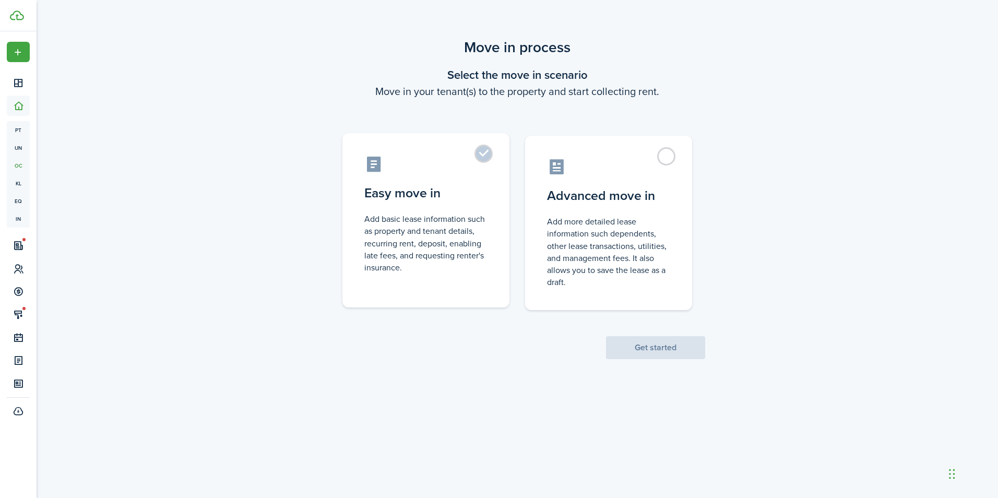
click at [493, 152] on label "Easy move in Add basic lease information such as property and tenant details, r…" at bounding box center [425, 220] width 167 height 174
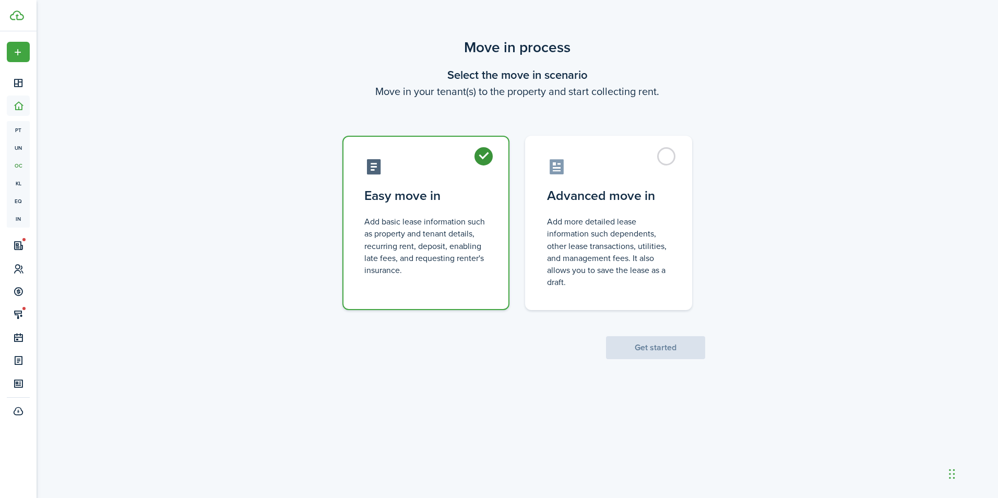
radio input "true"
click at [652, 345] on button "Get started" at bounding box center [655, 347] width 99 height 23
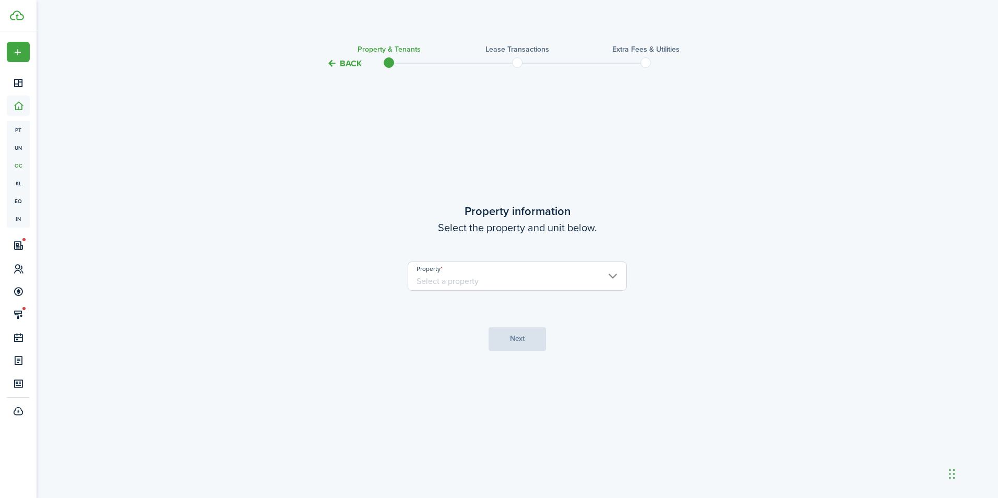
click at [540, 283] on input "Property" at bounding box center [517, 275] width 219 height 29
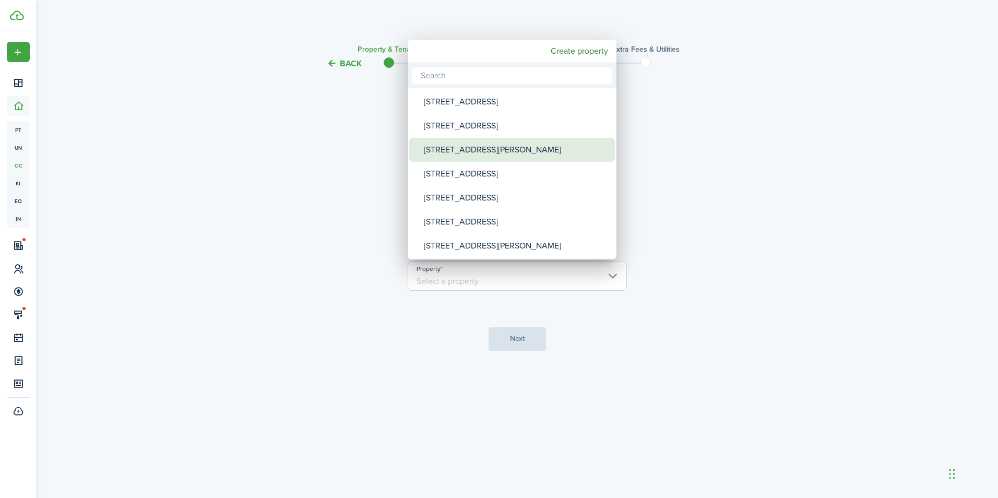
click at [457, 150] on div "[STREET_ADDRESS][PERSON_NAME]" at bounding box center [516, 150] width 185 height 24
type input "[STREET_ADDRESS][PERSON_NAME]"
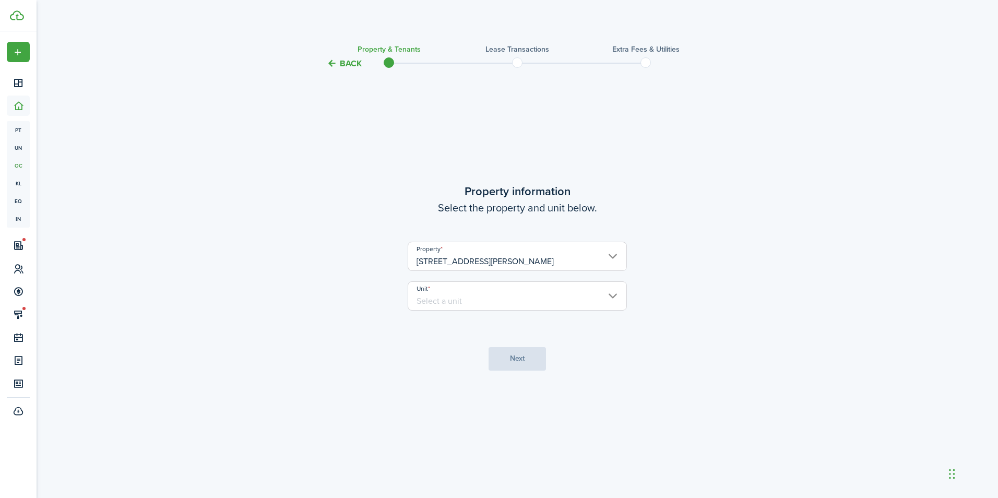
click at [476, 294] on input "Unit" at bounding box center [517, 295] width 219 height 29
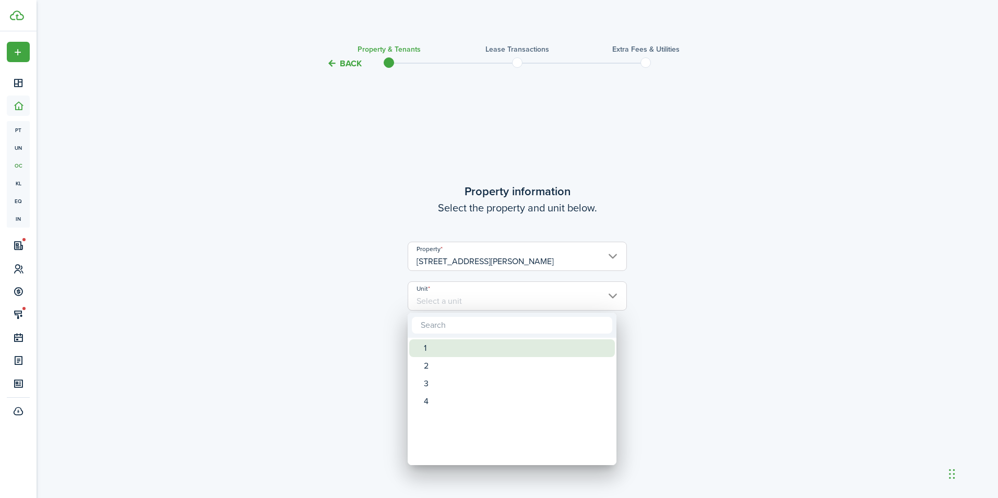
click at [452, 343] on div "1" at bounding box center [516, 348] width 185 height 18
type input "1"
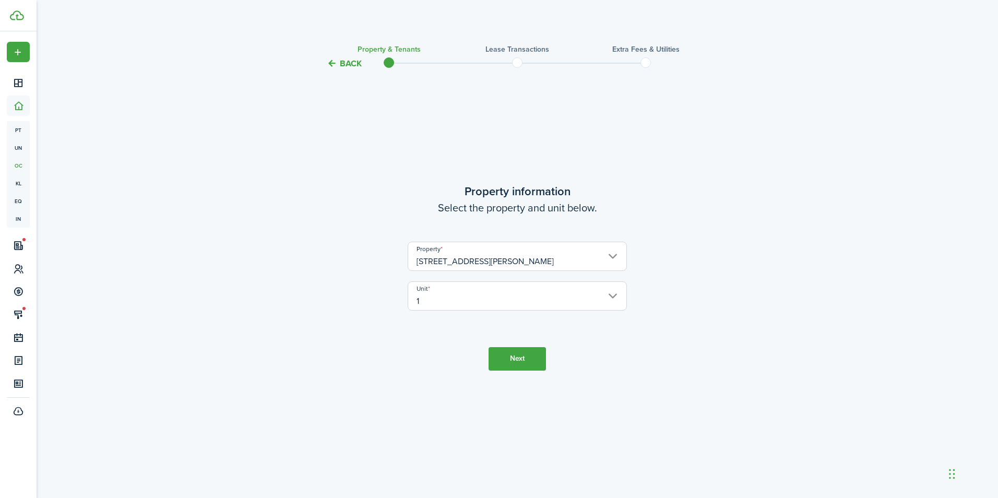
click at [504, 355] on button "Next" at bounding box center [516, 358] width 57 height 23
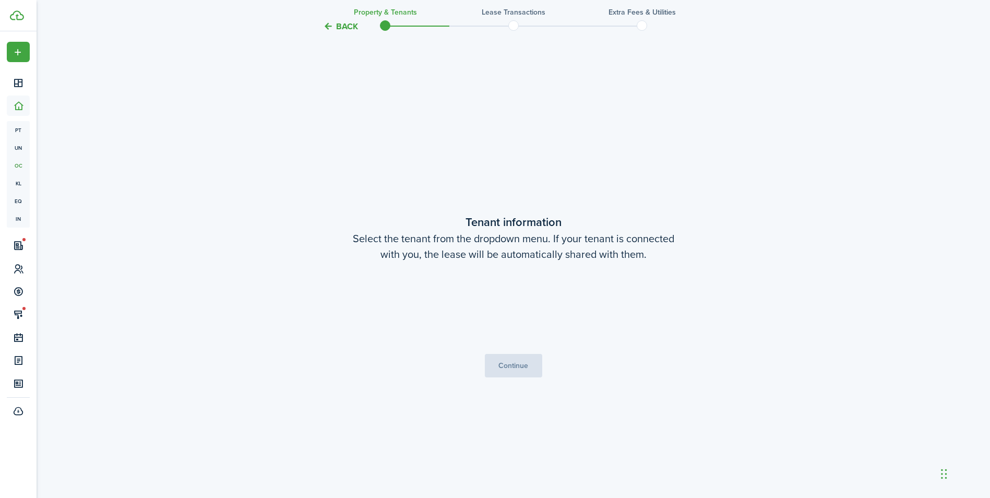
scroll to position [428, 0]
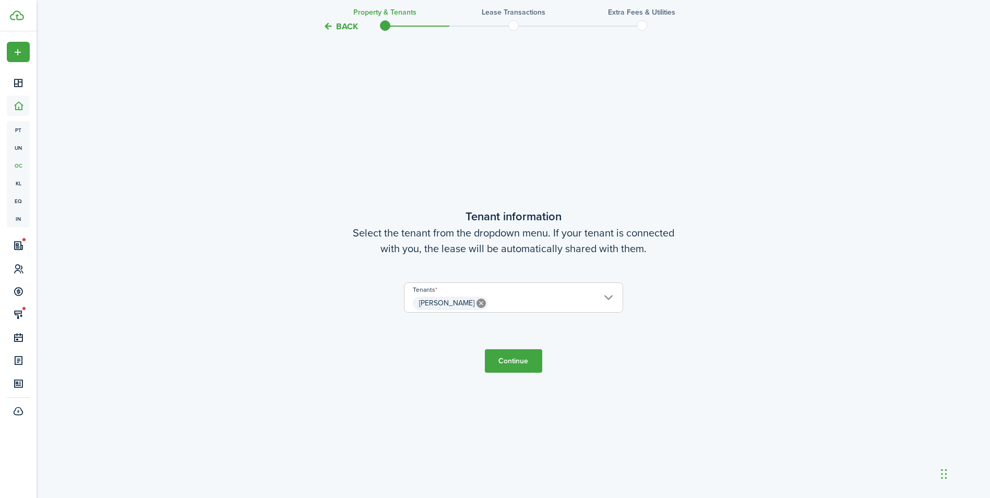
click at [507, 360] on button "Continue" at bounding box center [513, 360] width 57 height 23
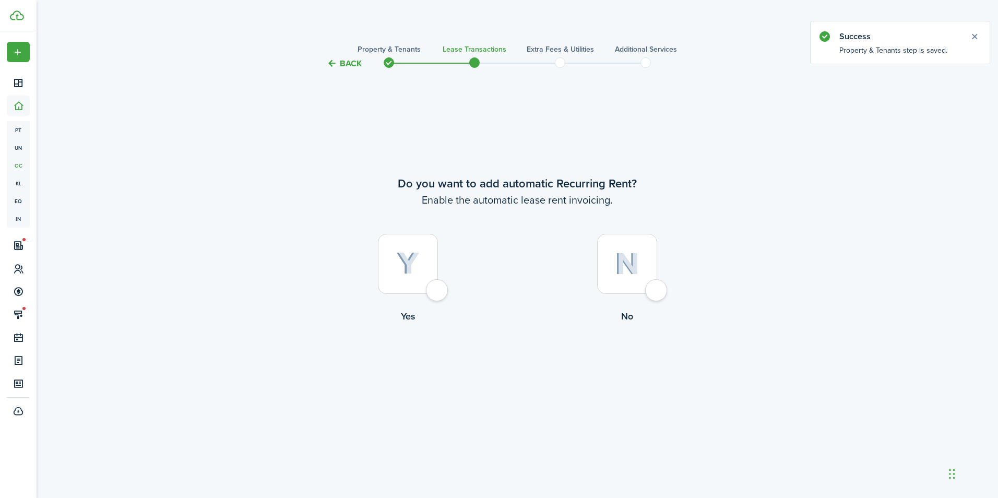
click at [438, 285] on div at bounding box center [408, 264] width 60 height 60
radio input "true"
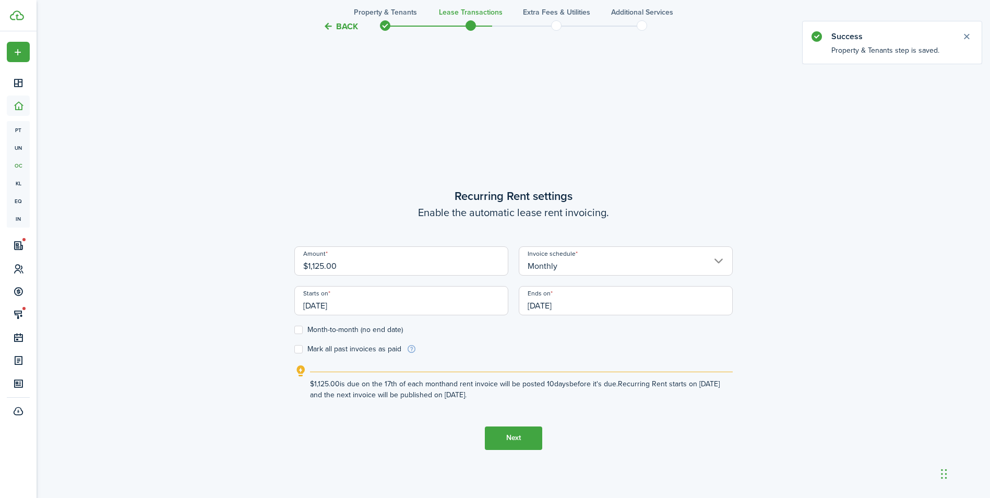
scroll to position [428, 0]
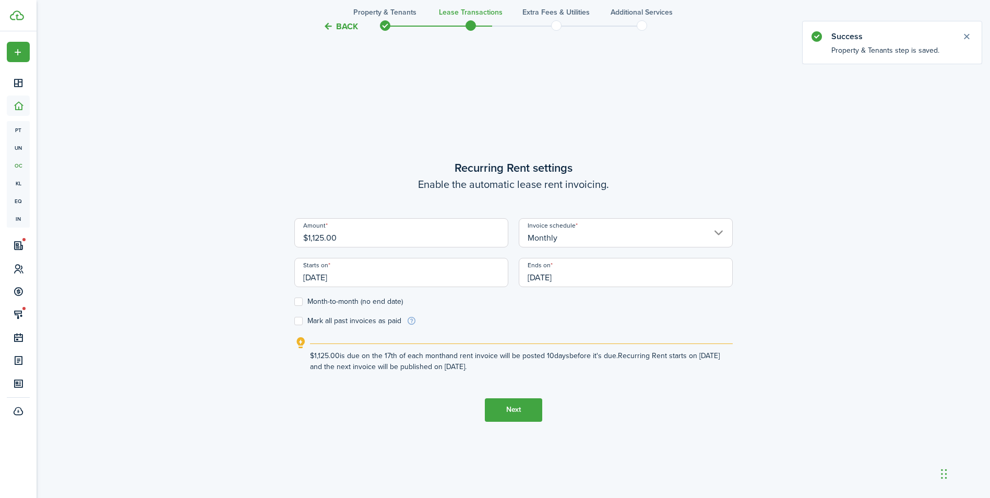
click at [382, 275] on input "[DATE]" at bounding box center [401, 272] width 214 height 29
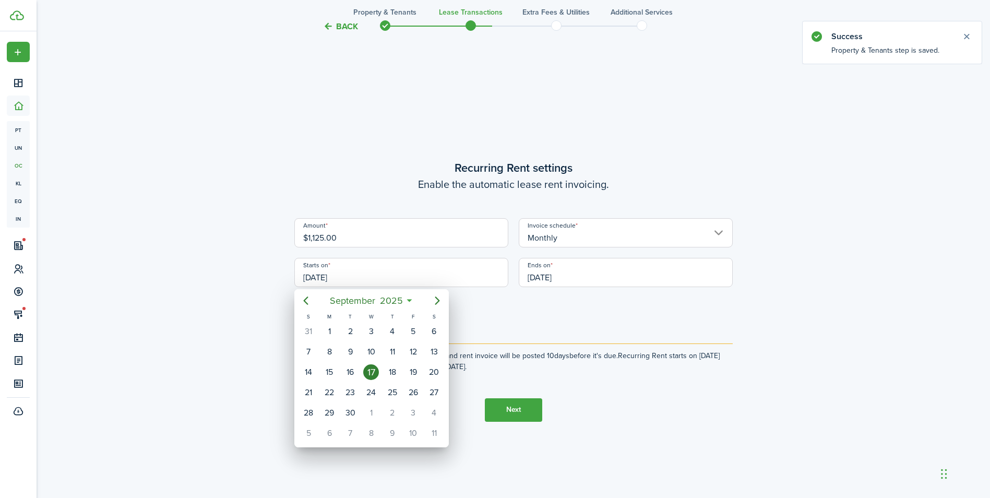
drag, startPoint x: 382, startPoint y: 275, endPoint x: 303, endPoint y: 275, distance: 79.3
click at [303, 275] on div at bounding box center [495, 249] width 1157 height 665
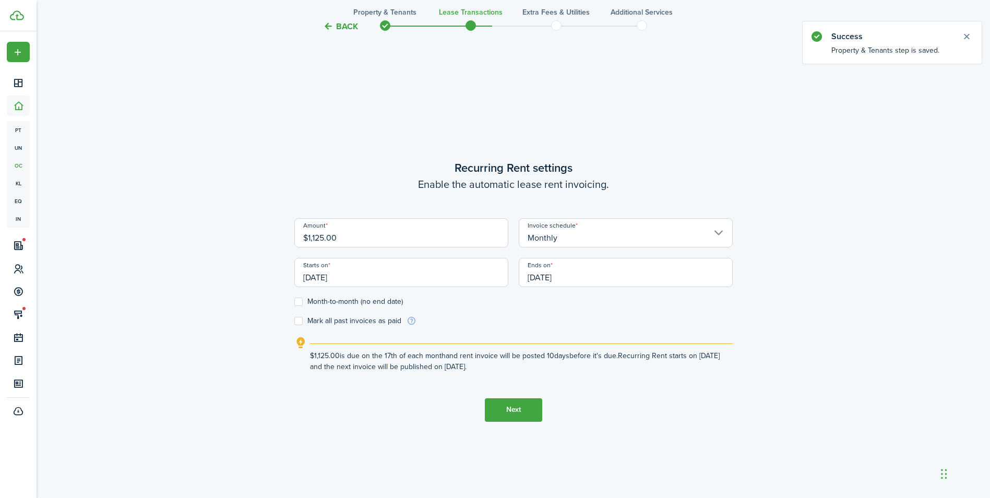
click at [372, 280] on input "[DATE]" at bounding box center [401, 272] width 214 height 29
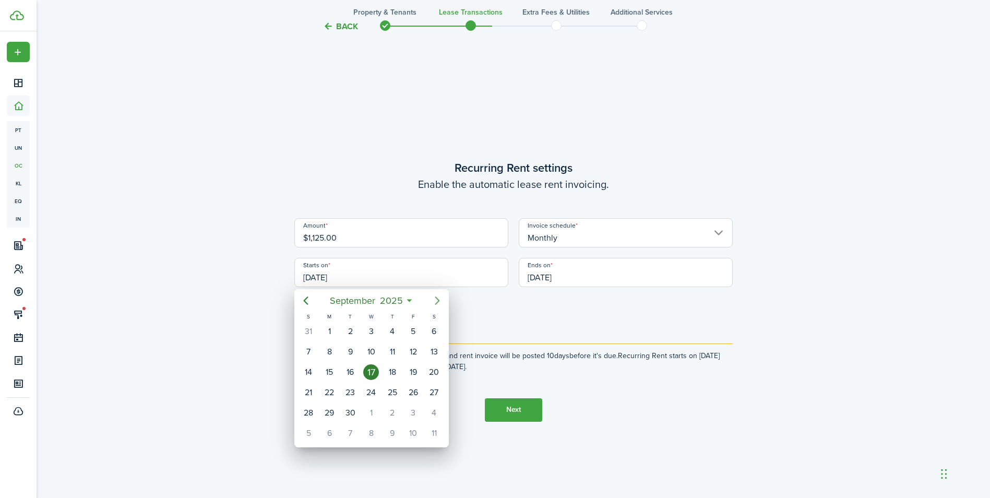
click at [435, 300] on icon "Next page" at bounding box center [437, 300] width 13 height 13
click at [370, 327] on div "1" at bounding box center [371, 332] width 16 height 16
type input "[DATE]"
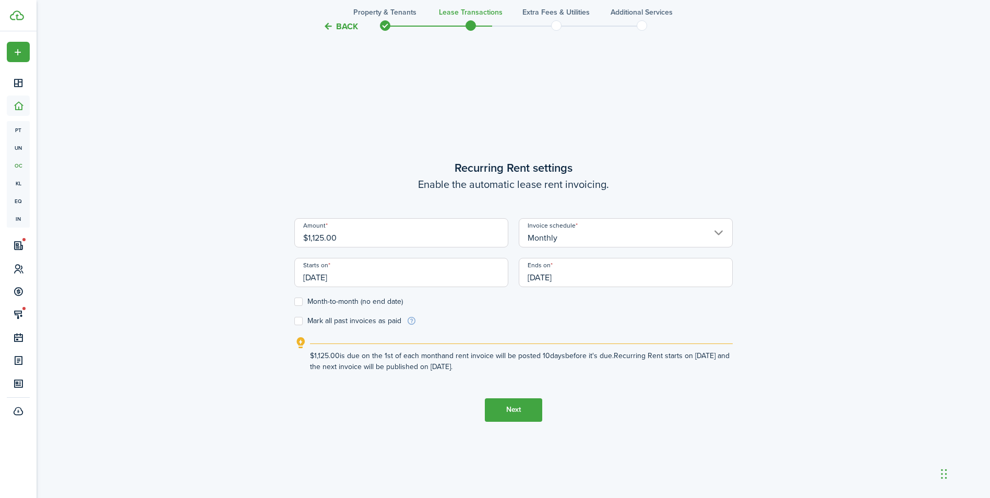
click at [578, 279] on input "[DATE]" at bounding box center [626, 272] width 214 height 29
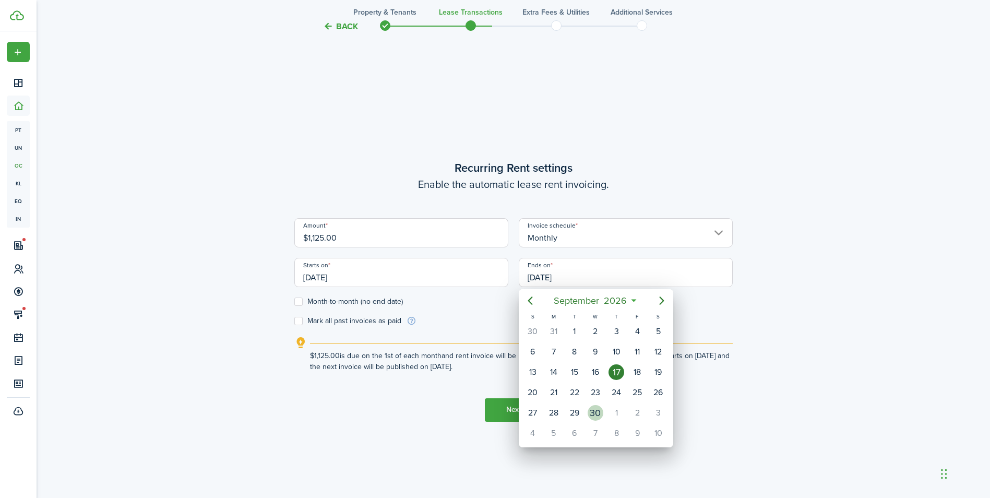
click at [587, 408] on div "30" at bounding box center [595, 413] width 21 height 20
type input "[DATE]"
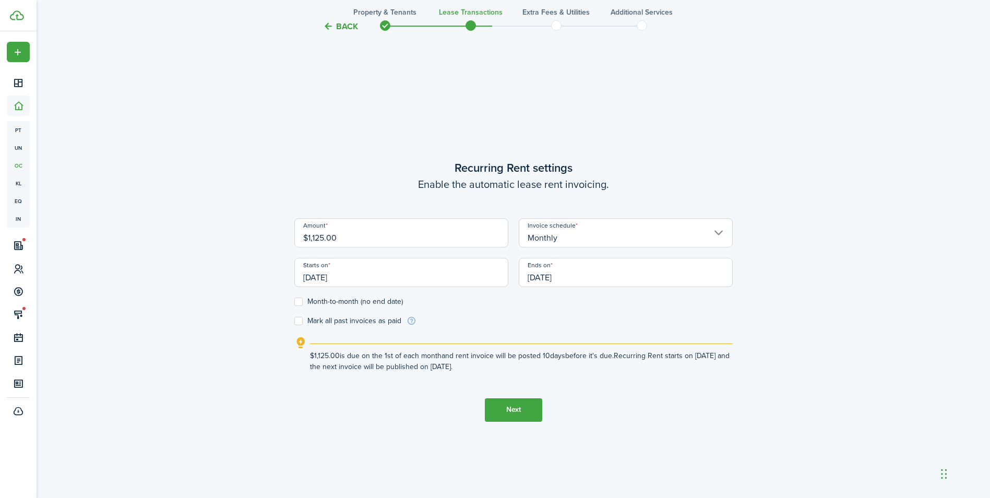
click at [517, 413] on button "Next" at bounding box center [513, 409] width 57 height 23
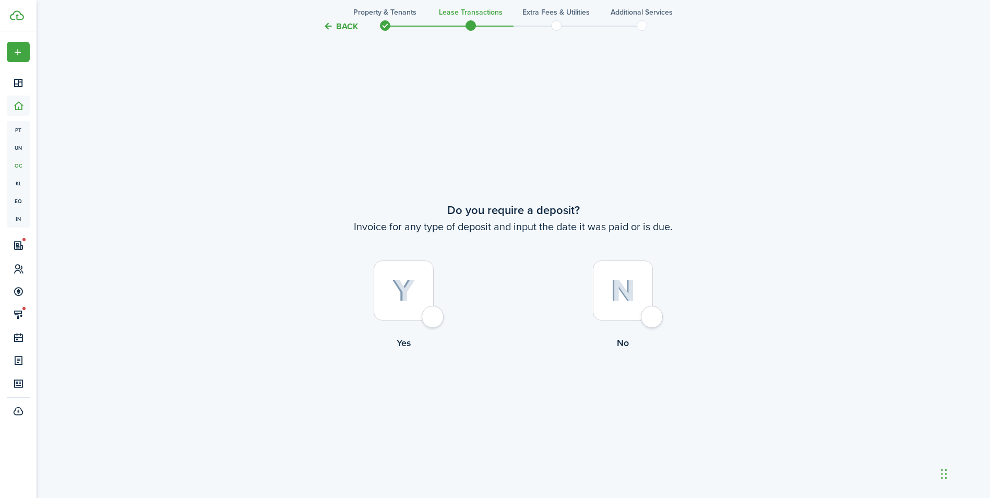
scroll to position [926, 0]
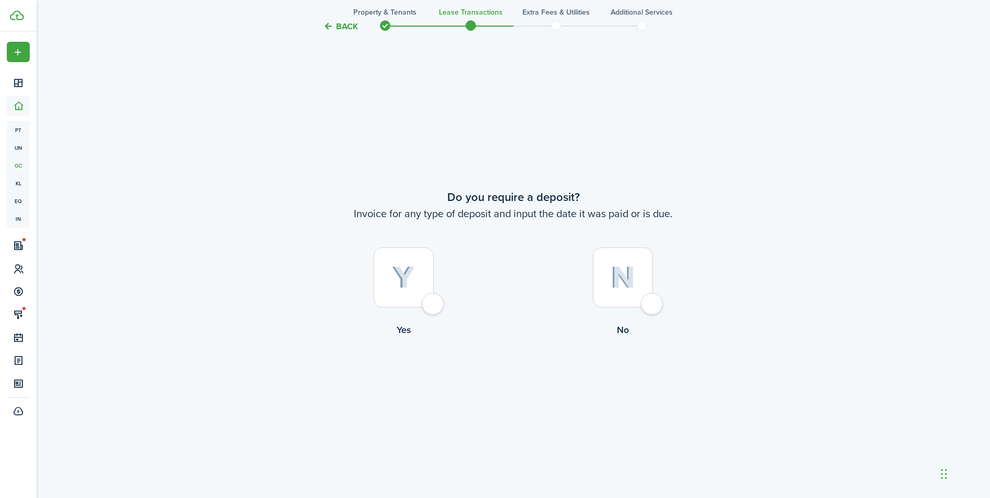
click at [434, 299] on div at bounding box center [404, 277] width 60 height 60
radio input "true"
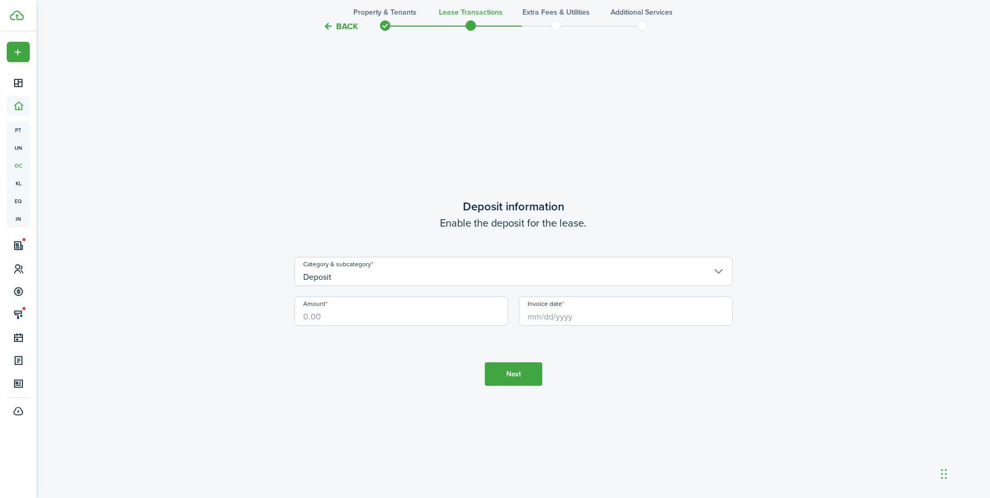
scroll to position [1424, 0]
click at [419, 308] on input "Amount" at bounding box center [401, 309] width 214 height 29
click at [546, 311] on input "Invoice date" at bounding box center [626, 309] width 214 height 29
type input "$1,125.00"
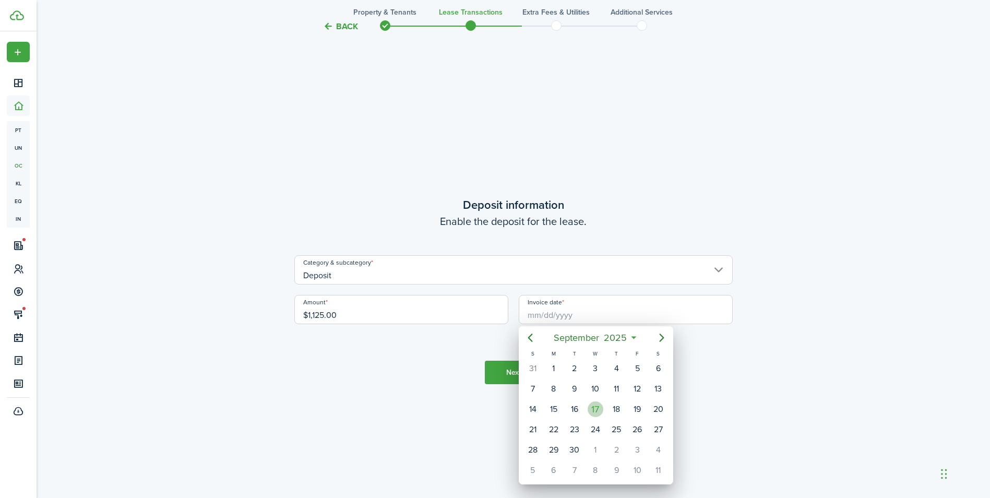
click at [594, 406] on div "17" at bounding box center [596, 409] width 16 height 16
type input "[DATE]"
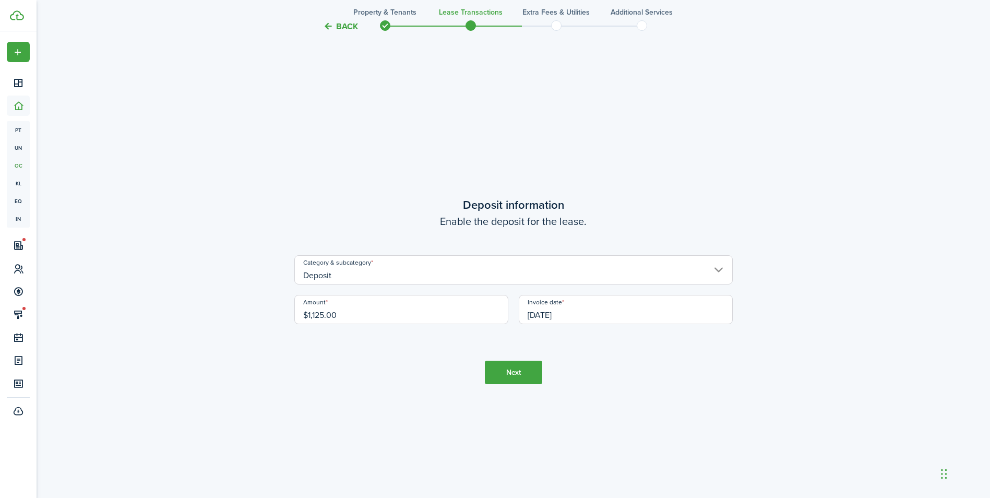
click at [517, 372] on button "Next" at bounding box center [513, 372] width 57 height 23
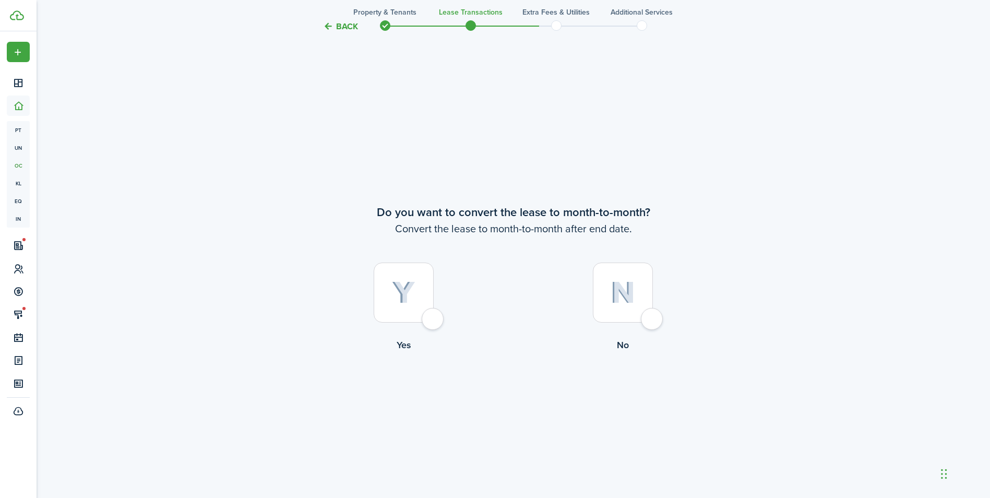
scroll to position [1922, 0]
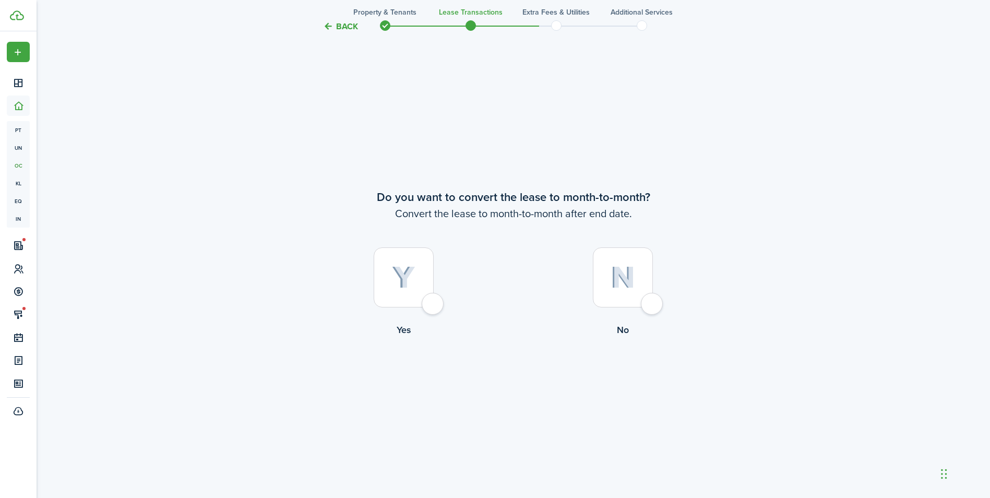
click at [651, 302] on div at bounding box center [623, 277] width 60 height 60
radio input "true"
click at [510, 381] on button "Continue" at bounding box center [513, 379] width 57 height 23
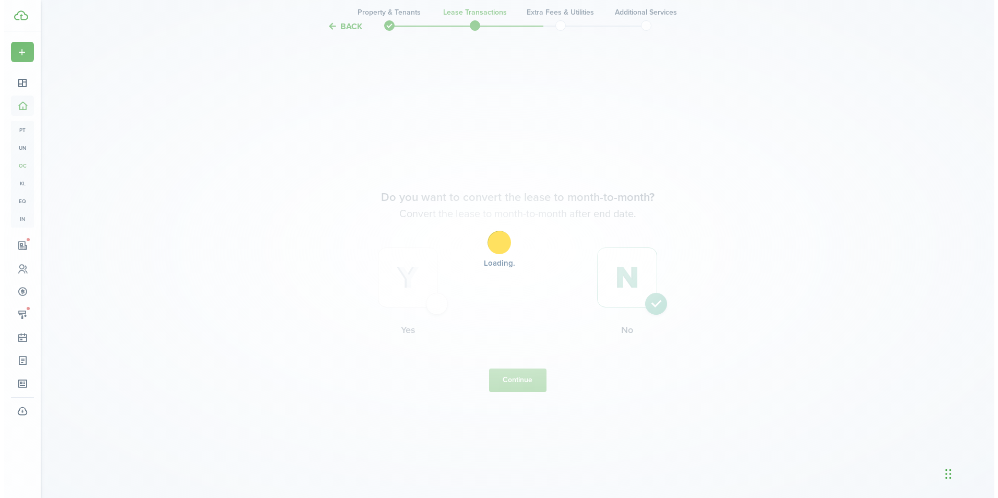
scroll to position [0, 0]
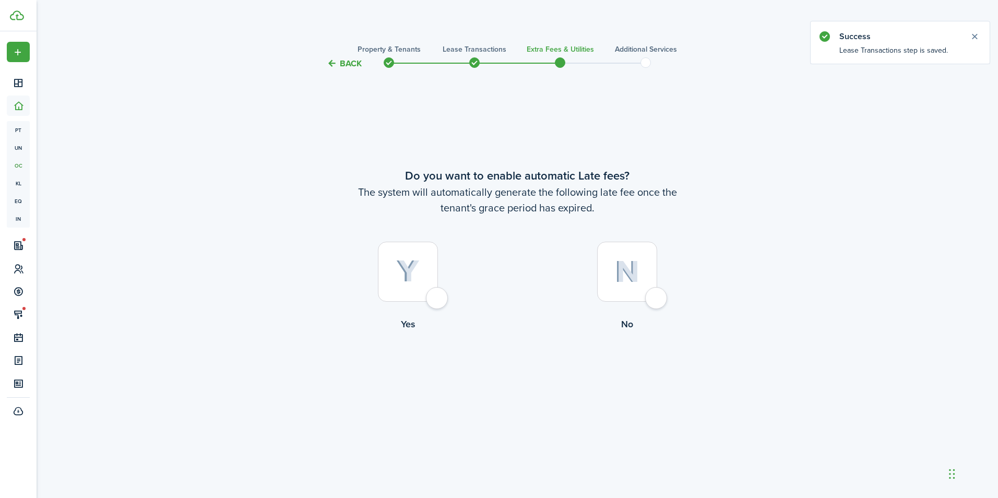
click at [438, 295] on div at bounding box center [408, 272] width 60 height 60
radio input "true"
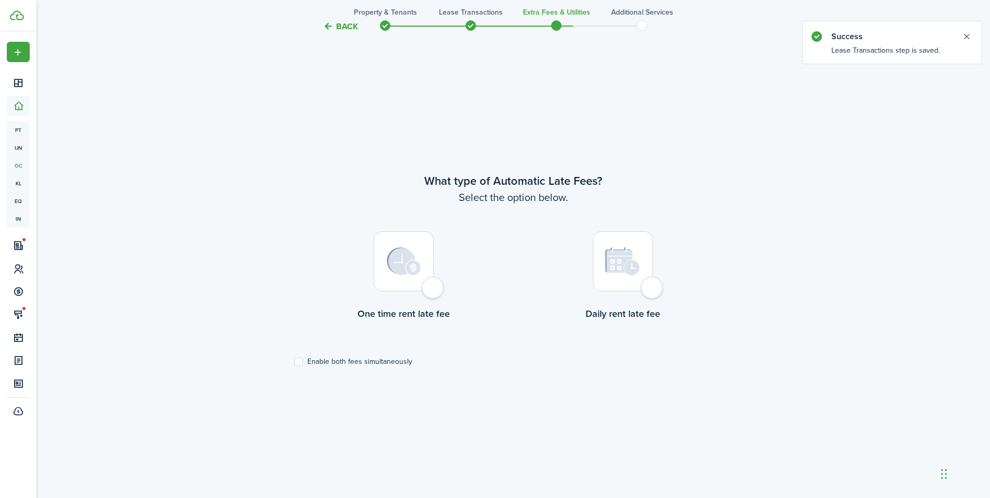
scroll to position [428, 0]
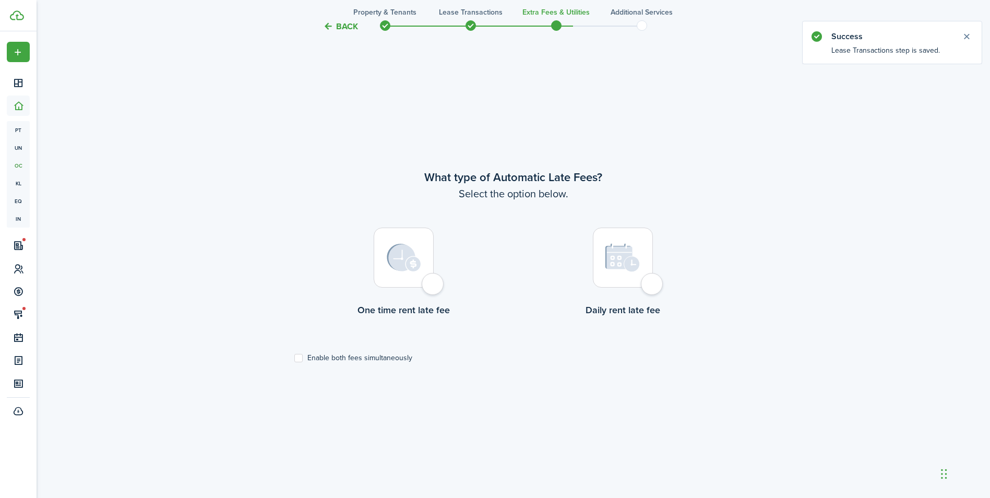
click at [434, 284] on div at bounding box center [404, 258] width 60 height 60
radio input "true"
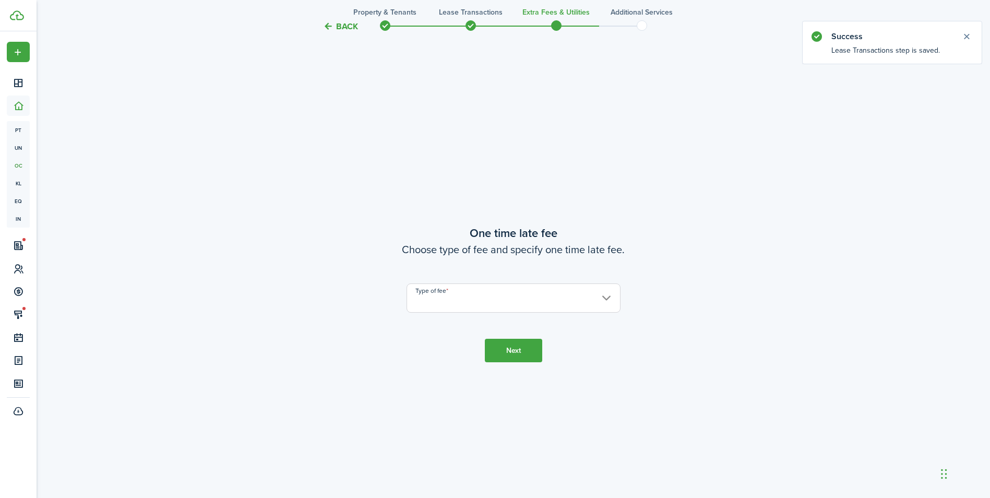
scroll to position [926, 0]
click at [530, 291] on input "Type of fee" at bounding box center [514, 294] width 214 height 29
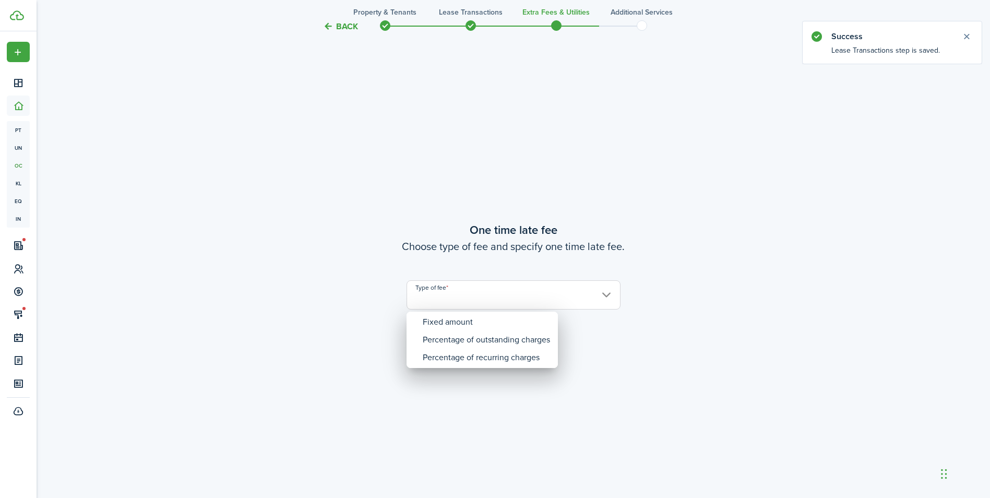
click at [479, 314] on div "Fixed amount" at bounding box center [486, 322] width 127 height 18
type input "Fixed amount"
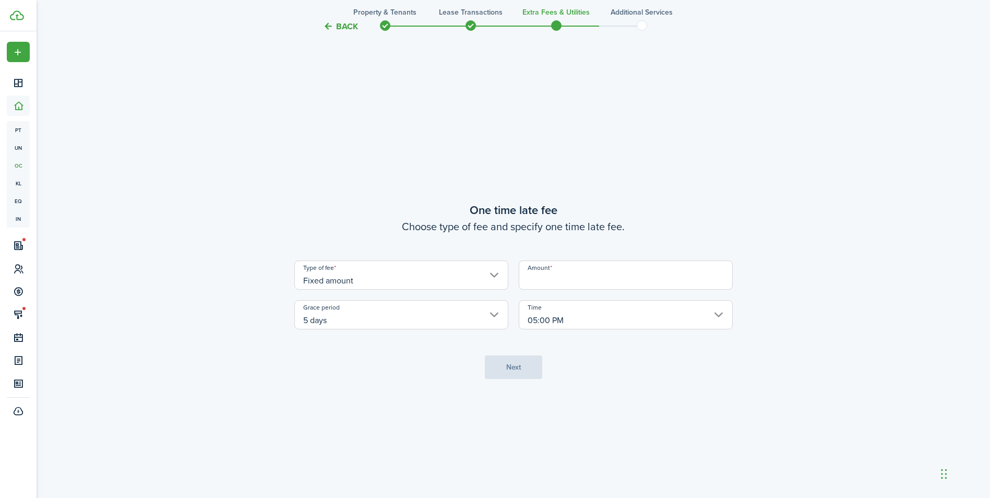
click at [560, 277] on input "Amount" at bounding box center [626, 274] width 214 height 29
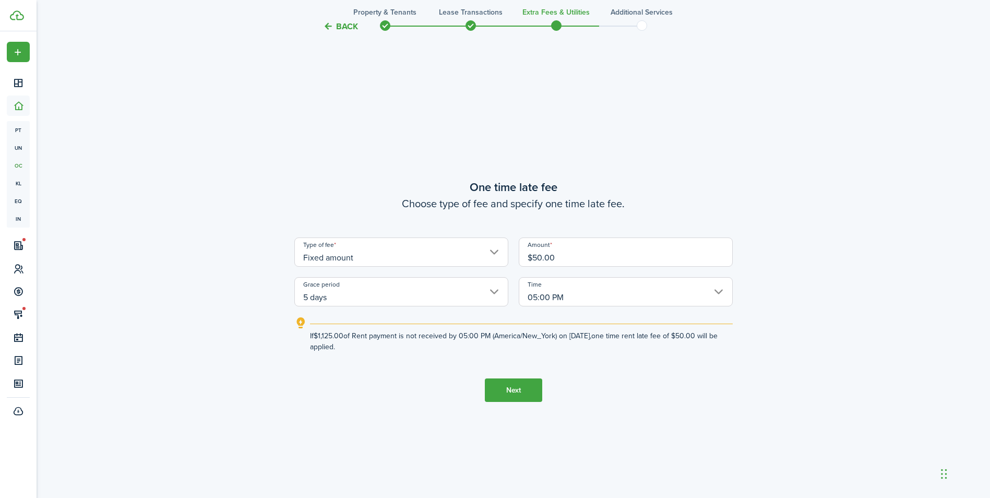
click at [584, 295] on input "05:00 PM" at bounding box center [626, 291] width 214 height 29
type input "$50.00"
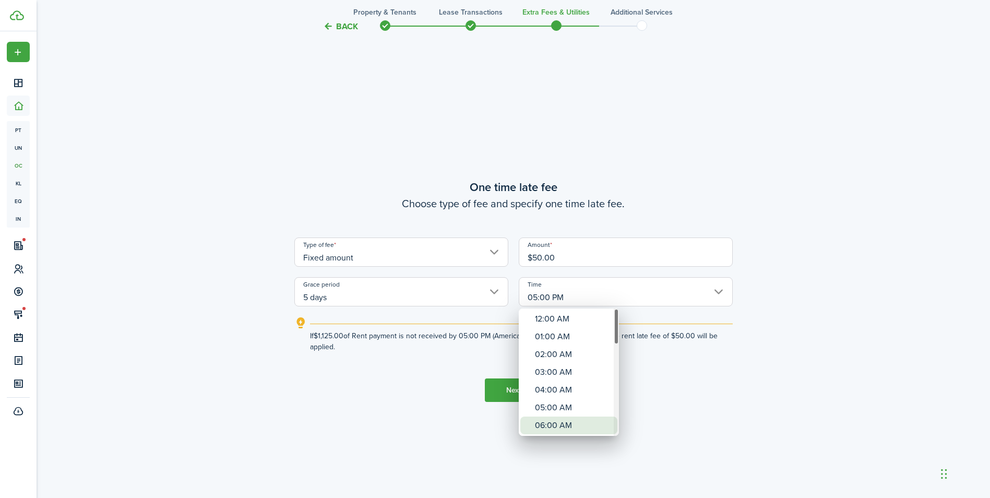
click at [578, 420] on div "06:00 AM" at bounding box center [573, 425] width 76 height 18
type input "06:00 AM"
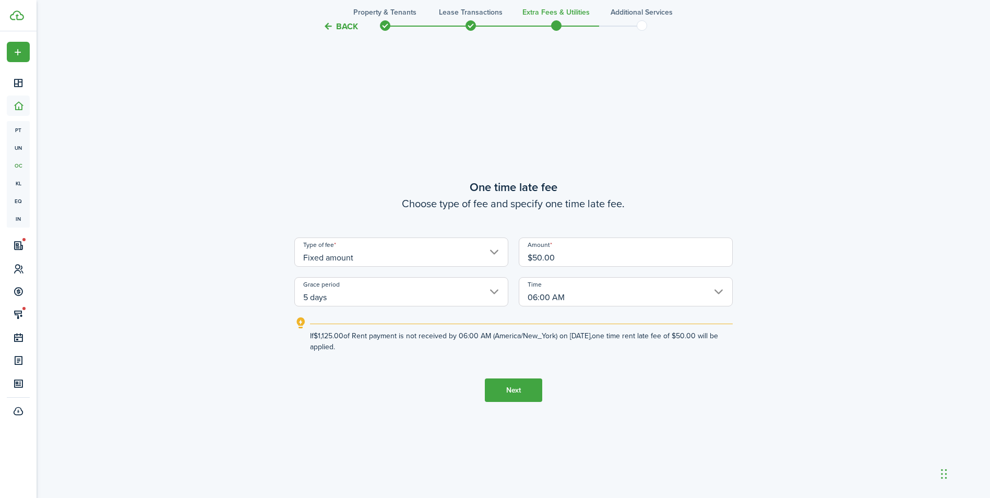
click at [511, 387] on button "Next" at bounding box center [513, 389] width 57 height 23
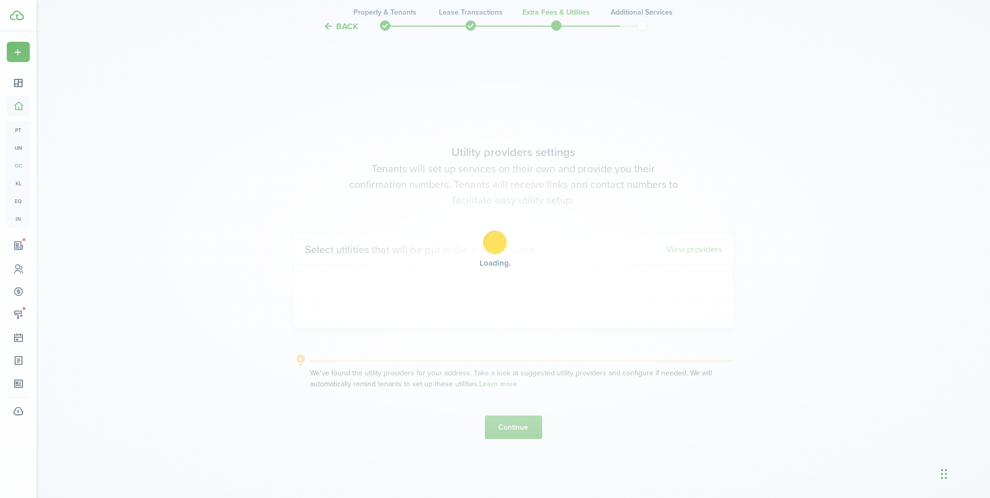
scroll to position [1424, 0]
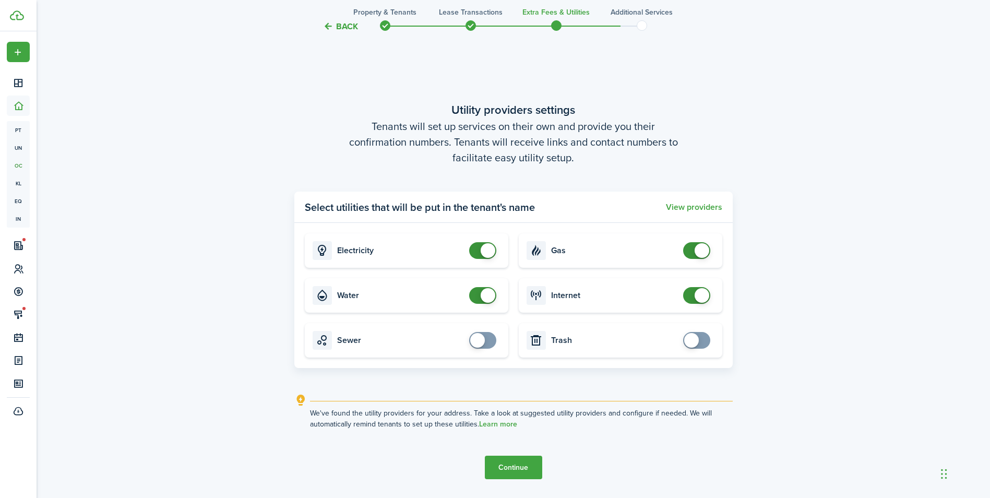
click at [511, 469] on button "Continue" at bounding box center [513, 467] width 57 height 23
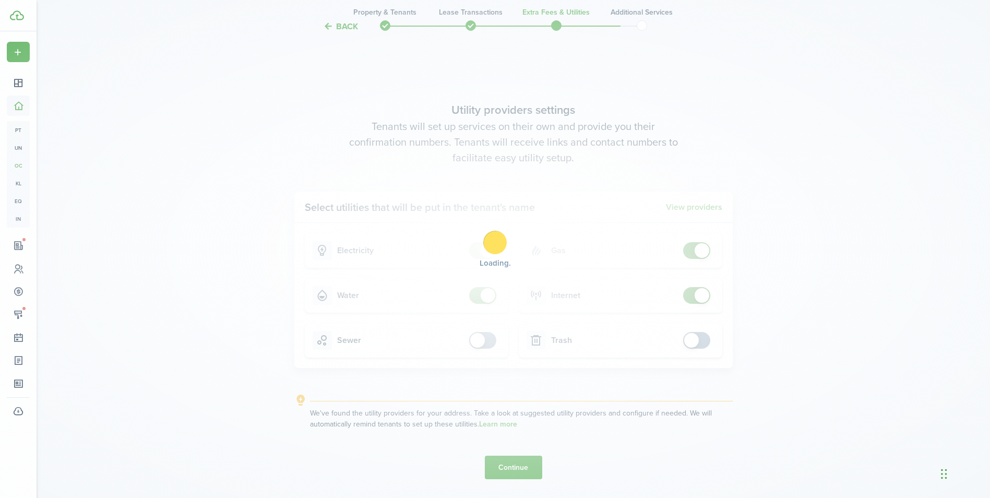
scroll to position [0, 0]
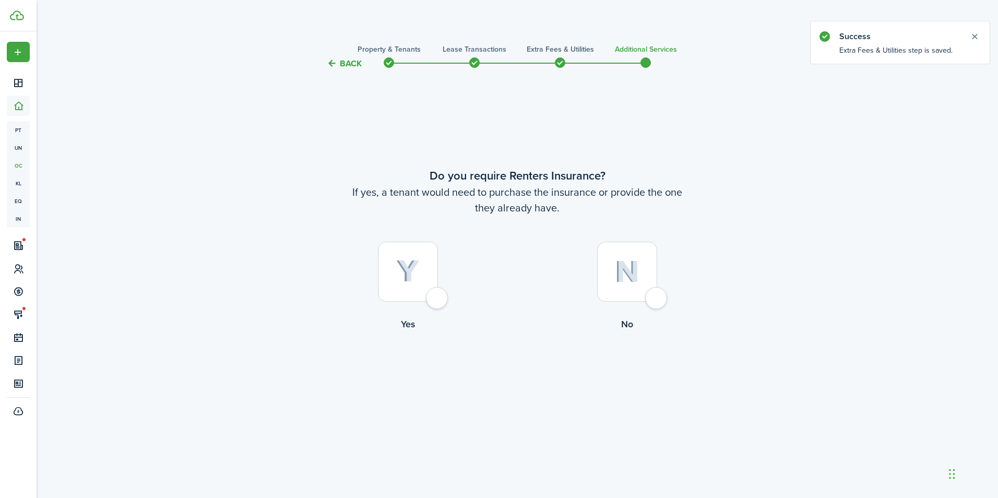
click at [657, 302] on div at bounding box center [627, 272] width 60 height 60
radio input "true"
click at [518, 373] on button "Complete move in" at bounding box center [517, 373] width 77 height 23
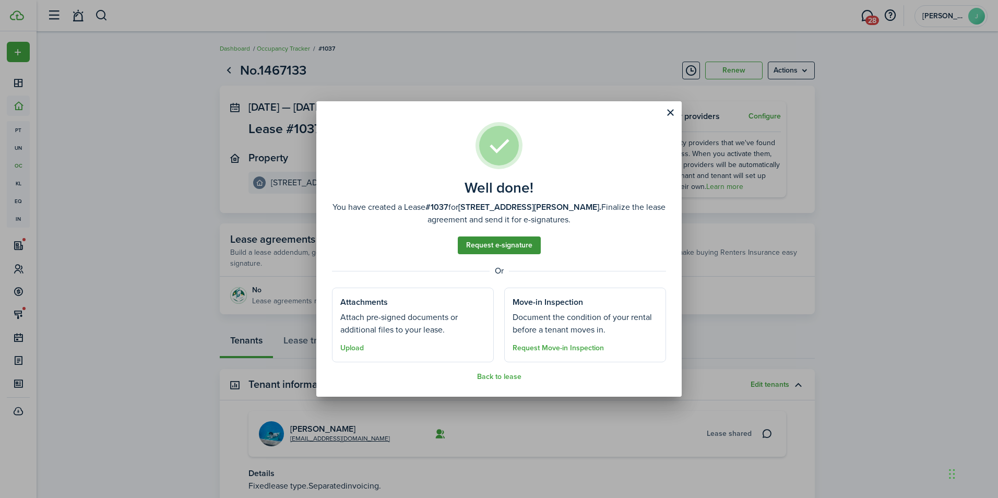
click at [506, 242] on link "Request e-signature" at bounding box center [499, 245] width 83 height 18
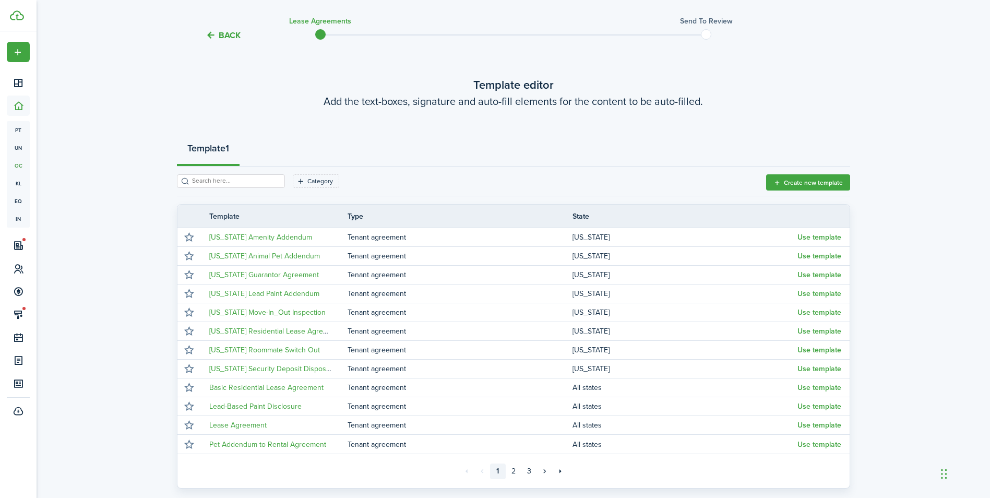
scroll to position [43, 0]
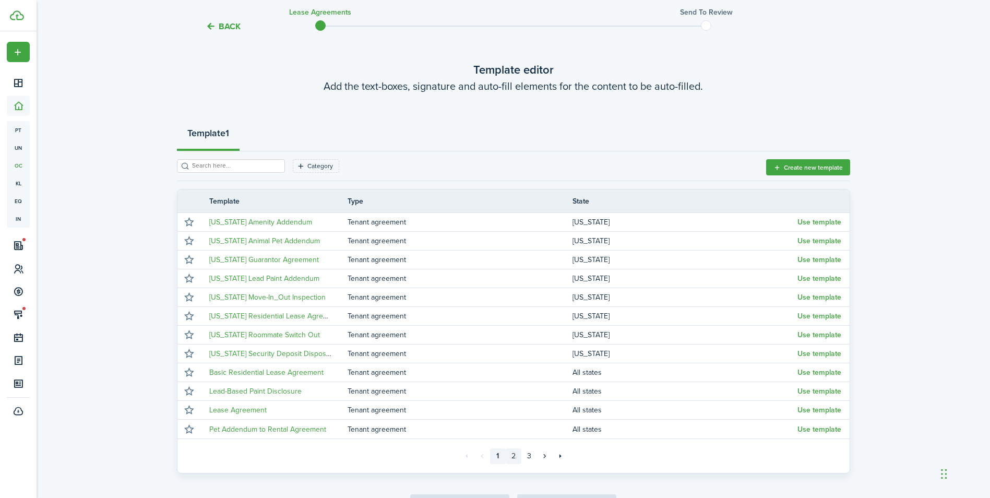
click at [517, 456] on link "2" at bounding box center [514, 456] width 16 height 16
click at [289, 352] on link "[STREET_ADDRESS][PERSON_NAME] Lease Agreement" at bounding box center [299, 353] width 180 height 11
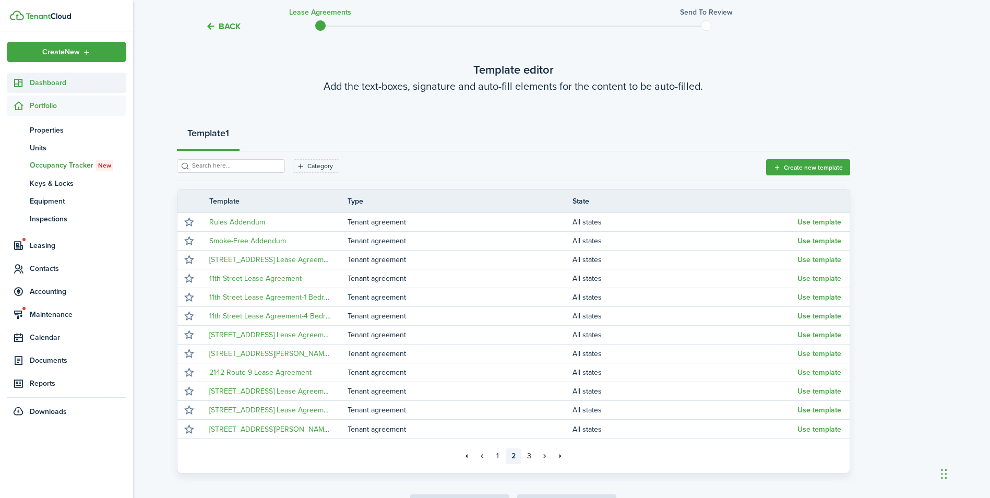
click at [47, 80] on span "Dashboard" at bounding box center [78, 82] width 97 height 11
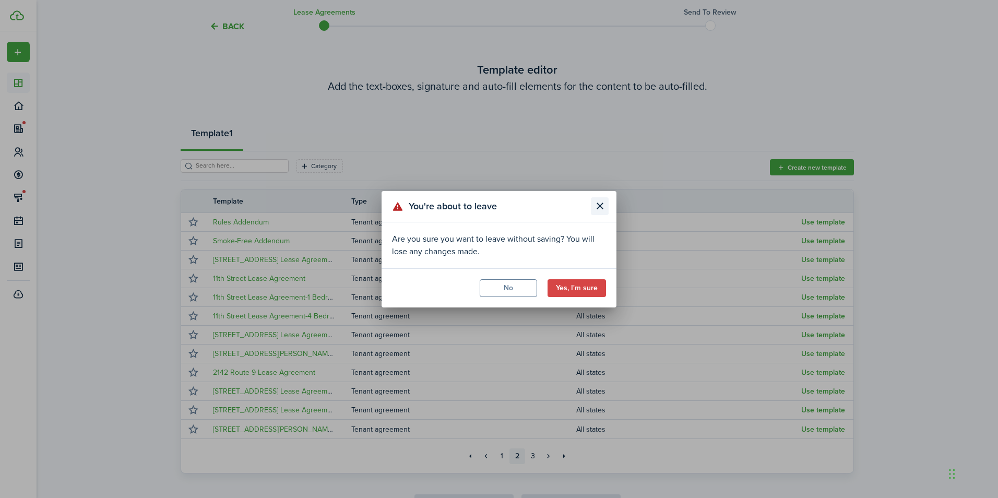
click at [594, 206] on button "Close modal" at bounding box center [600, 206] width 18 height 18
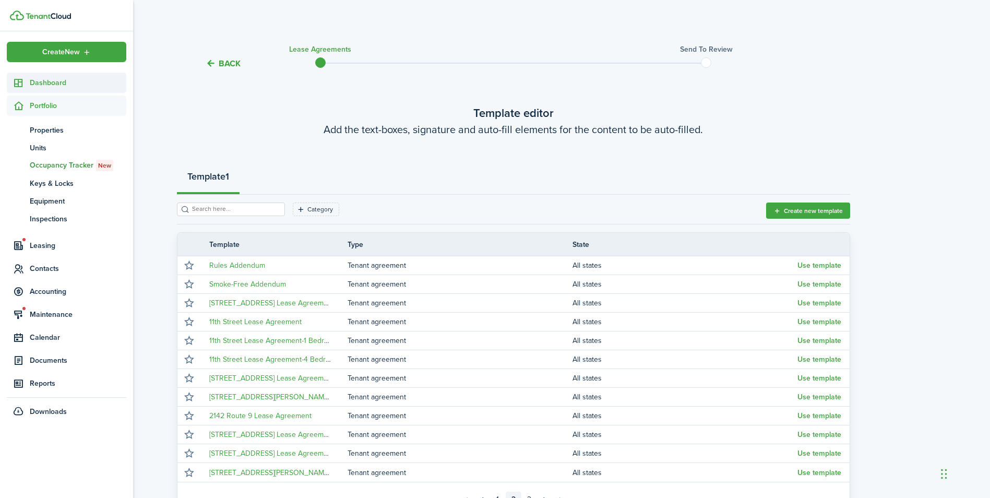
click at [47, 82] on span "Dashboard" at bounding box center [78, 82] width 97 height 11
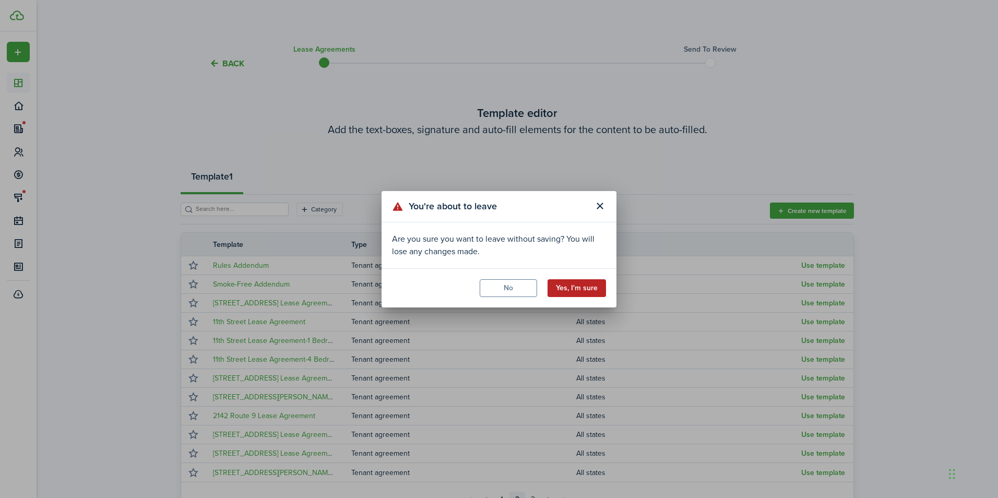
click at [569, 295] on button "Yes, I'm sure" at bounding box center [576, 288] width 58 height 18
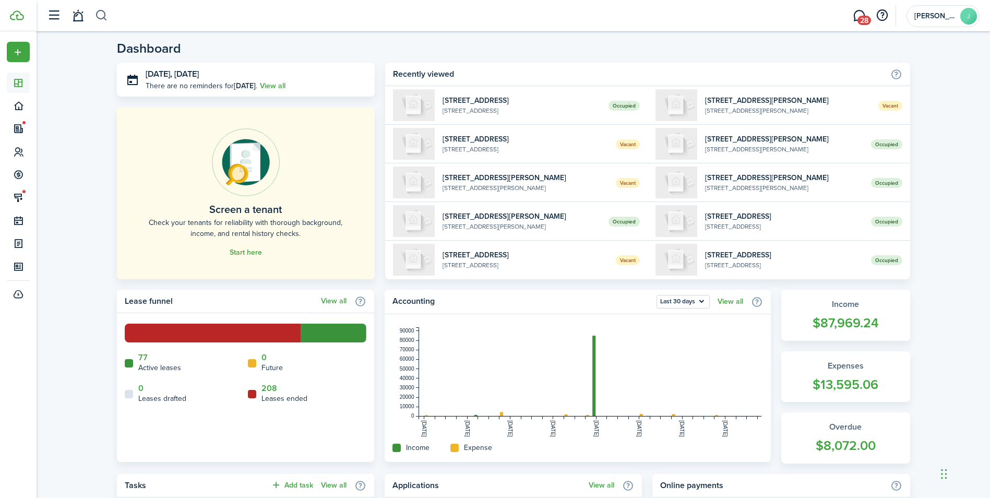
click at [101, 17] on button "button" at bounding box center [101, 16] width 13 height 18
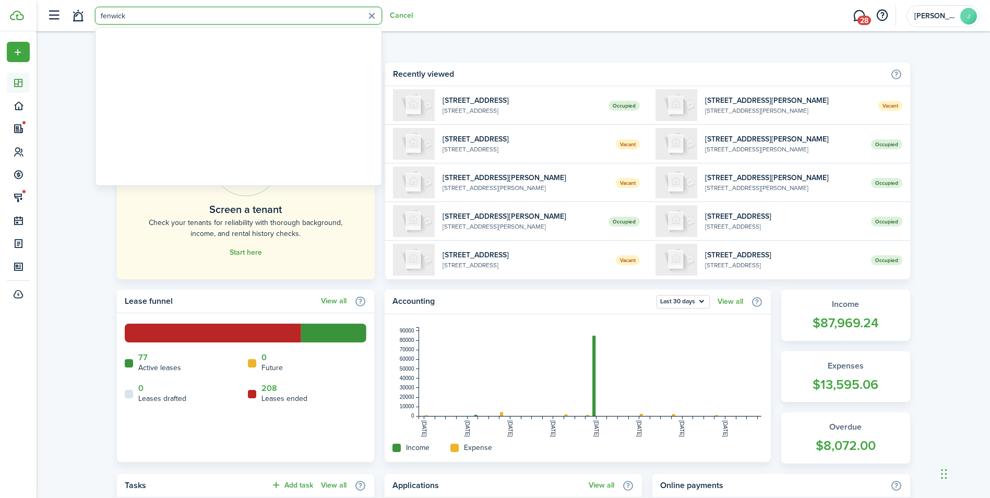
type input "fenwick"
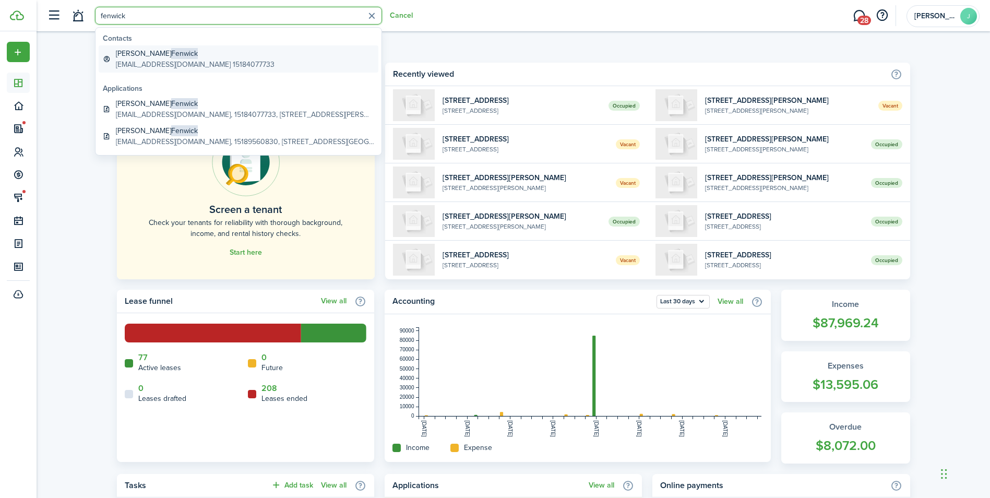
click at [160, 62] on global-search-item-description "Nlf146@gmail.com 15184077733" at bounding box center [195, 64] width 159 height 11
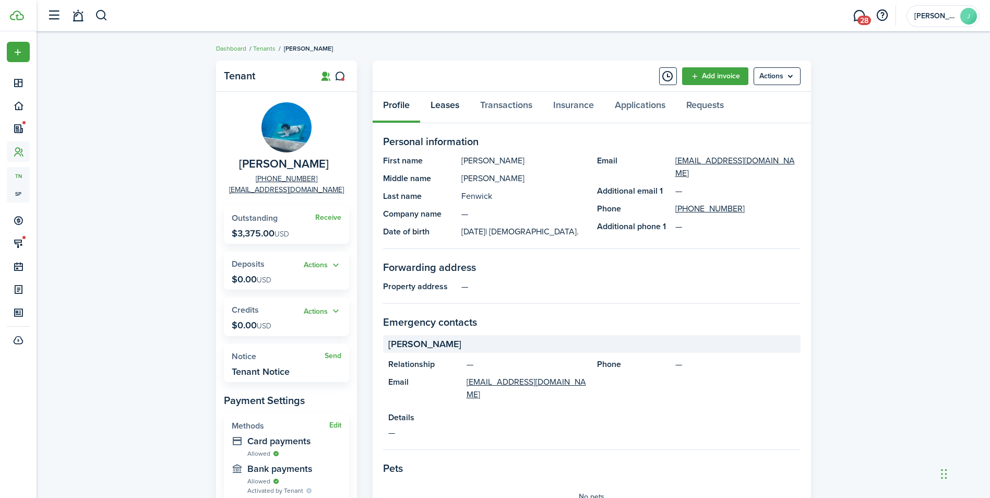
click at [443, 101] on link "Leases" at bounding box center [445, 107] width 50 height 31
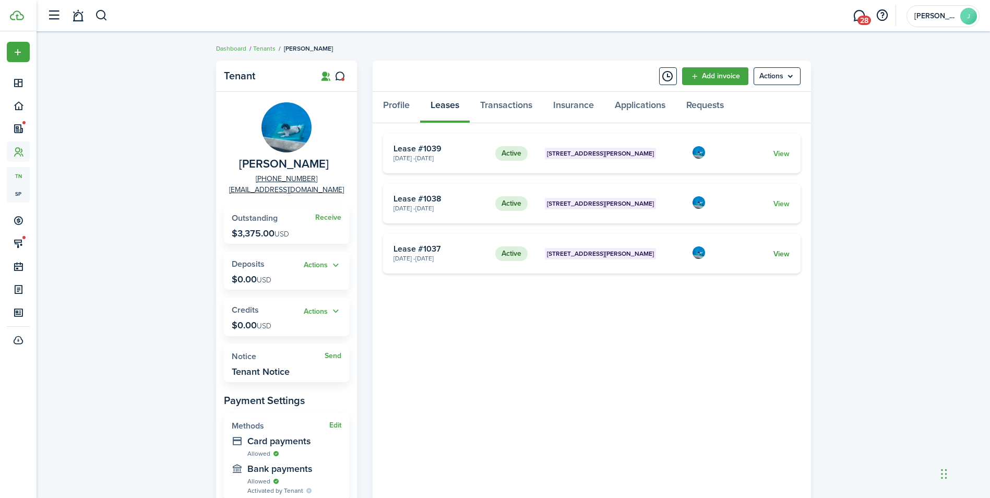
click at [787, 255] on link "View" at bounding box center [781, 253] width 16 height 11
click at [791, 78] on menu-btn "Actions" at bounding box center [777, 76] width 47 height 18
click at [729, 99] on link "Edit" at bounding box center [754, 99] width 91 height 18
click at [779, 253] on link "View" at bounding box center [781, 253] width 16 height 11
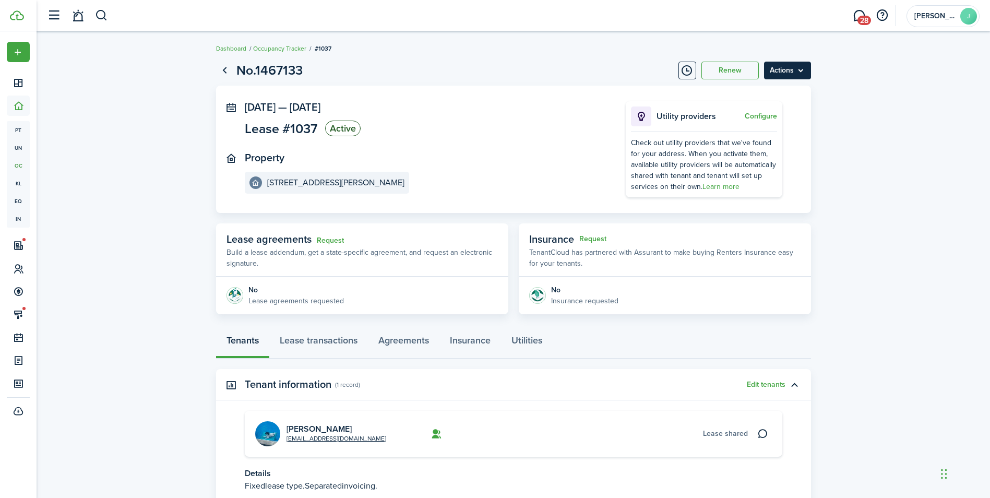
click at [799, 74] on menu-btn "Actions" at bounding box center [787, 71] width 47 height 18
click at [734, 147] on button "Delete" at bounding box center [765, 148] width 91 height 18
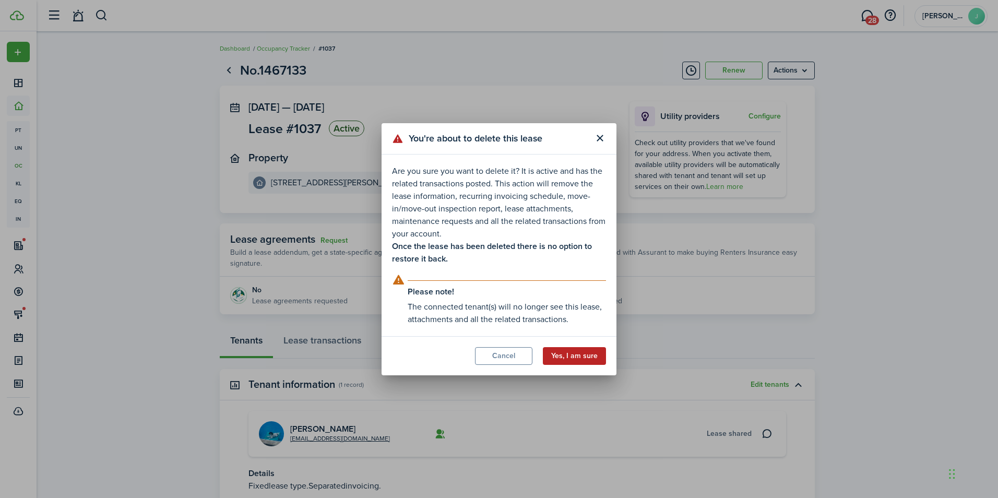
click at [583, 354] on button "Yes, I am sure" at bounding box center [574, 356] width 63 height 18
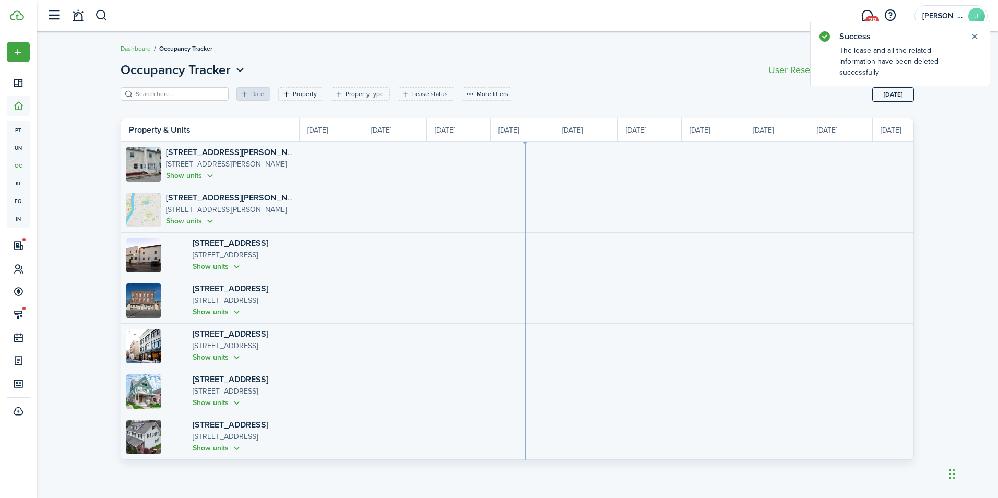
scroll to position [0, 191]
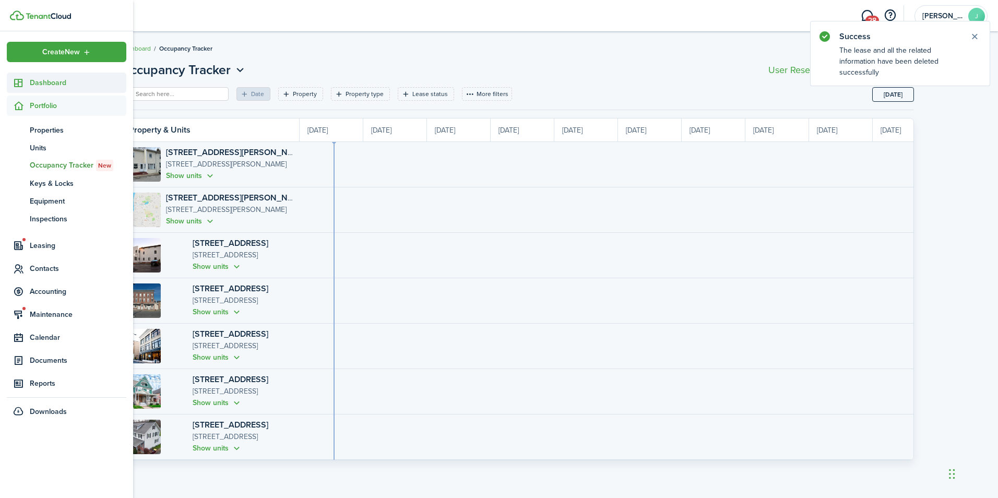
click at [63, 86] on span "Dashboard" at bounding box center [78, 82] width 97 height 11
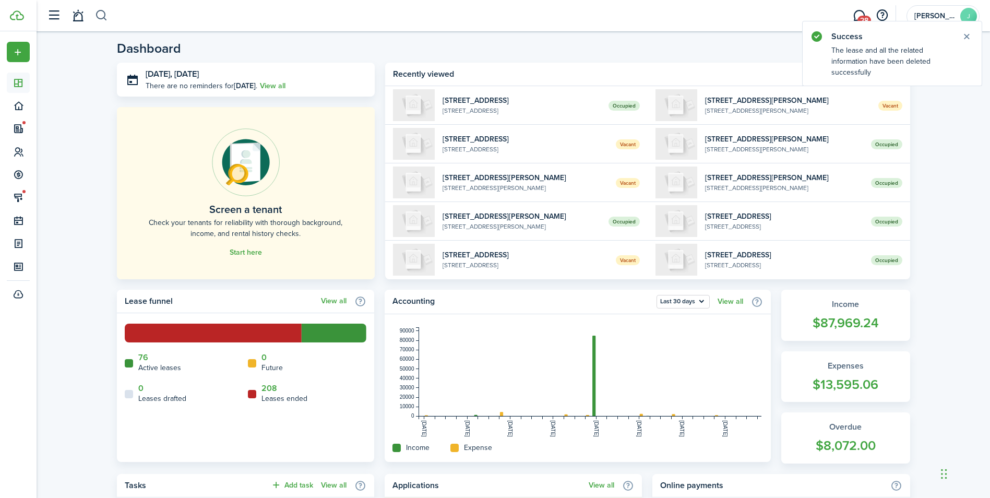
click at [102, 8] on button "button" at bounding box center [101, 16] width 13 height 18
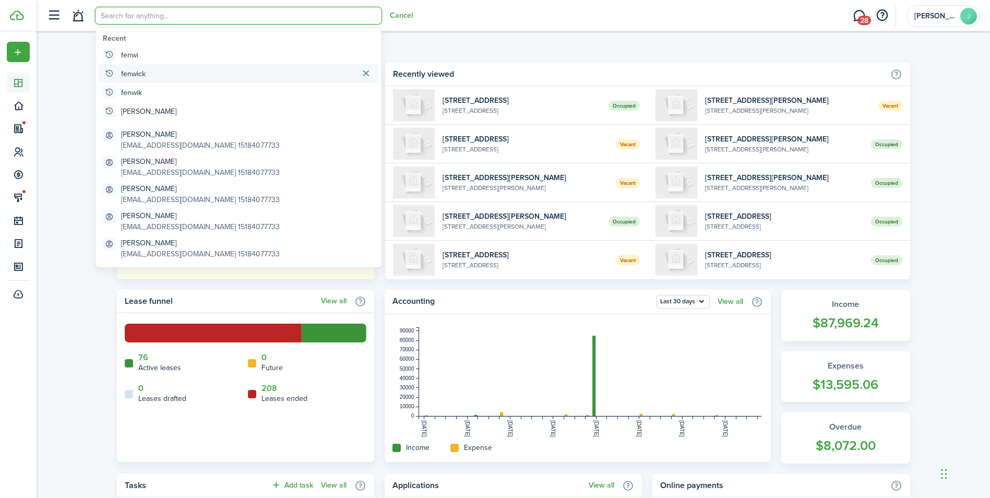
click at [141, 68] on global-search-item-title "fenwick" at bounding box center [133, 73] width 25 height 11
type input "fenwick"
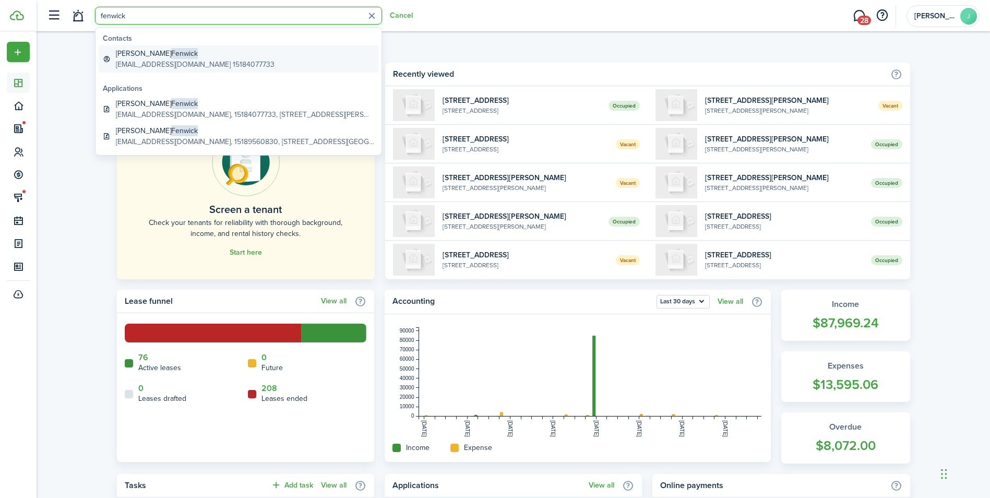
click at [184, 58] on span "Fenwick" at bounding box center [184, 53] width 27 height 11
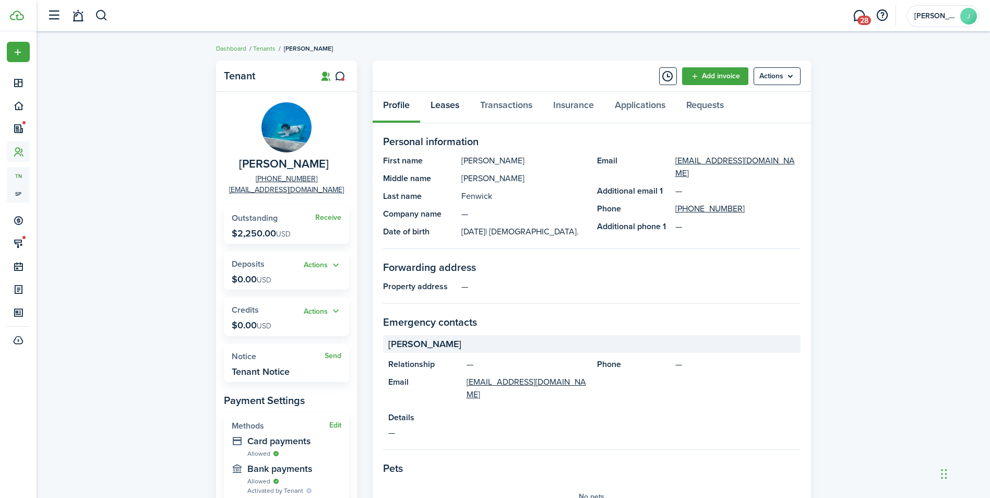
click at [454, 103] on link "Leases" at bounding box center [445, 107] width 50 height 31
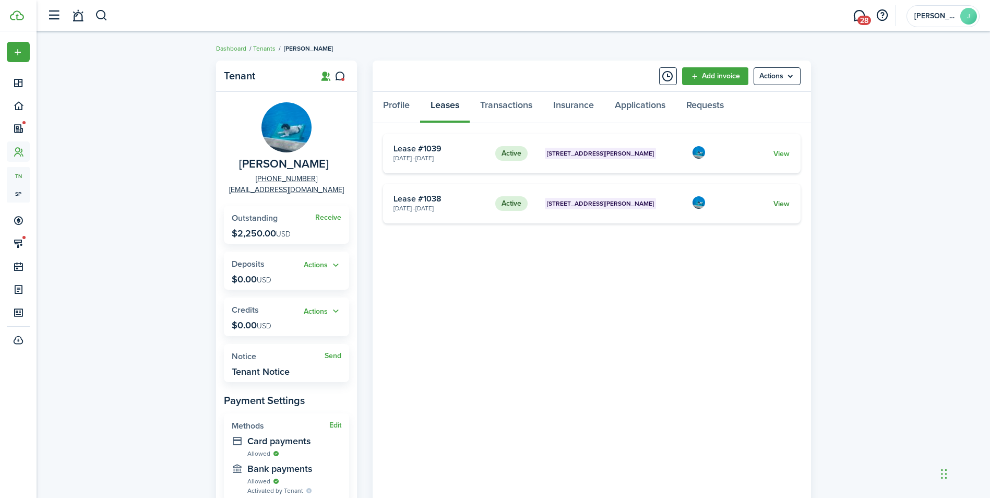
click at [785, 199] on link "View" at bounding box center [781, 203] width 16 height 11
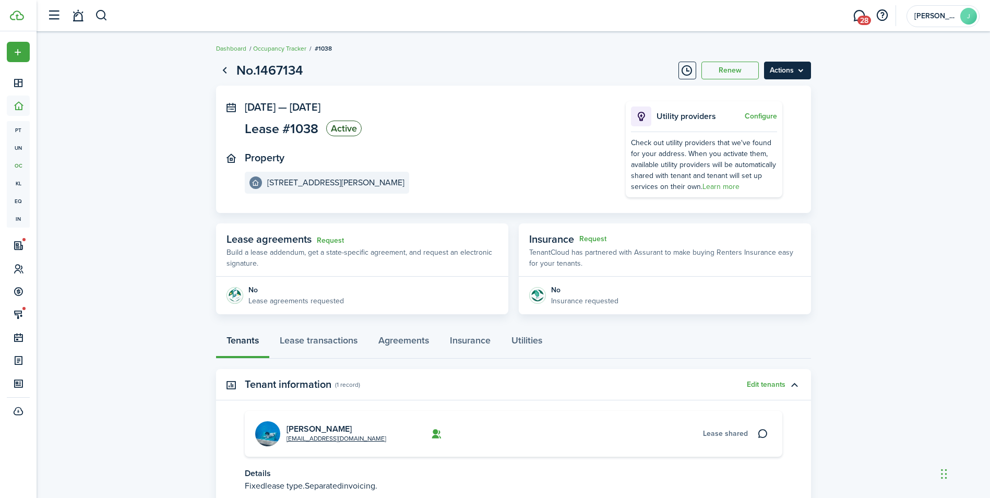
click at [798, 70] on menu-btn "Actions" at bounding box center [787, 71] width 47 height 18
click at [730, 146] on button "Delete" at bounding box center [765, 148] width 91 height 18
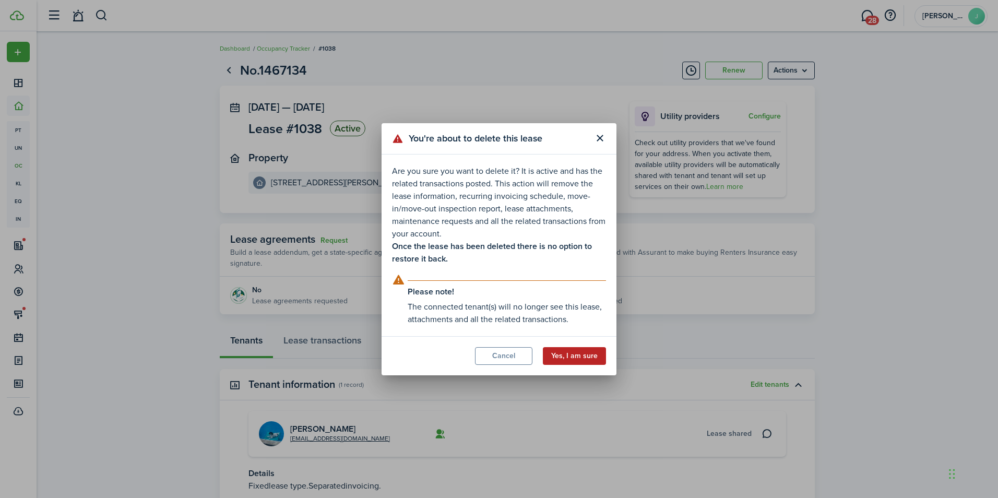
click at [584, 357] on button "Yes, I am sure" at bounding box center [574, 356] width 63 height 18
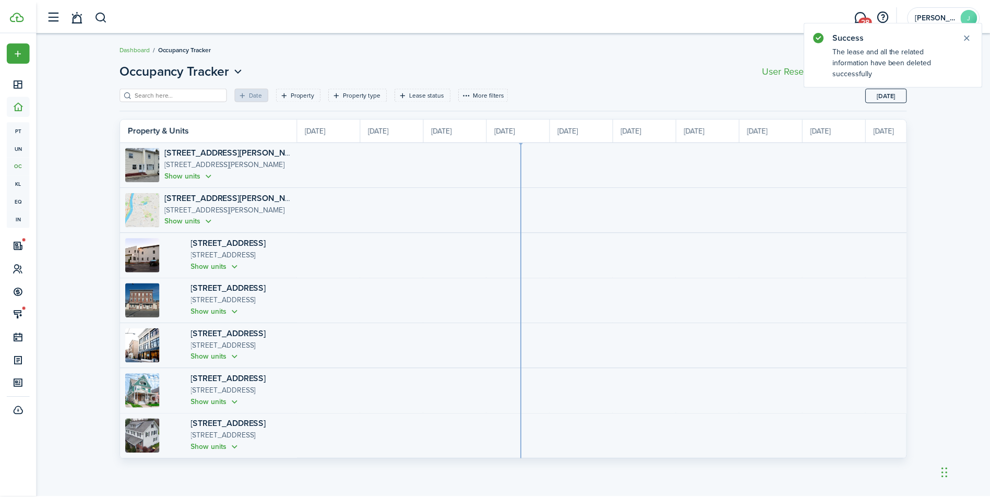
scroll to position [0, 191]
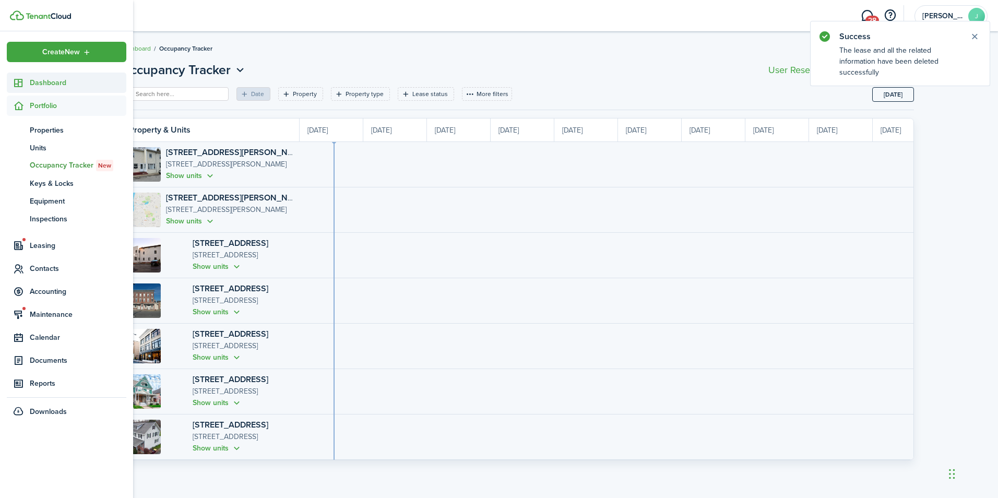
click at [63, 82] on span "Dashboard" at bounding box center [78, 82] width 97 height 11
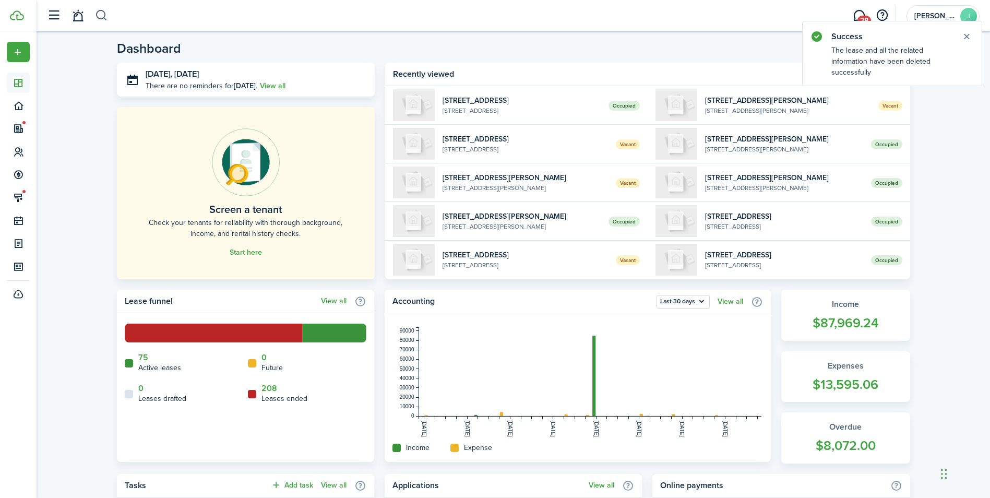
click at [100, 14] on button "button" at bounding box center [101, 16] width 13 height 18
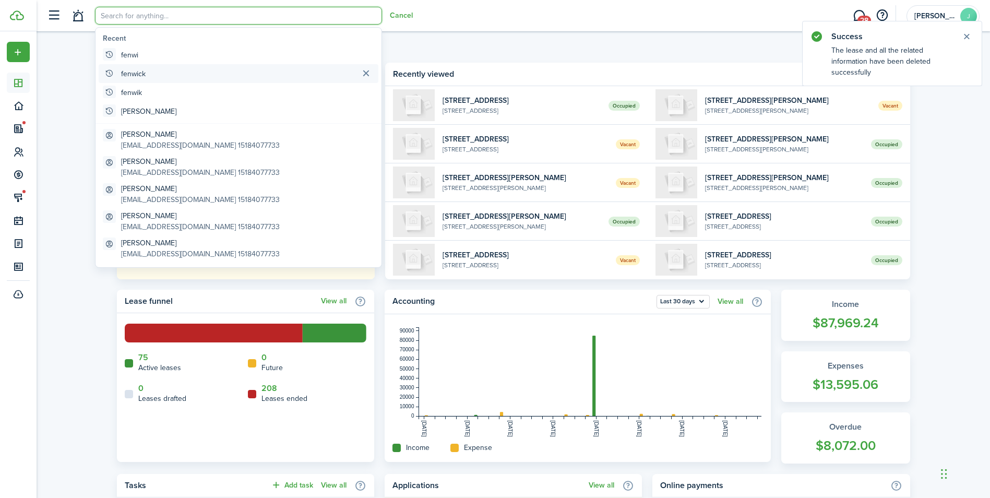
click at [133, 75] on global-search-item-title "fenwick" at bounding box center [133, 73] width 25 height 11
type input "fenwick"
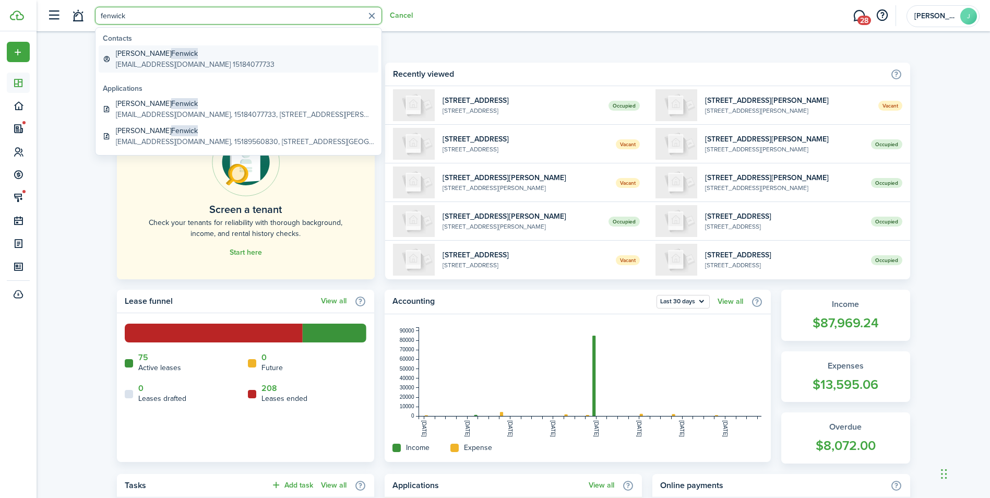
click at [194, 62] on global-search-item-description "Nlf146@gmail.com 15184077733" at bounding box center [195, 64] width 159 height 11
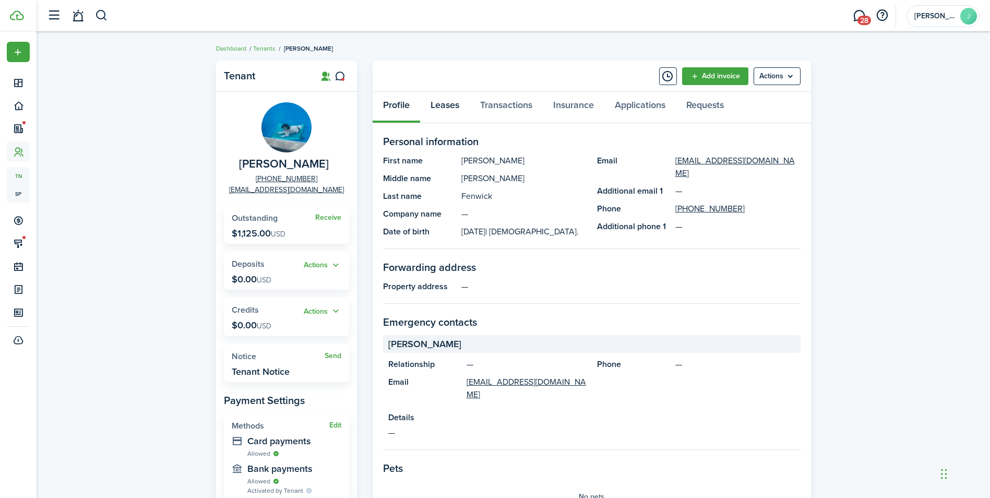
click at [454, 102] on link "Leases" at bounding box center [445, 107] width 50 height 31
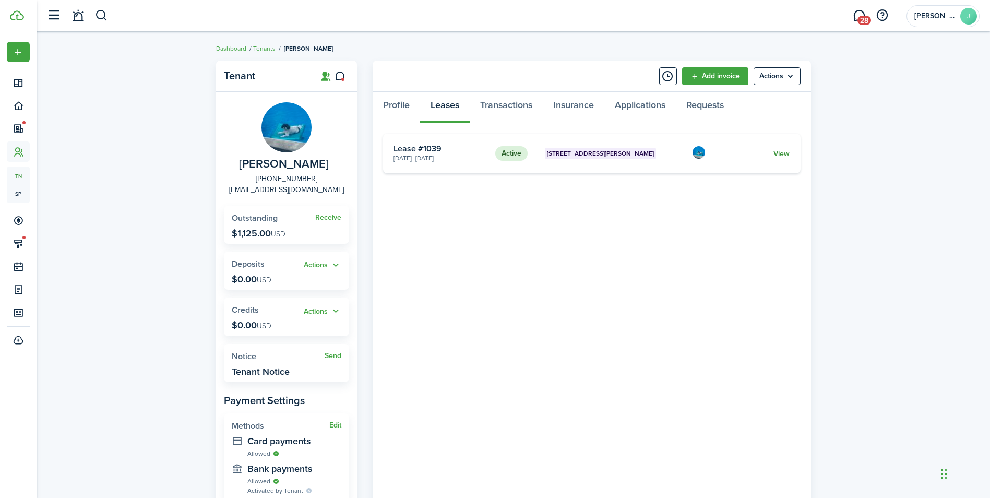
click at [782, 153] on link "View" at bounding box center [781, 153] width 16 height 11
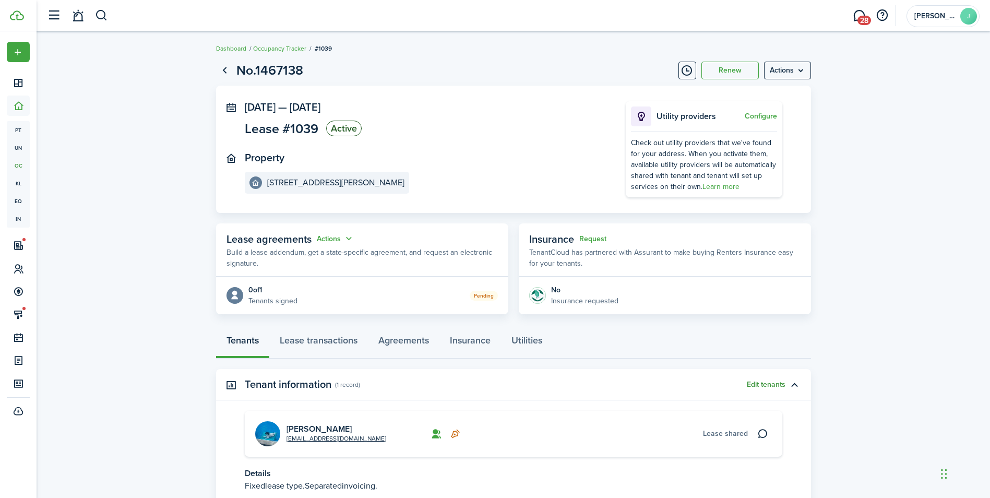
click at [755, 384] on button "Edit tenants" at bounding box center [766, 384] width 39 height 8
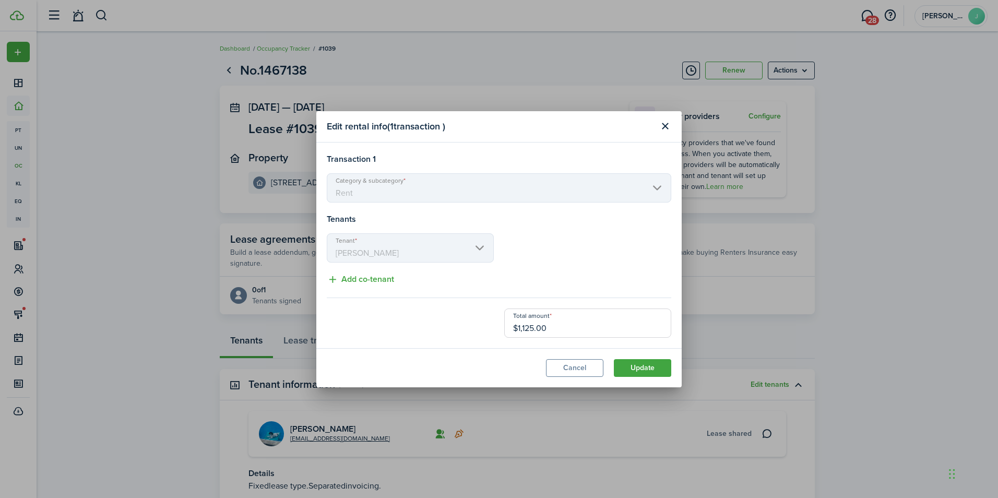
click at [794, 244] on div "Edit rental info ( 1 transaction ) Transaction 1 Category & subcategory Rent Te…" at bounding box center [499, 249] width 998 height 498
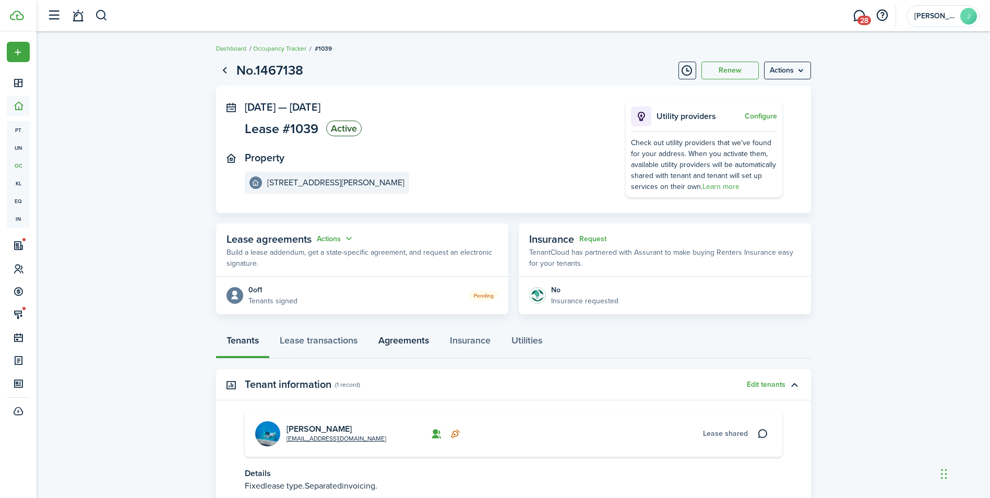
click at [420, 338] on link "Agreements" at bounding box center [403, 342] width 71 height 31
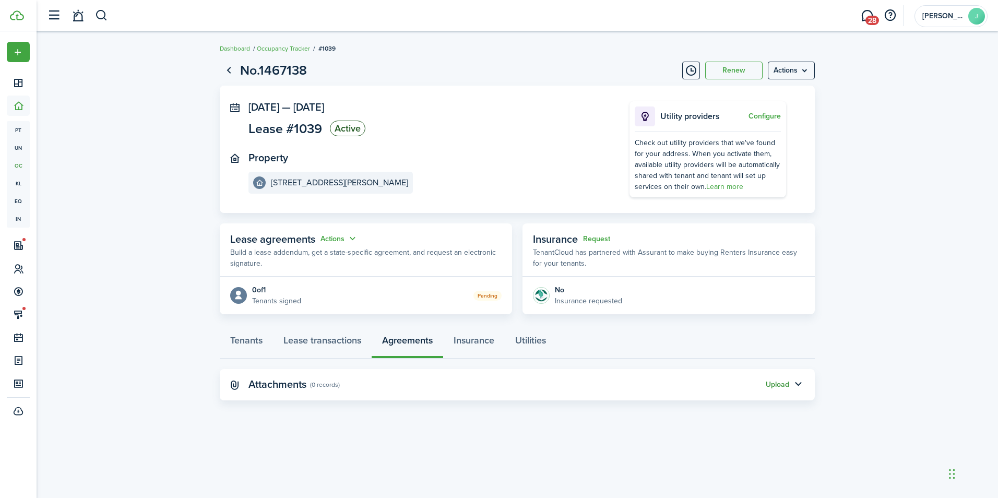
click at [781, 386] on button "Upload" at bounding box center [777, 384] width 23 height 8
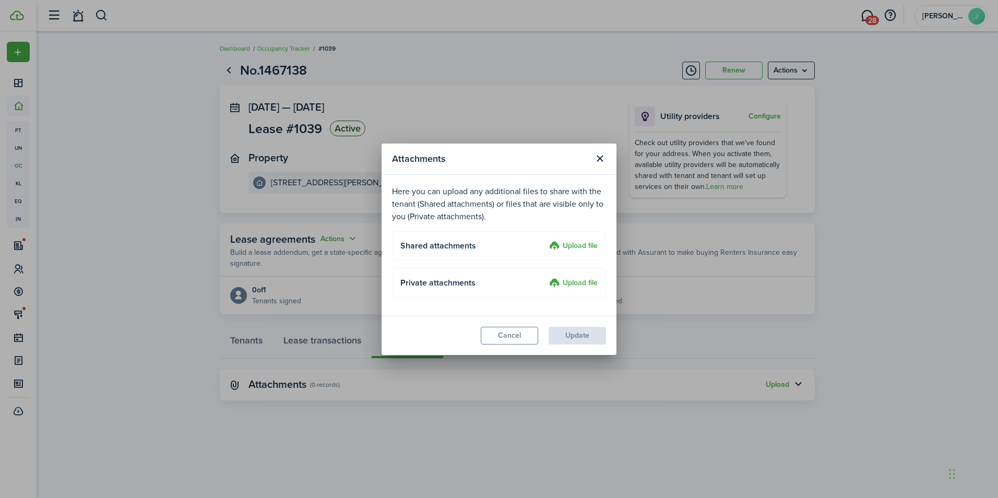
click at [574, 282] on label "Upload file" at bounding box center [573, 283] width 49 height 13
click at [545, 277] on input "Upload file" at bounding box center [545, 277] width 0 height 0
click at [519, 336] on button "Cancel" at bounding box center [509, 336] width 57 height 18
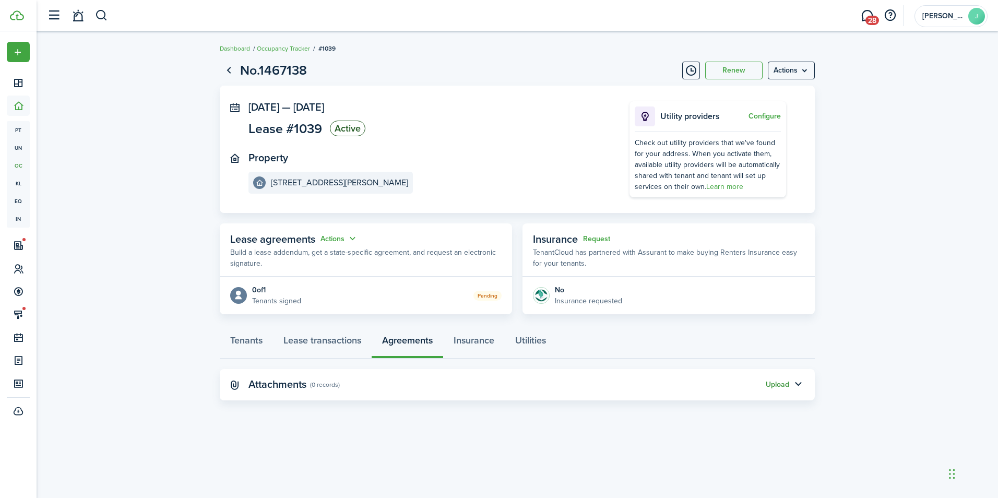
click at [777, 383] on button "Upload" at bounding box center [777, 384] width 23 height 8
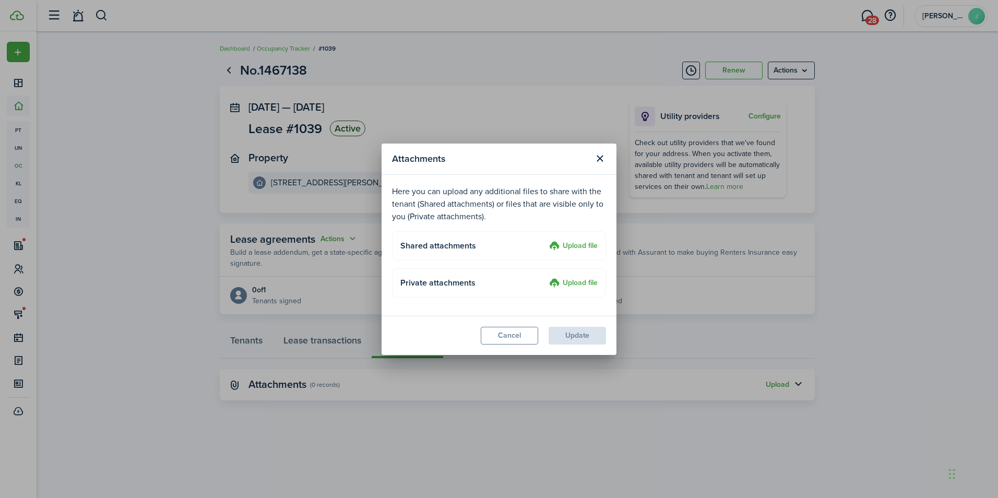
click at [571, 247] on label "Upload file" at bounding box center [573, 246] width 49 height 13
click at [545, 240] on input "Upload file" at bounding box center [545, 240] width 0 height 0
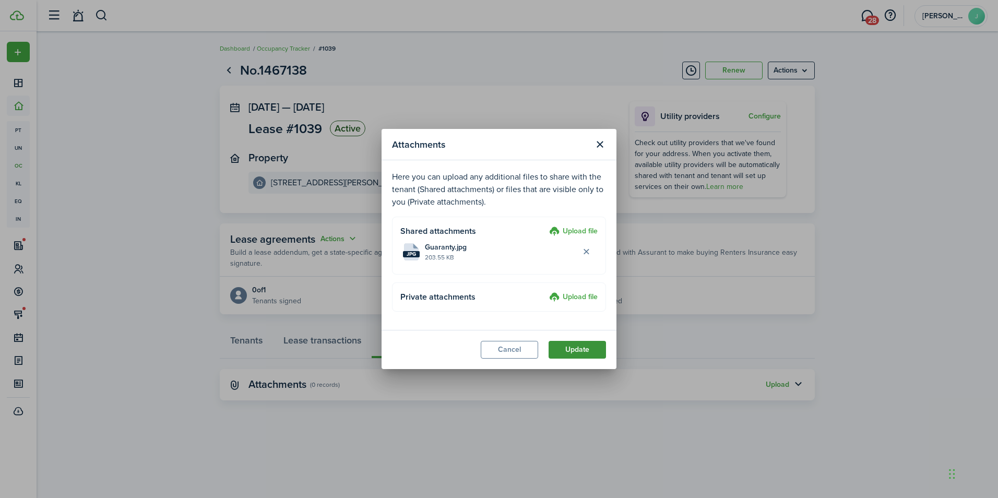
click at [584, 347] on button "Update" at bounding box center [576, 350] width 57 height 18
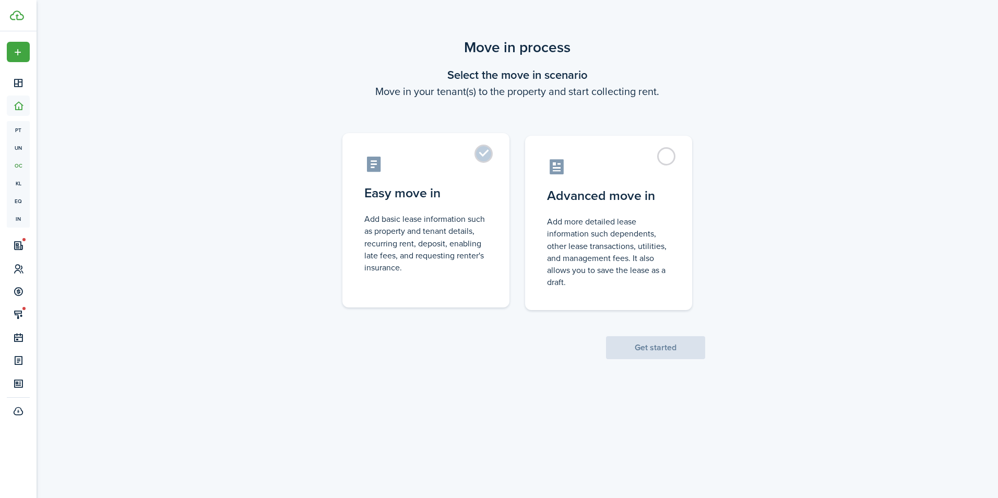
click at [481, 158] on label "Easy move in Add basic lease information such as property and tenant details, r…" at bounding box center [425, 220] width 167 height 174
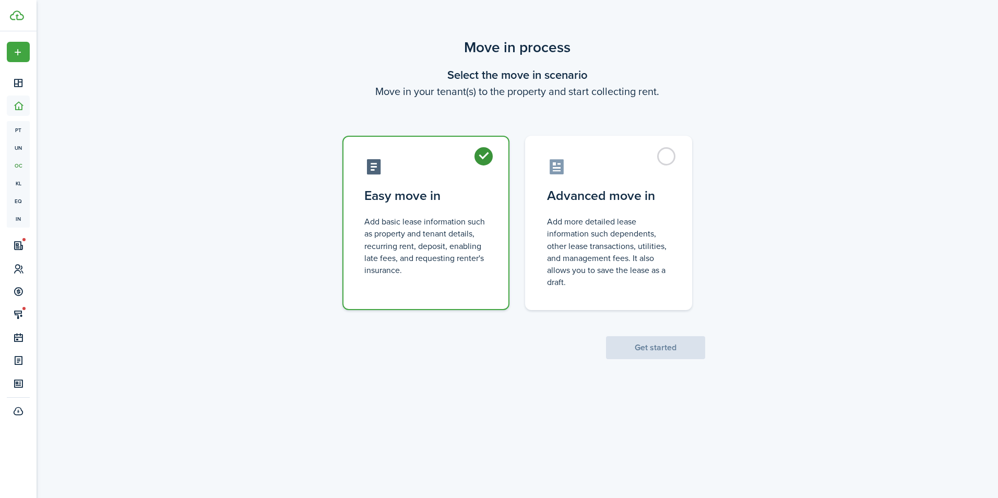
radio input "true"
click at [649, 348] on button "Get started" at bounding box center [655, 347] width 99 height 23
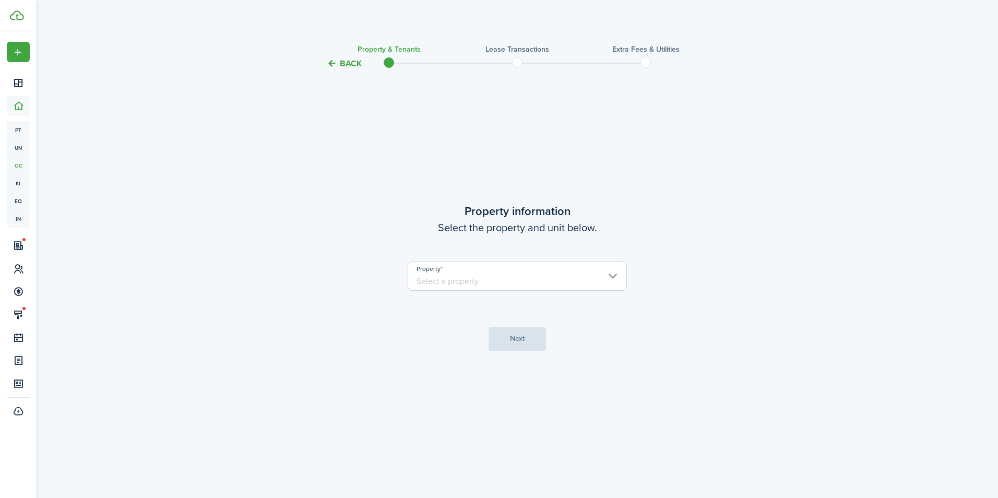
click at [494, 282] on input "Property" at bounding box center [517, 275] width 219 height 29
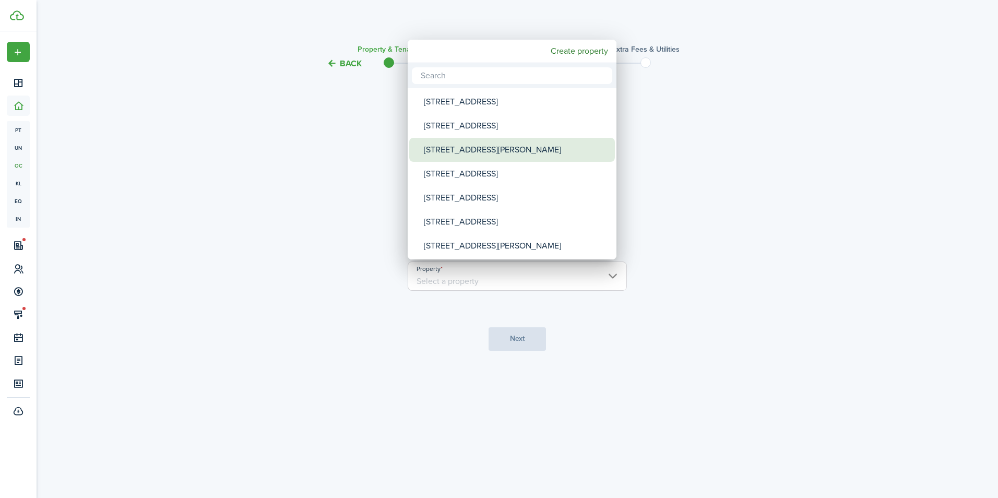
click at [467, 151] on div "[STREET_ADDRESS][PERSON_NAME]" at bounding box center [516, 150] width 185 height 24
type input "[STREET_ADDRESS][PERSON_NAME]"
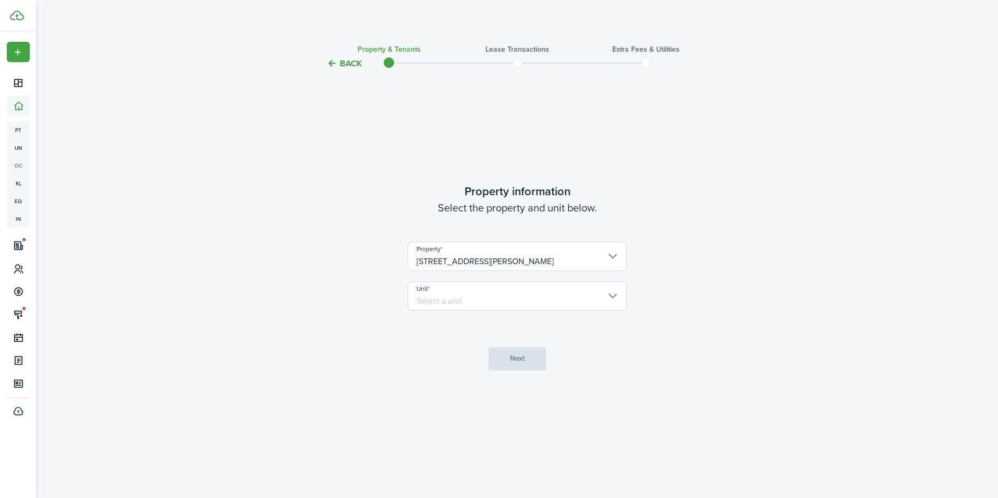
click at [452, 292] on input "Unit" at bounding box center [517, 295] width 219 height 29
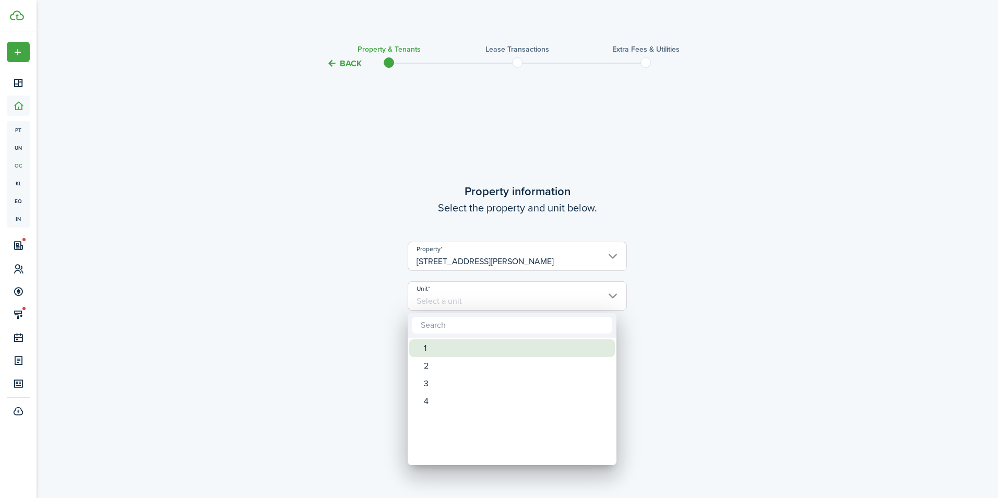
click at [430, 343] on div "1" at bounding box center [516, 348] width 185 height 18
type input "1"
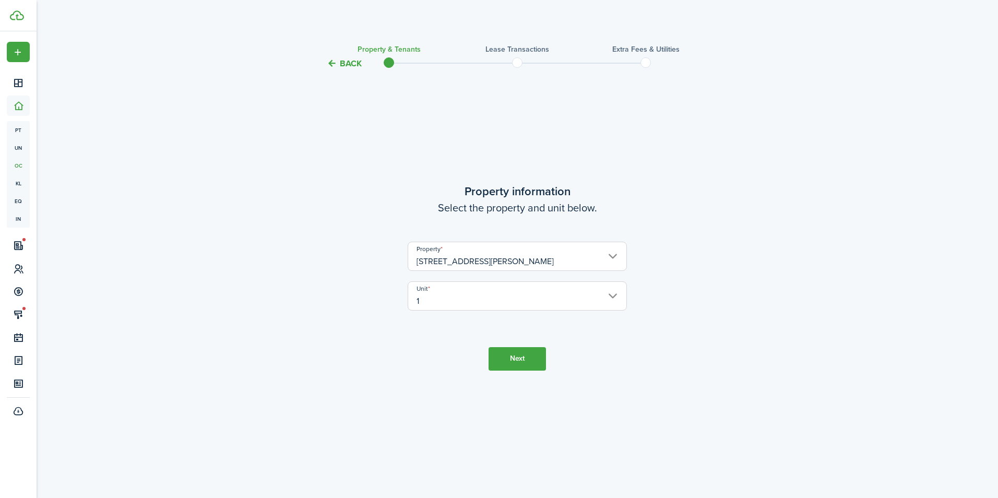
click at [508, 354] on button "Next" at bounding box center [516, 358] width 57 height 23
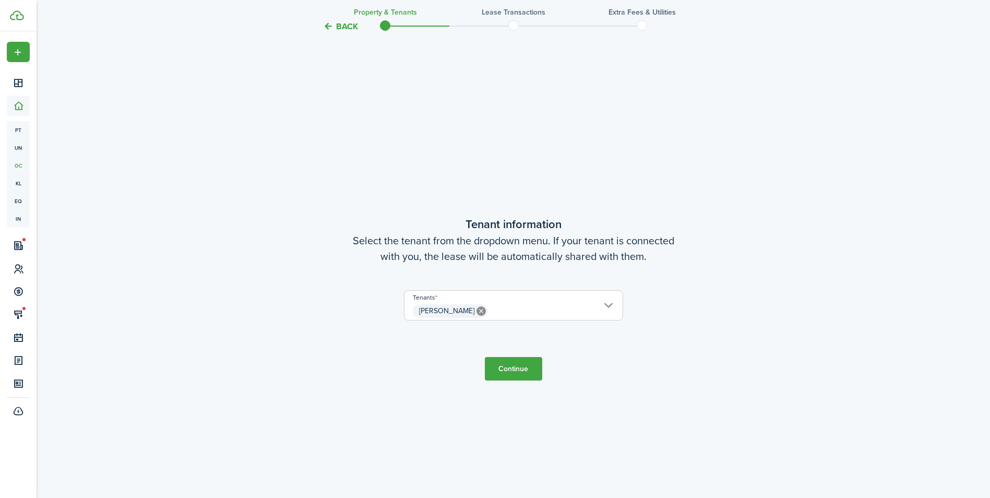
scroll to position [428, 0]
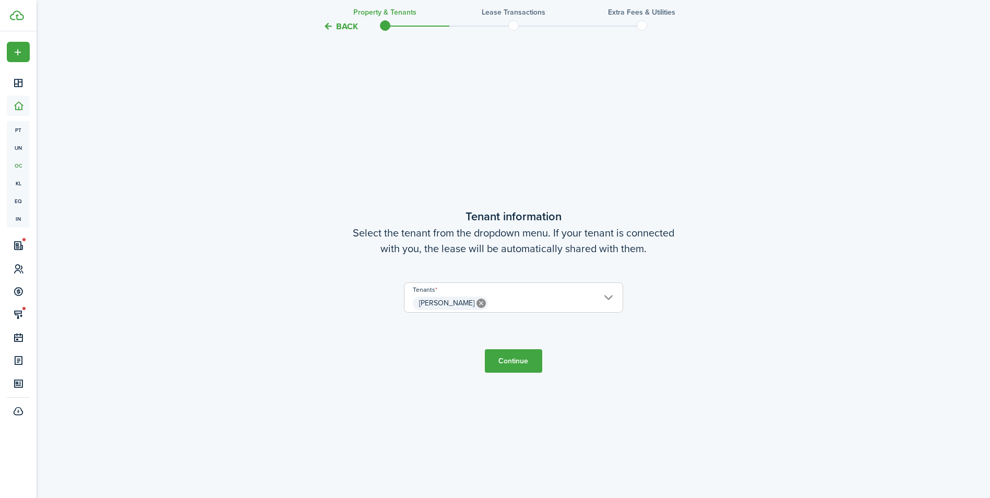
click at [508, 360] on button "Continue" at bounding box center [513, 360] width 57 height 23
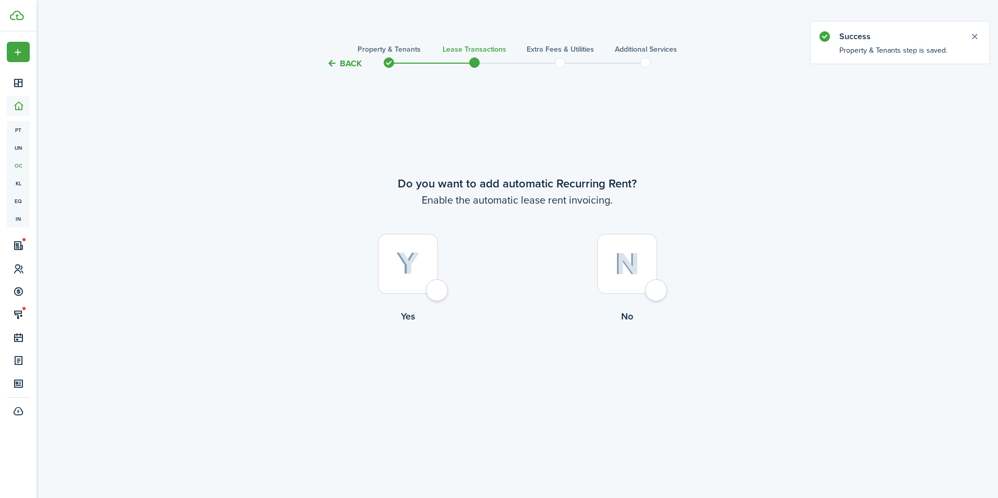
click at [435, 287] on div at bounding box center [408, 264] width 60 height 60
radio input "true"
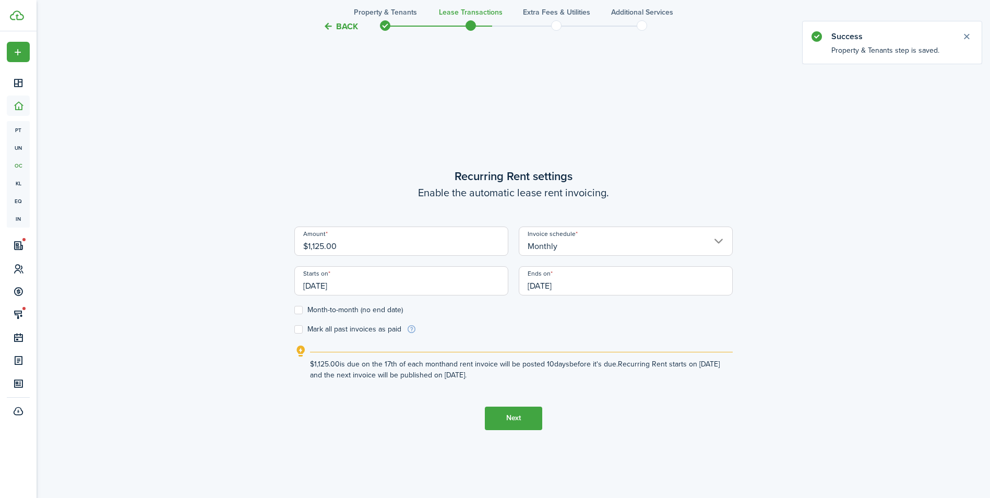
scroll to position [428, 0]
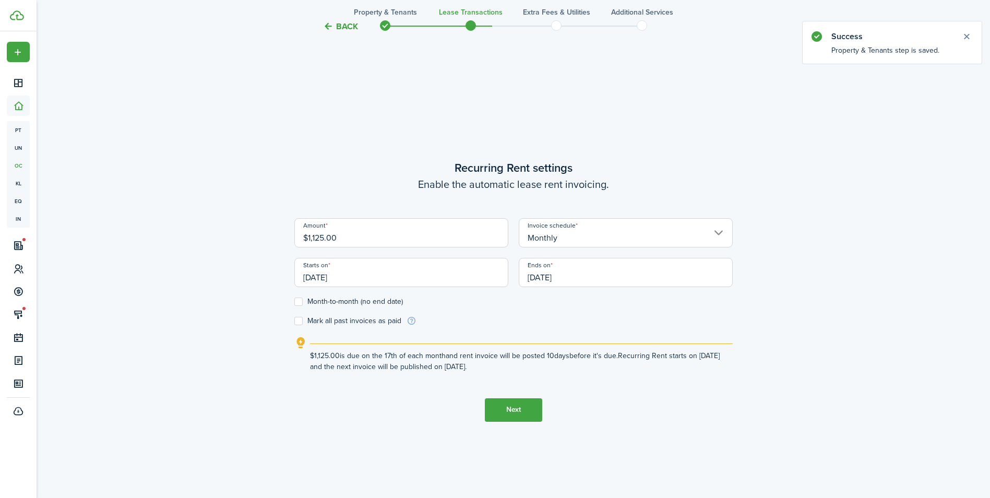
click at [422, 278] on input "[DATE]" at bounding box center [401, 272] width 214 height 29
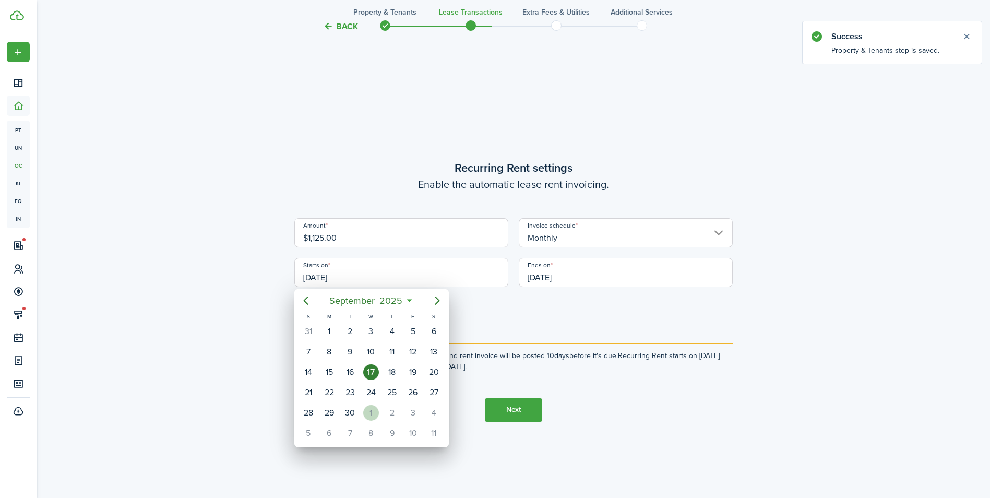
click at [368, 412] on div "1" at bounding box center [371, 413] width 16 height 16
type input "[DATE]"
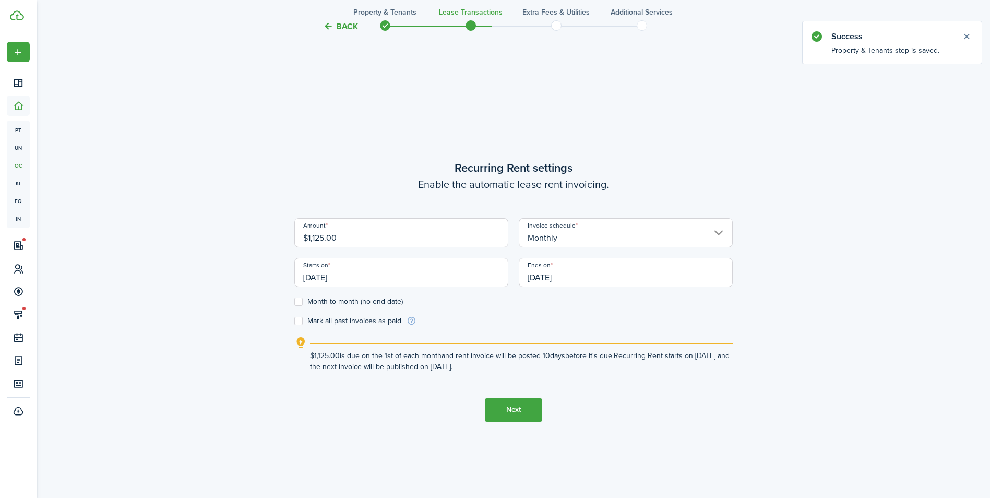
scroll to position [0, 0]
click at [573, 276] on input "[DATE]" at bounding box center [626, 272] width 214 height 29
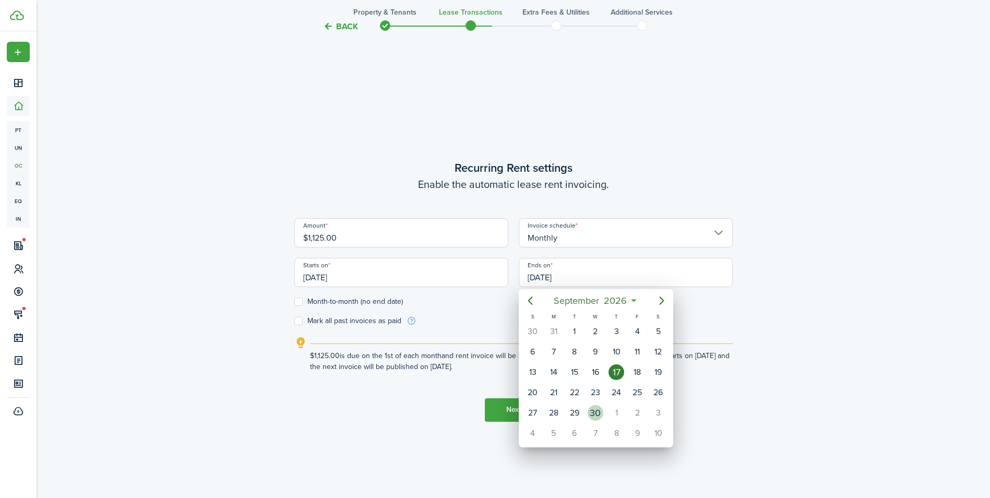
click at [593, 409] on div "30" at bounding box center [596, 413] width 16 height 16
type input "[DATE]"
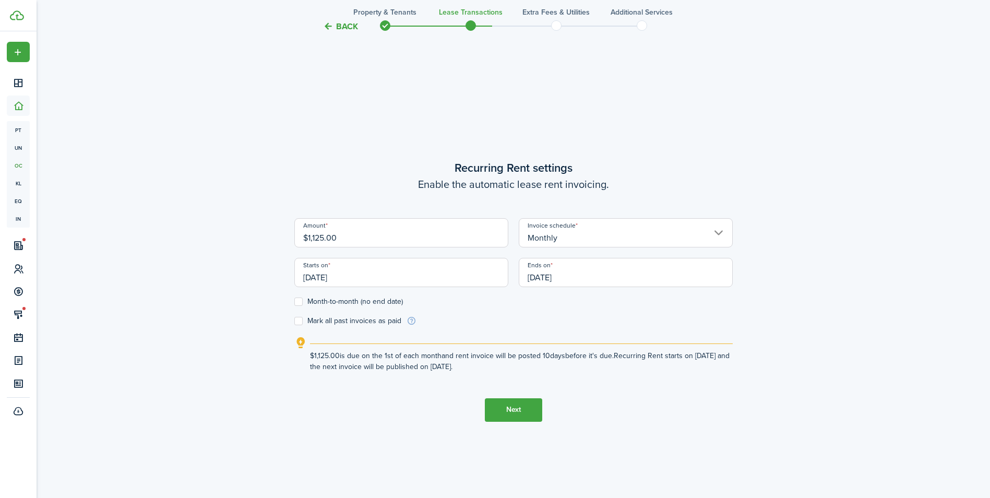
click at [517, 410] on button "Next" at bounding box center [513, 409] width 57 height 23
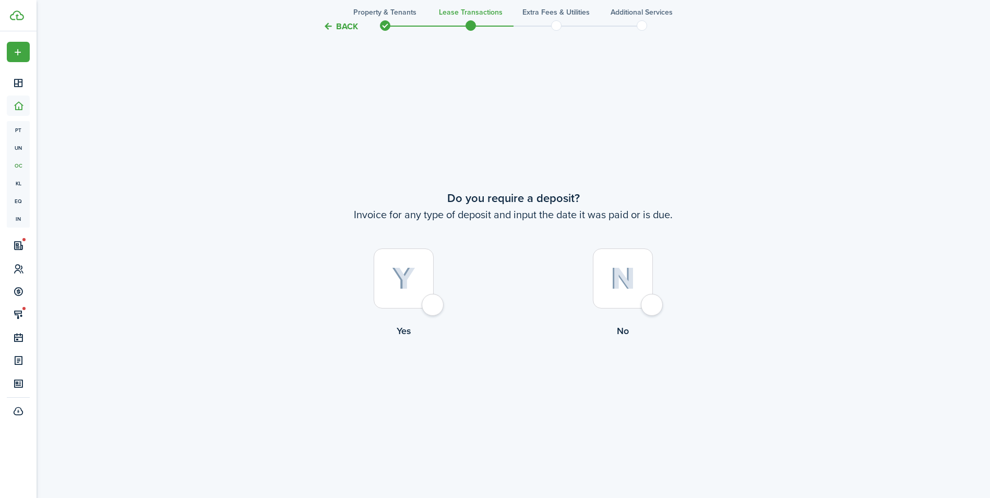
scroll to position [926, 0]
click at [434, 304] on div at bounding box center [404, 277] width 60 height 60
radio input "true"
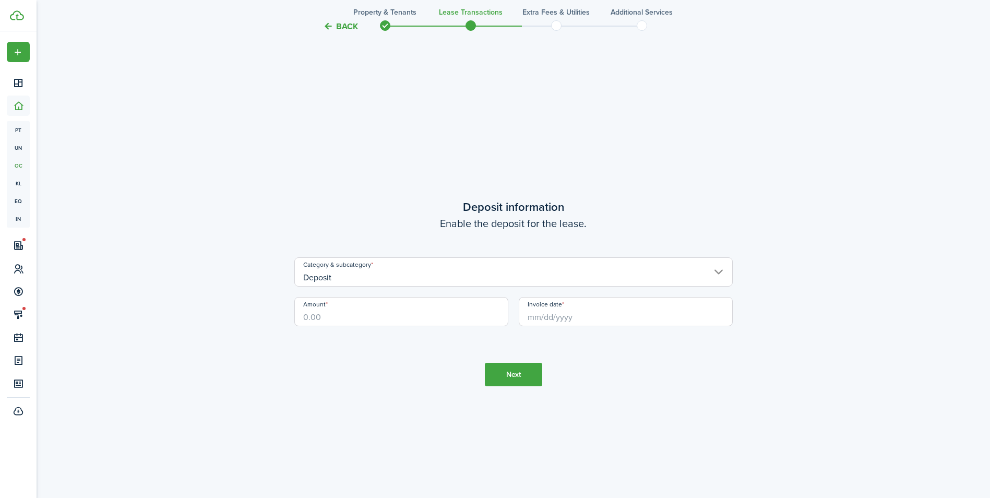
scroll to position [1424, 0]
click at [430, 305] on input "Amount" at bounding box center [401, 309] width 214 height 29
click at [558, 309] on input "Invoice date" at bounding box center [626, 309] width 214 height 29
type input "$1,125.00"
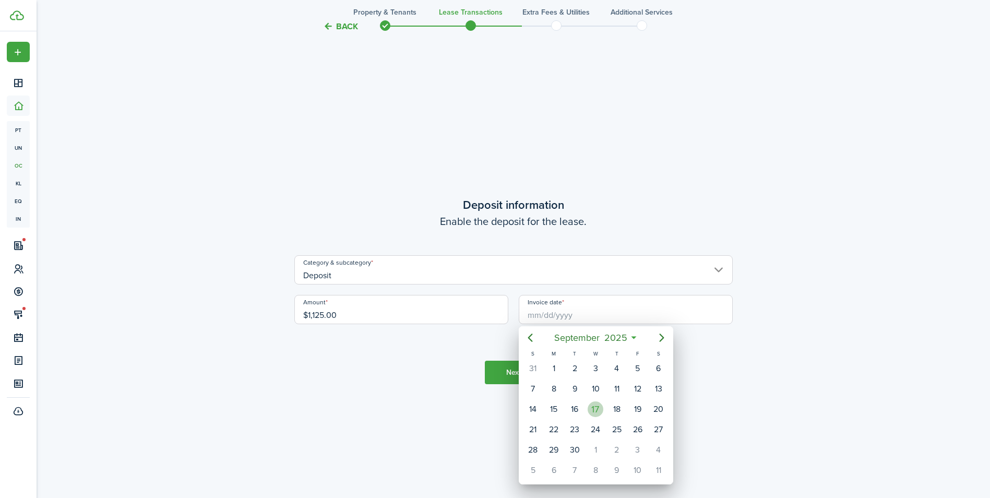
click at [599, 406] on div "17" at bounding box center [596, 409] width 16 height 16
type input "[DATE]"
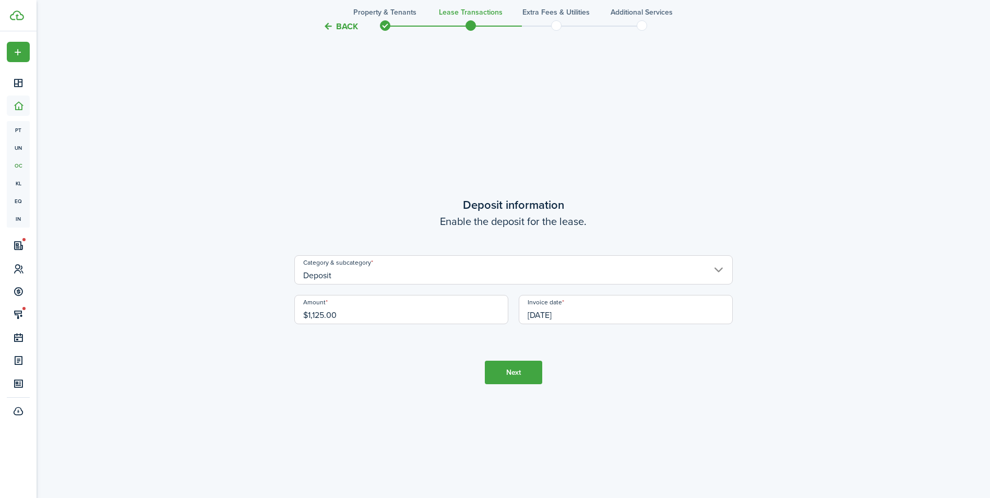
click at [515, 372] on button "Next" at bounding box center [513, 372] width 57 height 23
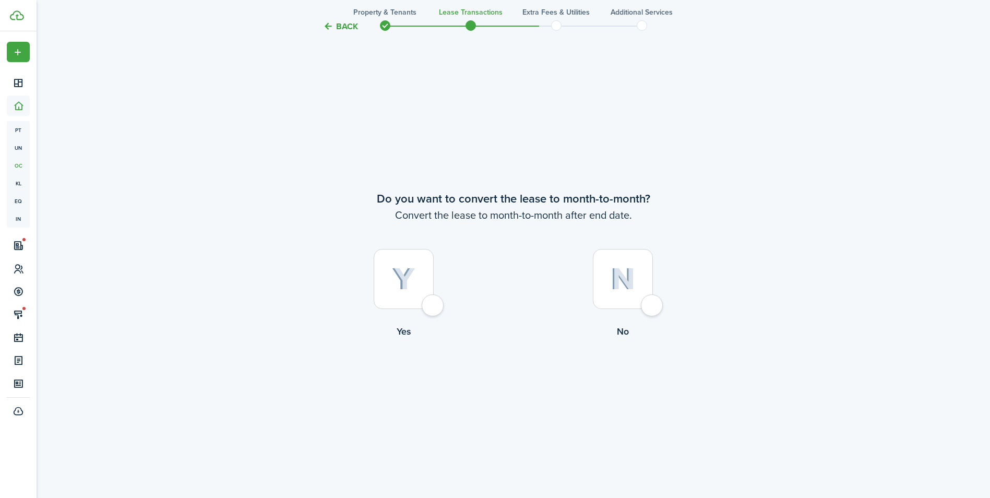
scroll to position [1922, 0]
click at [649, 304] on div at bounding box center [623, 277] width 60 height 60
radio input "true"
click at [516, 377] on button "Continue" at bounding box center [513, 379] width 57 height 23
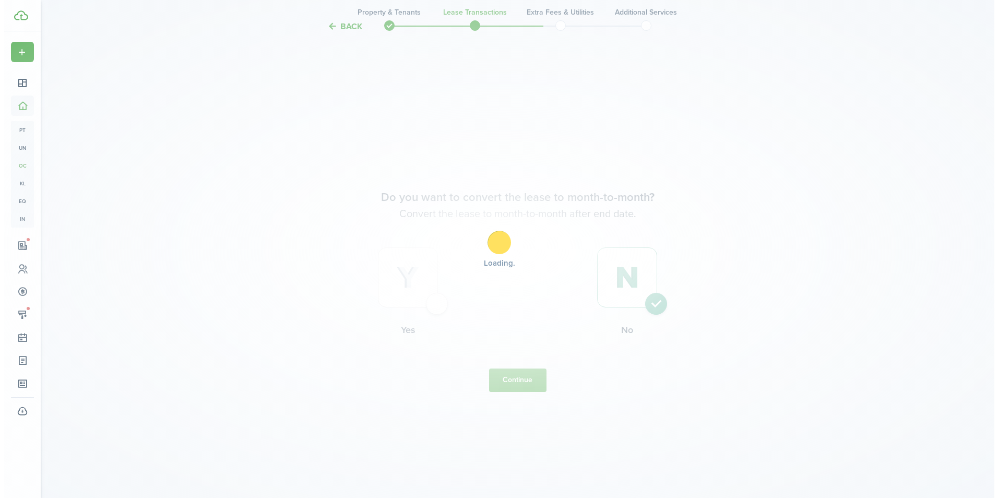
scroll to position [0, 0]
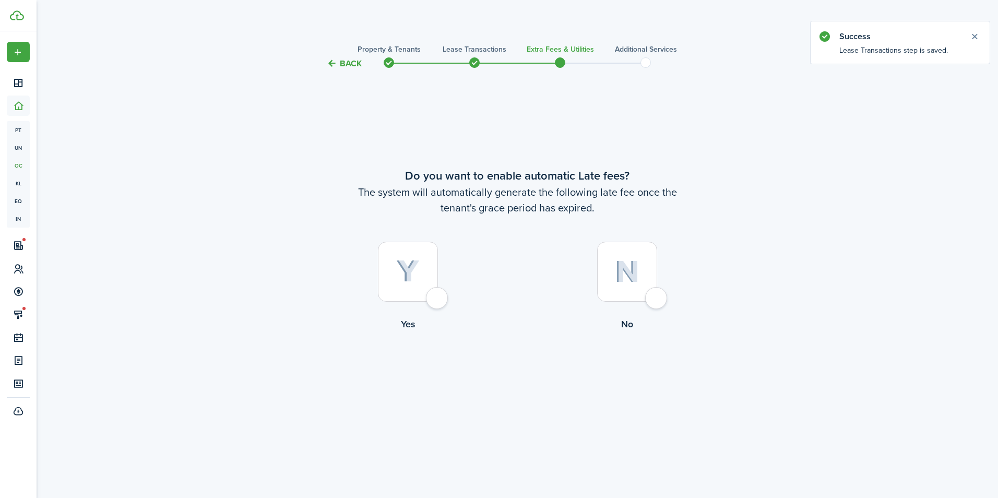
click at [438, 294] on div at bounding box center [408, 272] width 60 height 60
radio input "true"
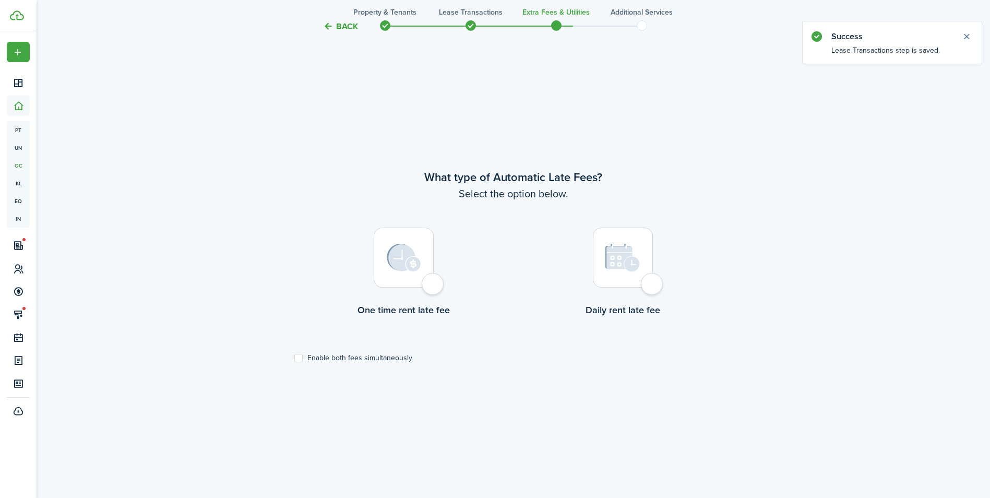
click at [434, 287] on div at bounding box center [404, 258] width 60 height 60
radio input "true"
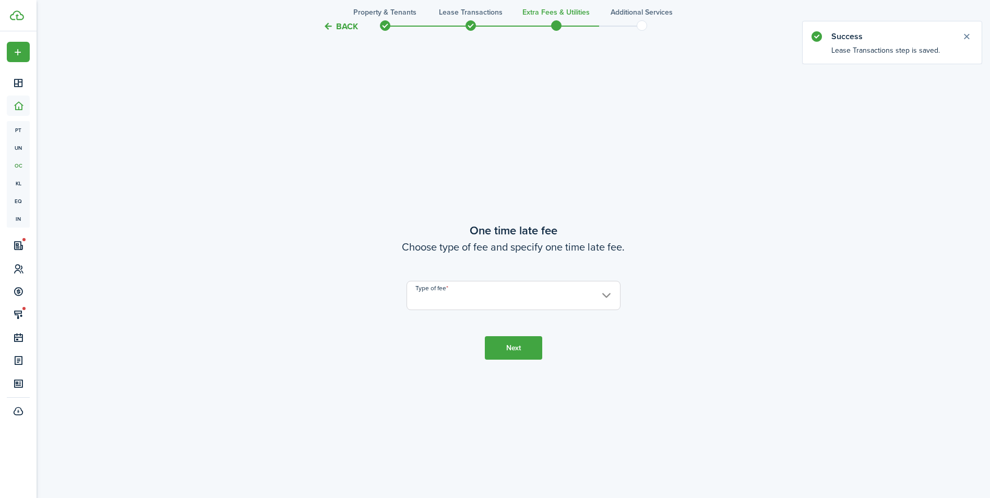
scroll to position [926, 0]
click at [474, 299] on input "Type of fee" at bounding box center [514, 294] width 214 height 29
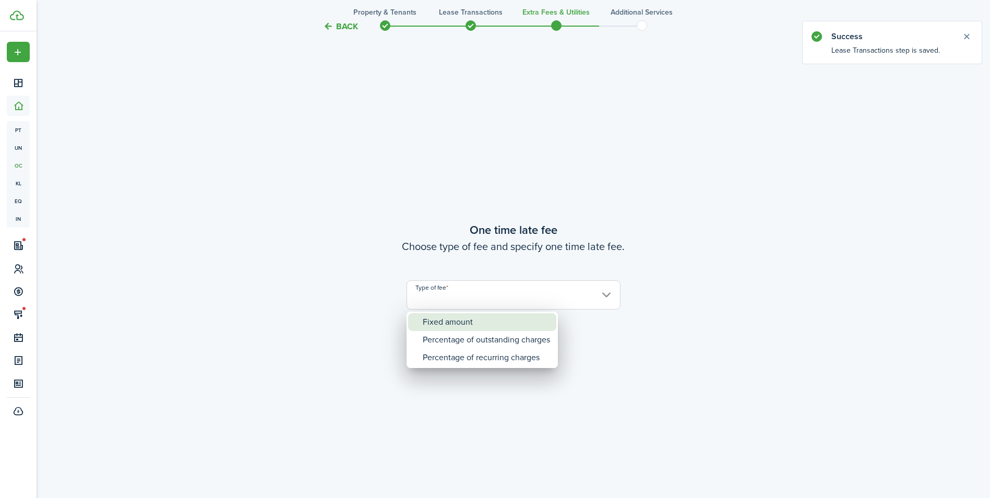
click at [459, 327] on div "Fixed amount" at bounding box center [486, 322] width 127 height 18
type input "Fixed amount"
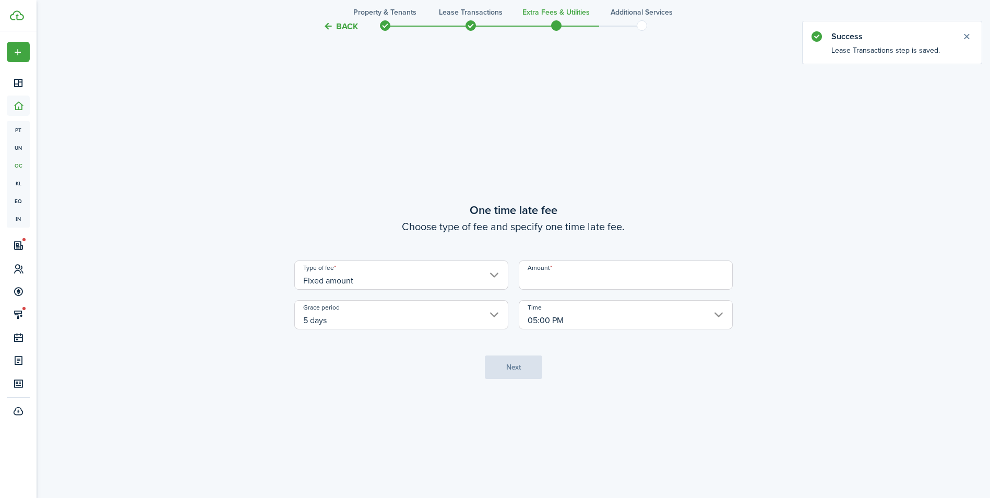
click at [545, 285] on input "Amount" at bounding box center [626, 274] width 214 height 29
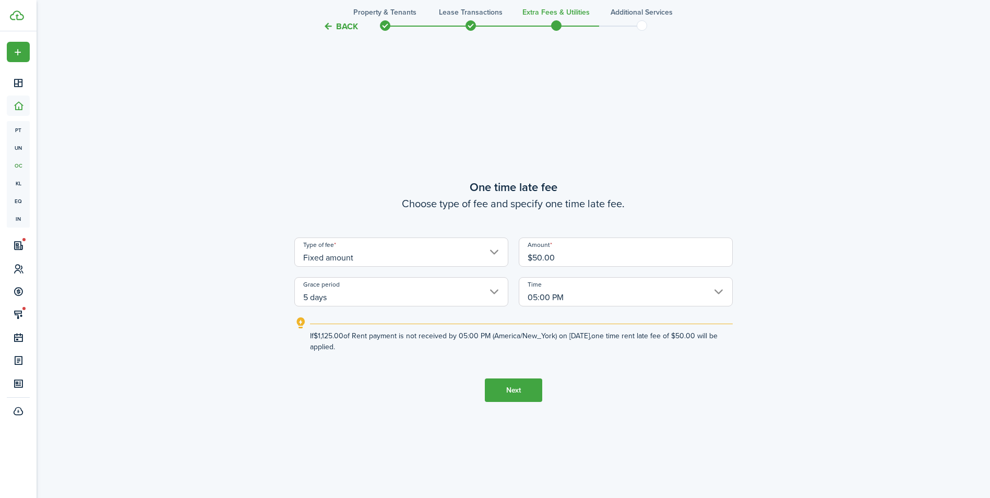
click at [586, 294] on input "05:00 PM" at bounding box center [626, 291] width 214 height 29
type input "$50.00"
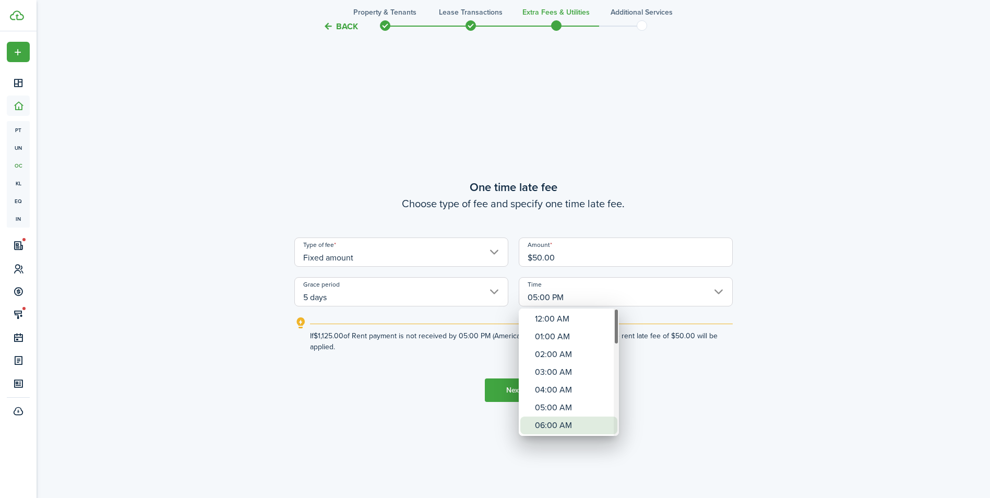
click at [546, 424] on div "06:00 AM" at bounding box center [573, 425] width 76 height 18
type input "06:00 AM"
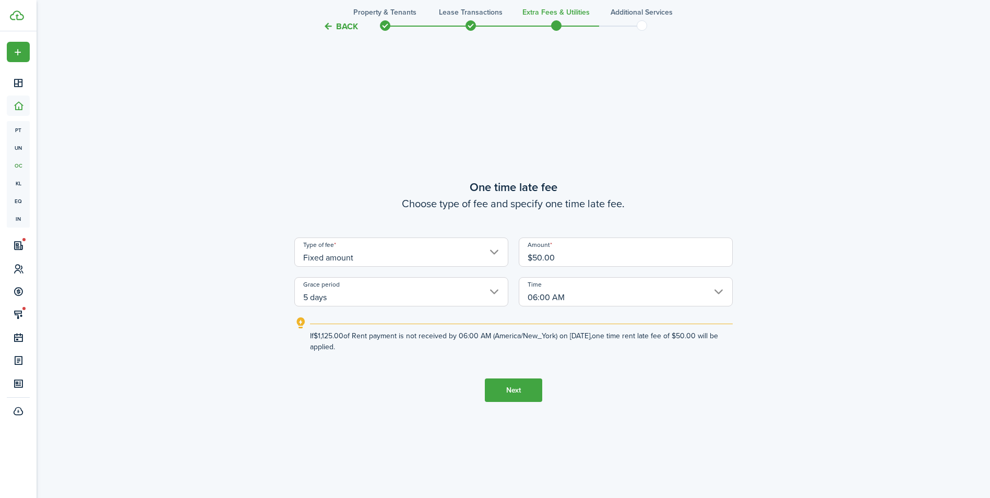
click at [511, 384] on button "Next" at bounding box center [513, 389] width 57 height 23
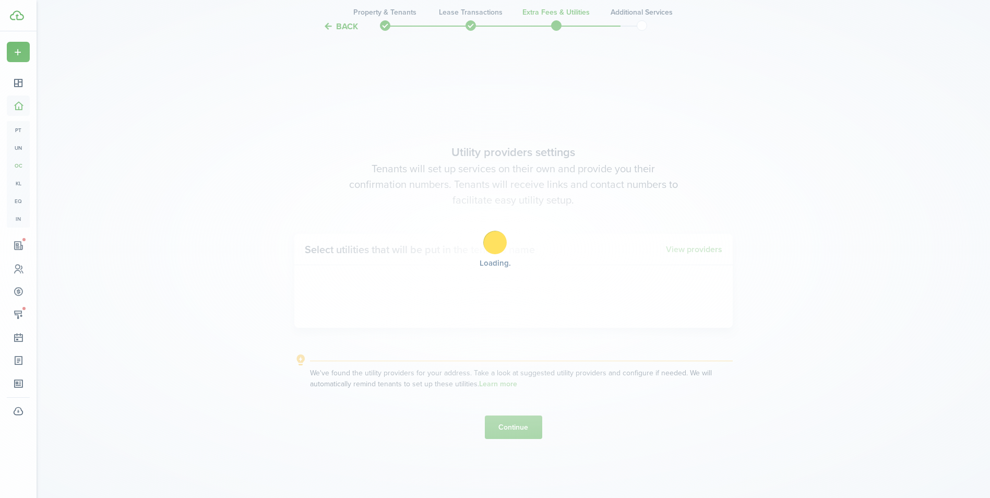
scroll to position [1424, 0]
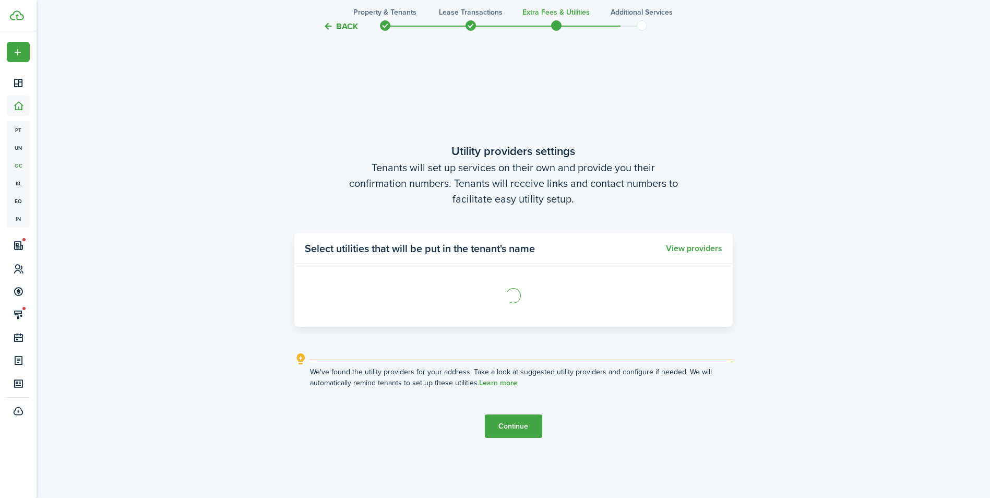
click at [512, 425] on button "Continue" at bounding box center [513, 425] width 57 height 23
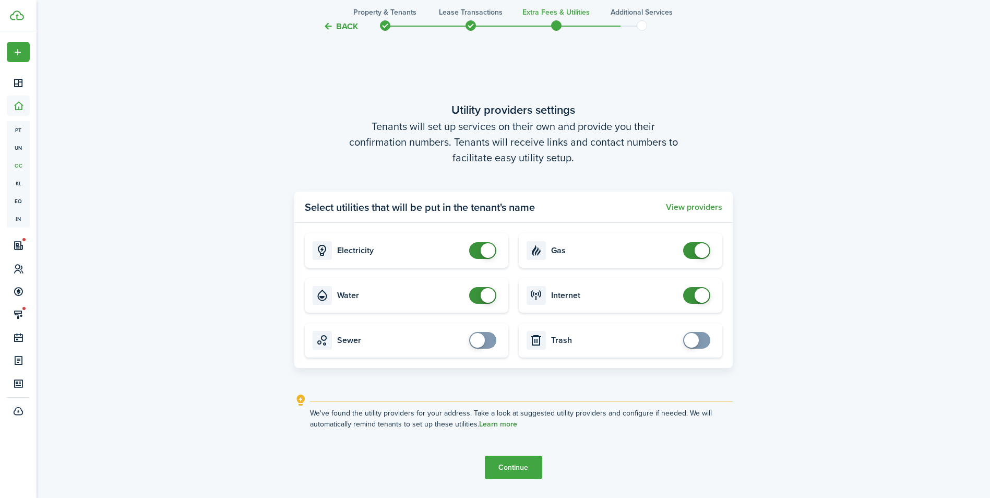
click at [512, 425] on link "Learn more" at bounding box center [498, 424] width 38 height 8
click at [516, 459] on button "Continue" at bounding box center [513, 467] width 57 height 23
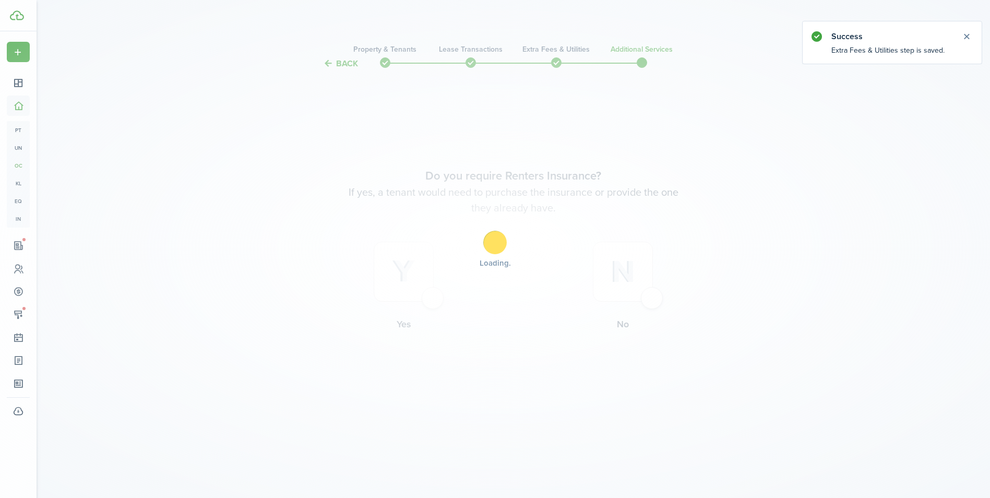
scroll to position [0, 0]
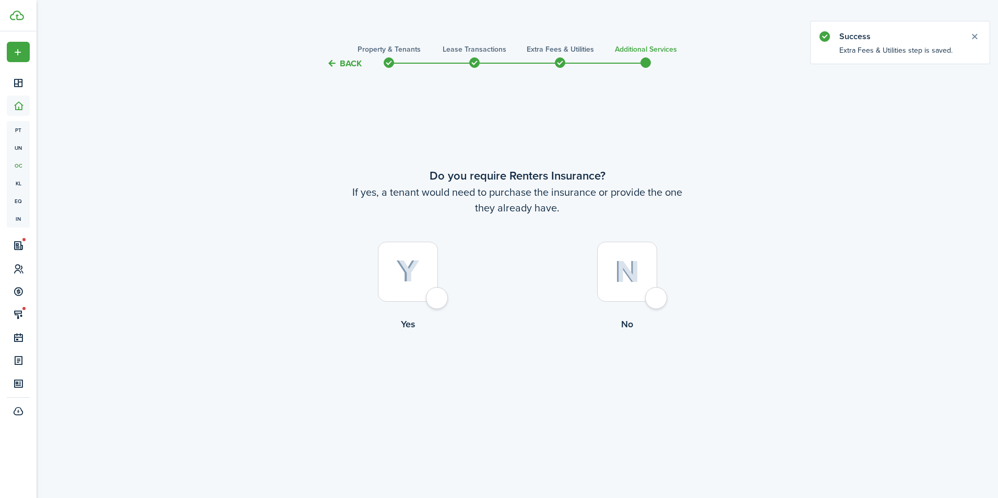
click at [657, 297] on div at bounding box center [627, 272] width 60 height 60
radio input "true"
click at [513, 373] on button "Complete move in" at bounding box center [517, 373] width 77 height 23
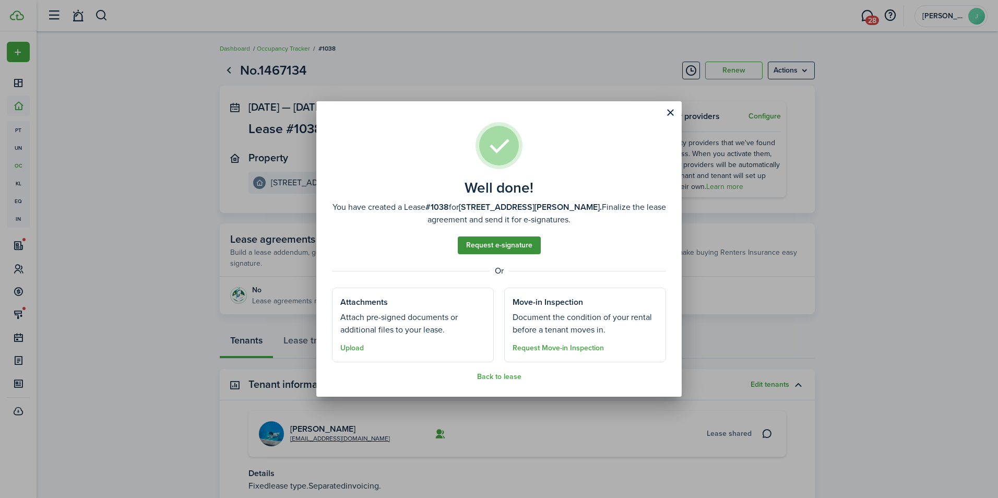
click at [495, 246] on link "Request e-signature" at bounding box center [499, 245] width 83 height 18
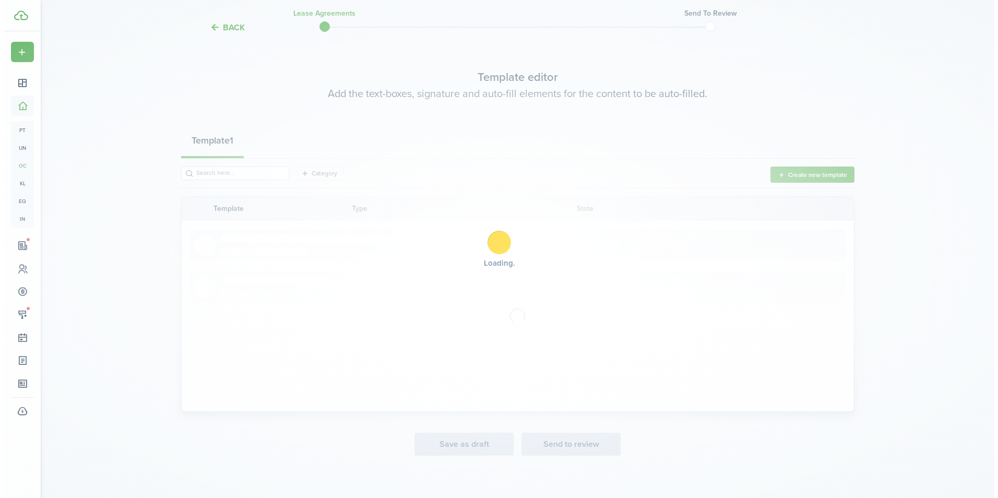
scroll to position [43, 0]
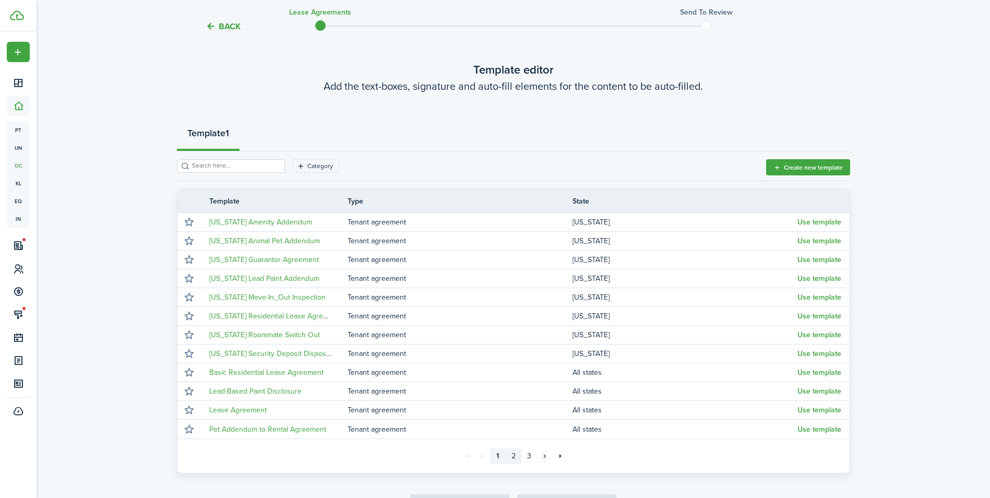
click at [511, 453] on link "2" at bounding box center [514, 456] width 16 height 16
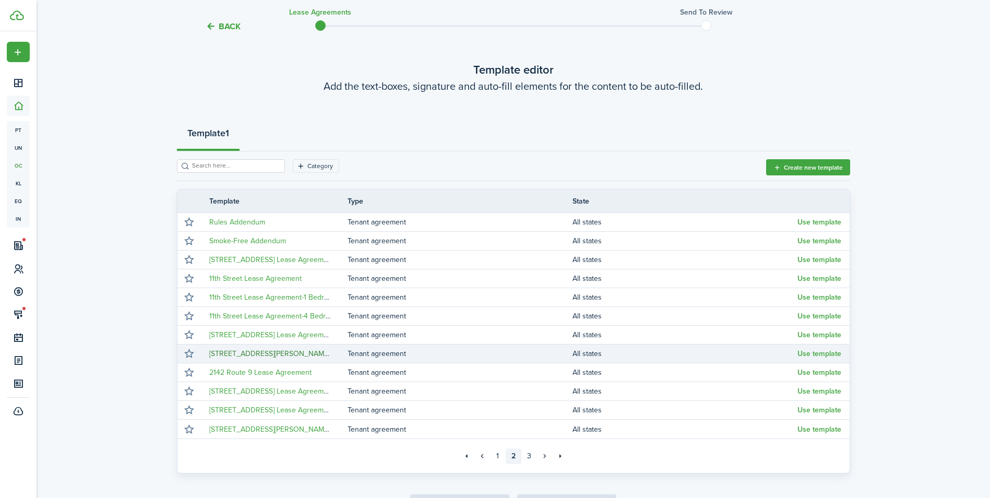
click at [241, 355] on link "[STREET_ADDRESS][PERSON_NAME] Lease Agreement" at bounding box center [299, 353] width 180 height 11
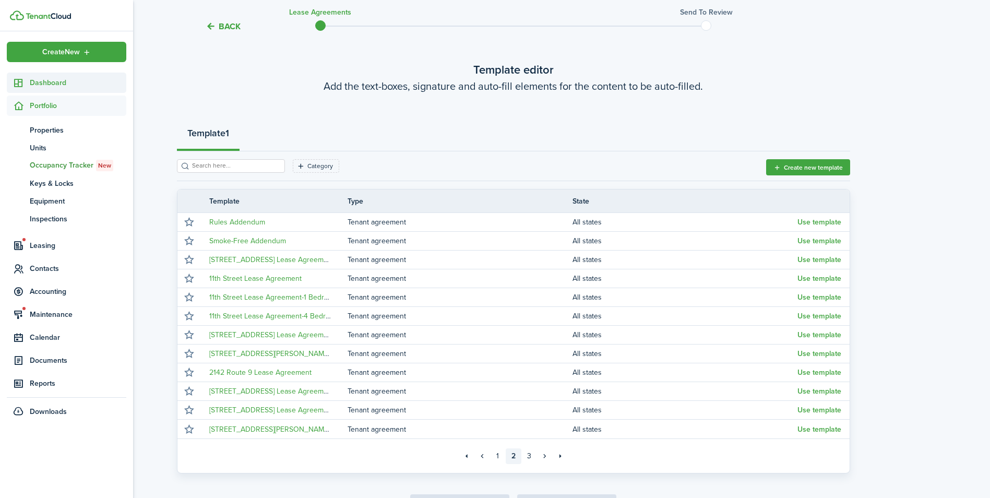
click at [50, 85] on span "Dashboard" at bounding box center [78, 82] width 97 height 11
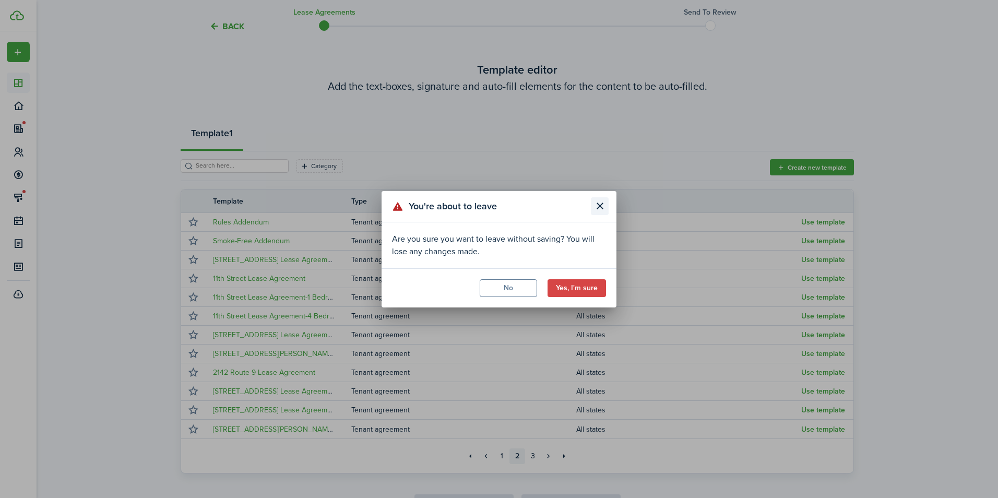
click at [596, 205] on button "Close modal" at bounding box center [600, 206] width 18 height 18
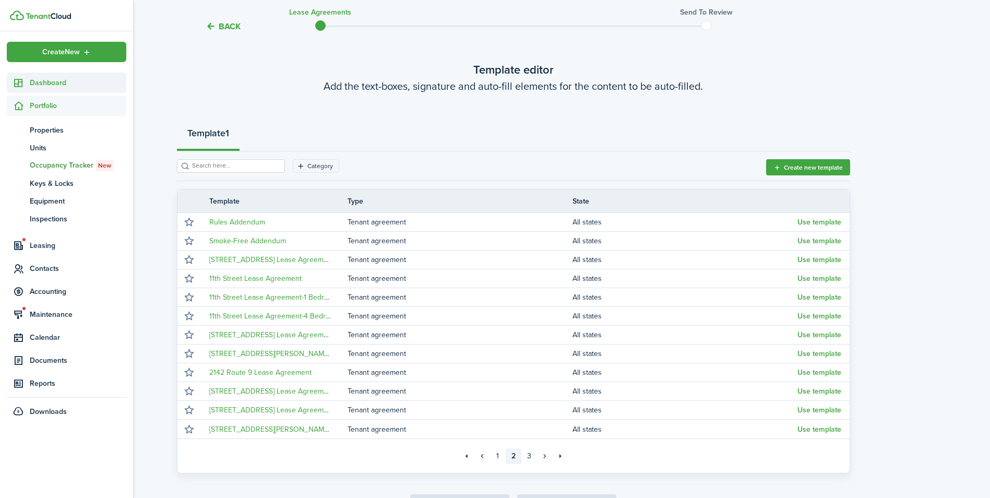
click at [43, 80] on span "Dashboard" at bounding box center [78, 82] width 97 height 11
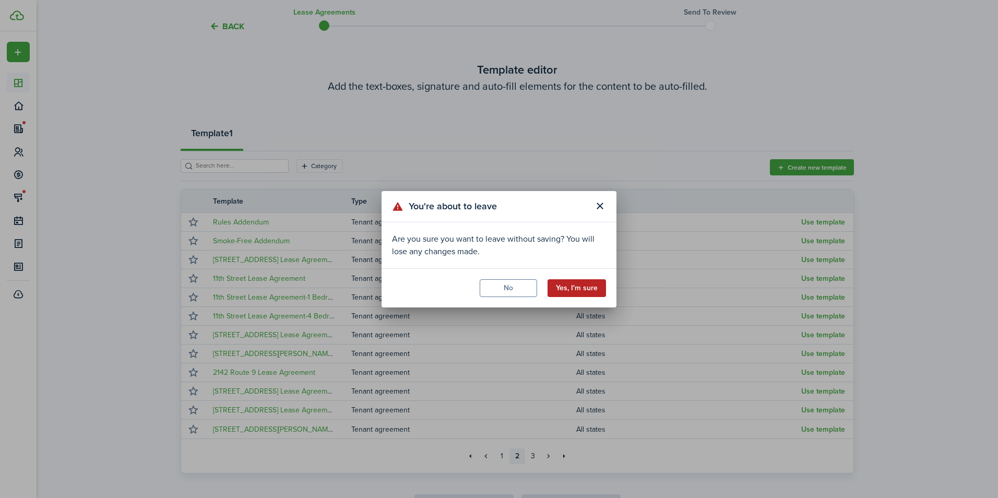
click at [571, 293] on button "Yes, I'm sure" at bounding box center [576, 288] width 58 height 18
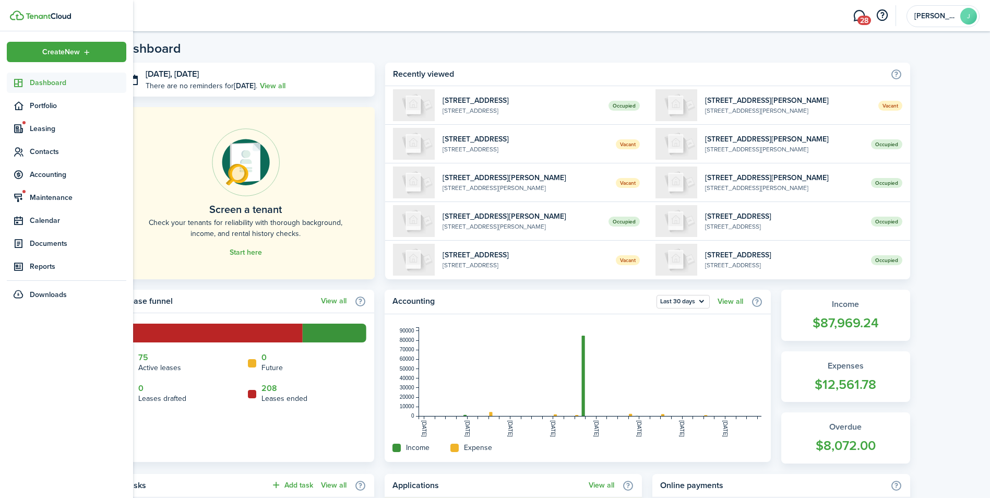
click at [34, 79] on span "Dashboard" at bounding box center [78, 82] width 97 height 11
click at [86, 80] on span "Dashboard" at bounding box center [78, 82] width 97 height 11
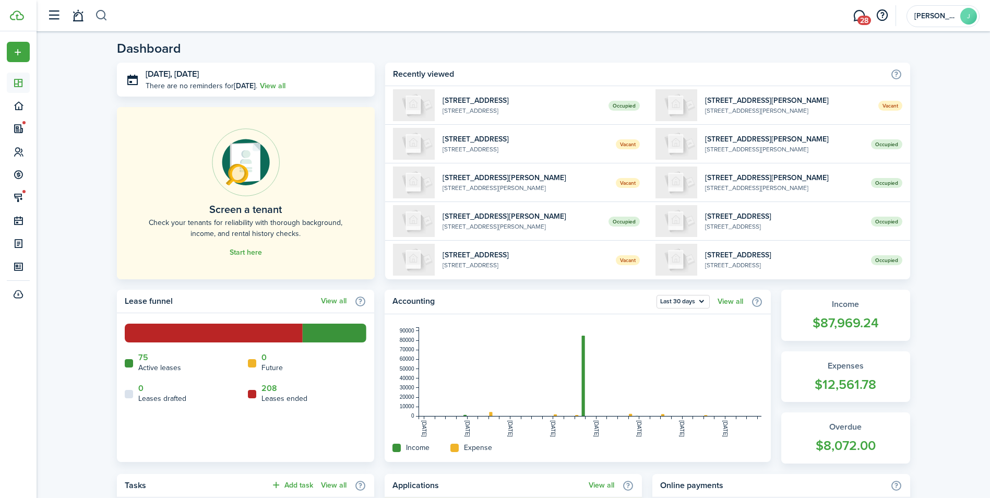
click at [96, 15] on button "button" at bounding box center [101, 16] width 13 height 18
type input "werner"
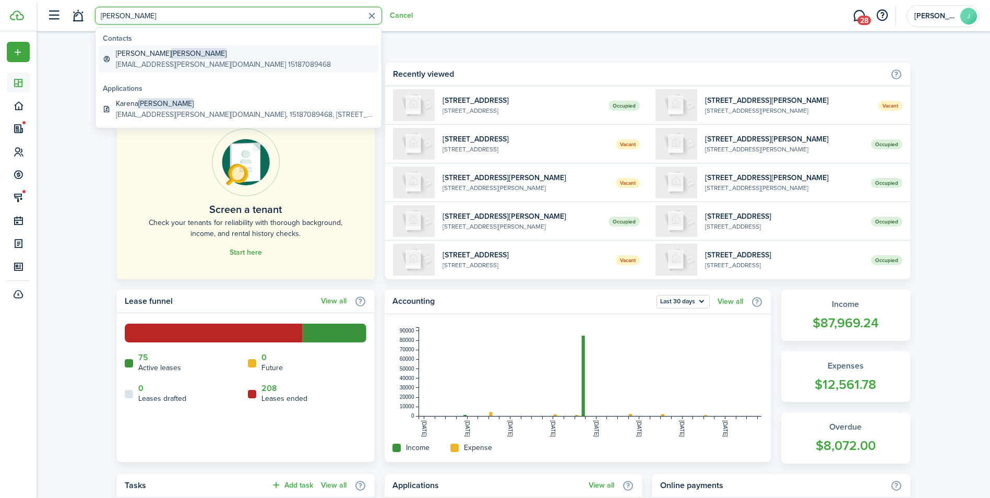
click at [149, 63] on global-search-item-description "karena.werner@icloud.com 15187089468" at bounding box center [223, 64] width 215 height 11
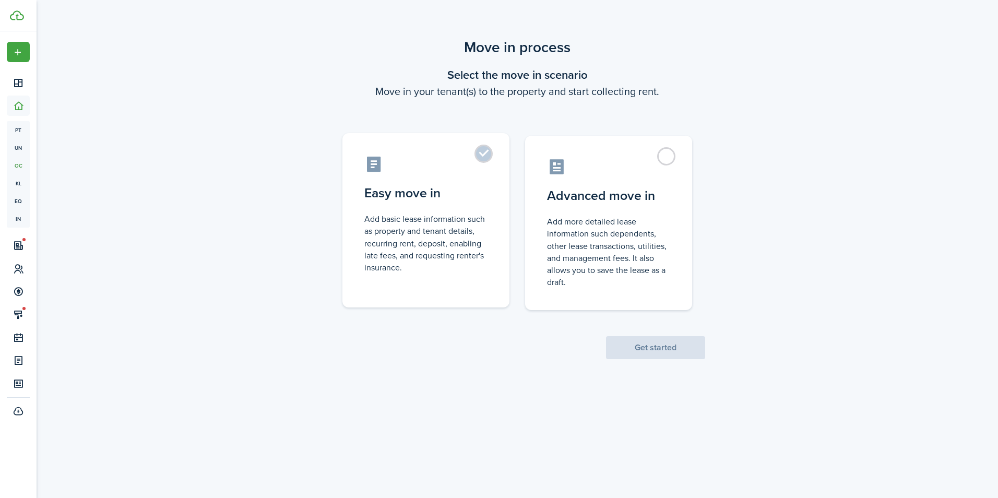
click at [483, 157] on label "Easy move in Add basic lease information such as property and tenant details, r…" at bounding box center [425, 220] width 167 height 174
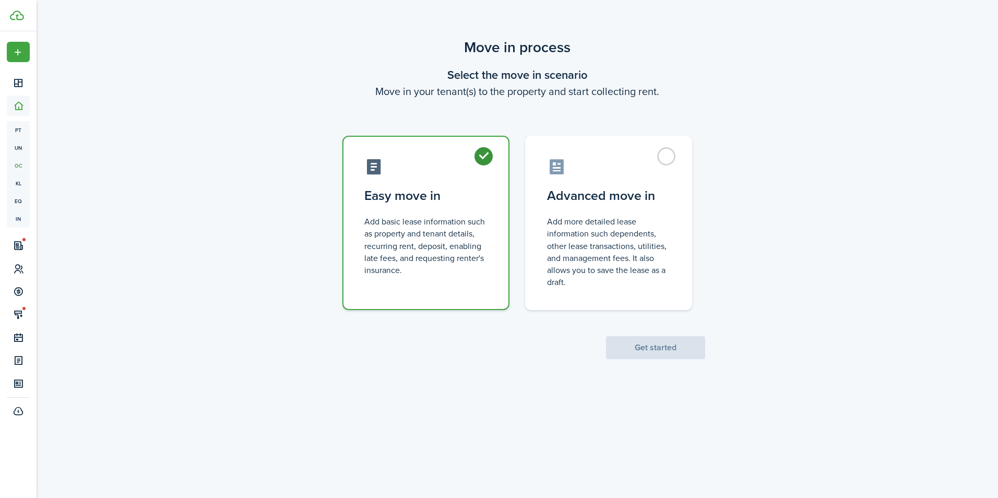
radio input "true"
click at [642, 348] on button "Get started" at bounding box center [655, 347] width 99 height 23
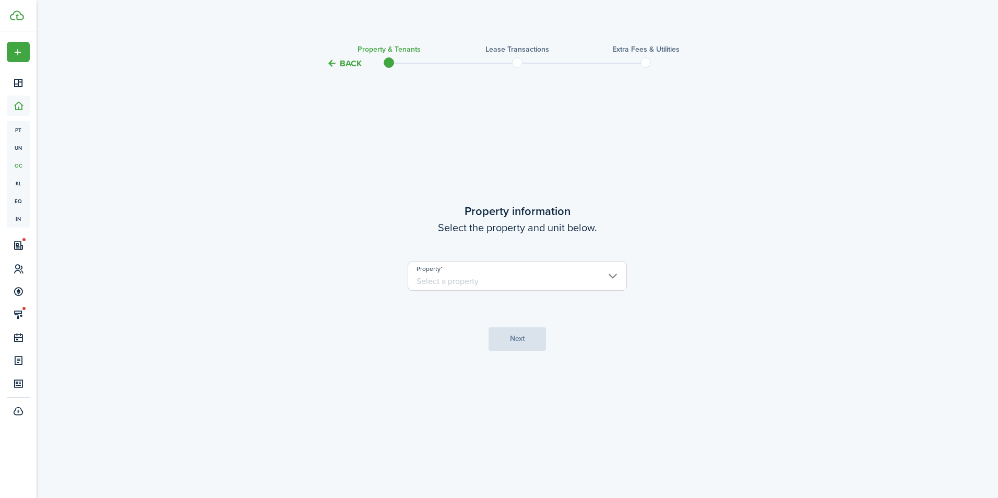
click at [473, 282] on input "Property" at bounding box center [517, 275] width 219 height 29
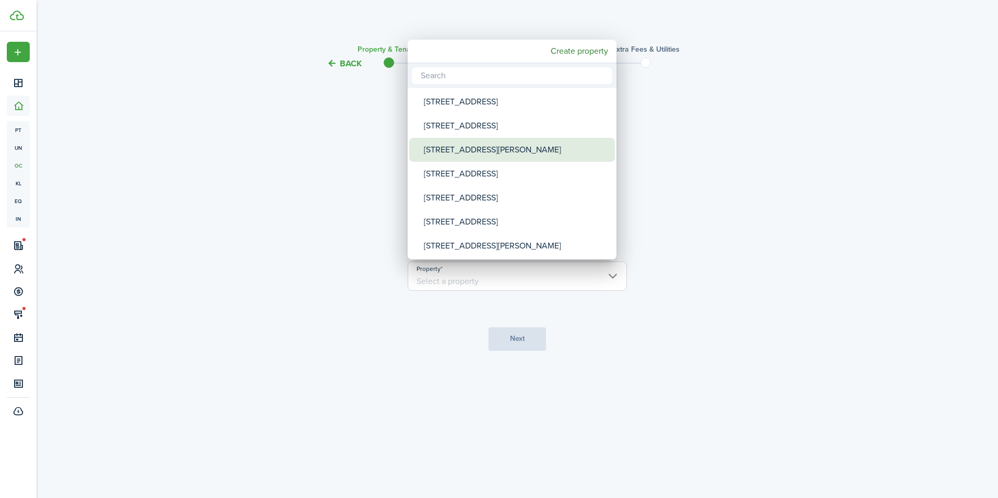
click at [464, 150] on div "[STREET_ADDRESS][PERSON_NAME]" at bounding box center [516, 150] width 185 height 24
type input "[STREET_ADDRESS][PERSON_NAME]"
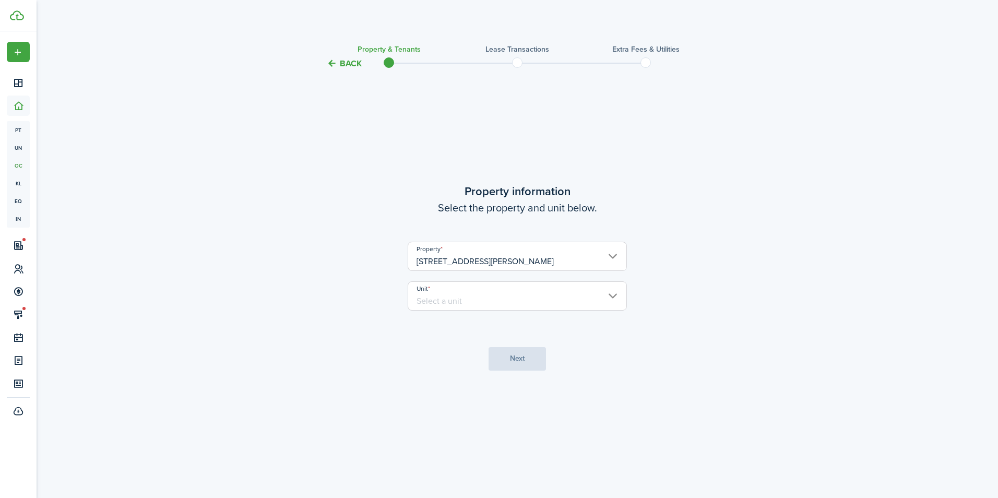
click at [567, 297] on input "Unit" at bounding box center [517, 295] width 219 height 29
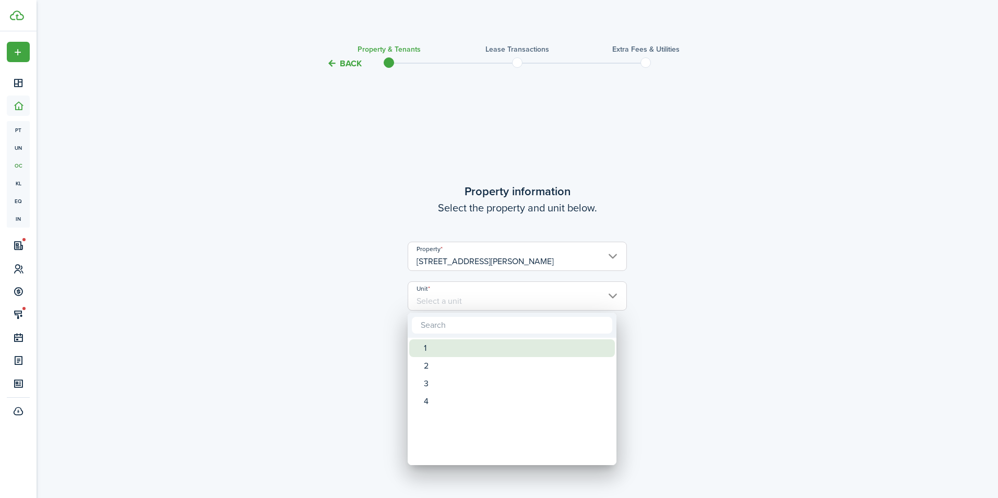
click at [432, 347] on div "1" at bounding box center [516, 348] width 185 height 18
type input "1"
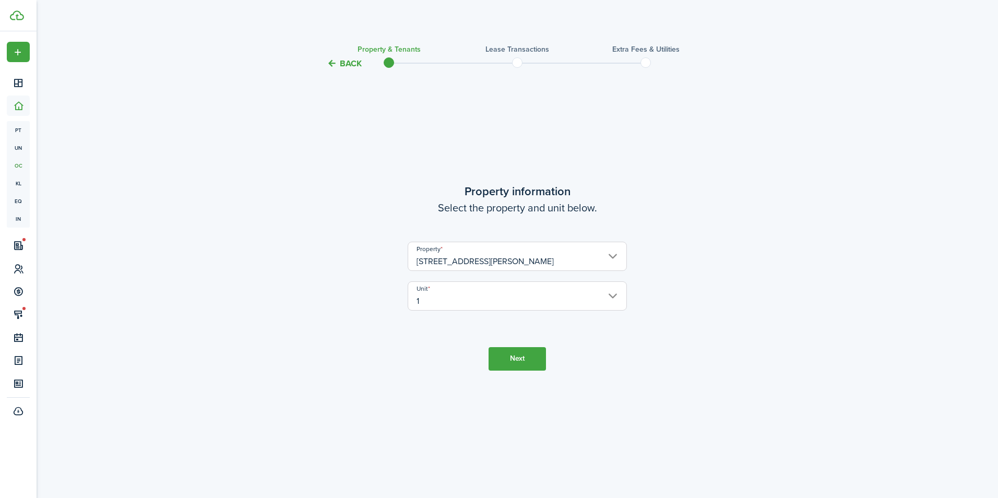
click at [507, 360] on button "Next" at bounding box center [516, 358] width 57 height 23
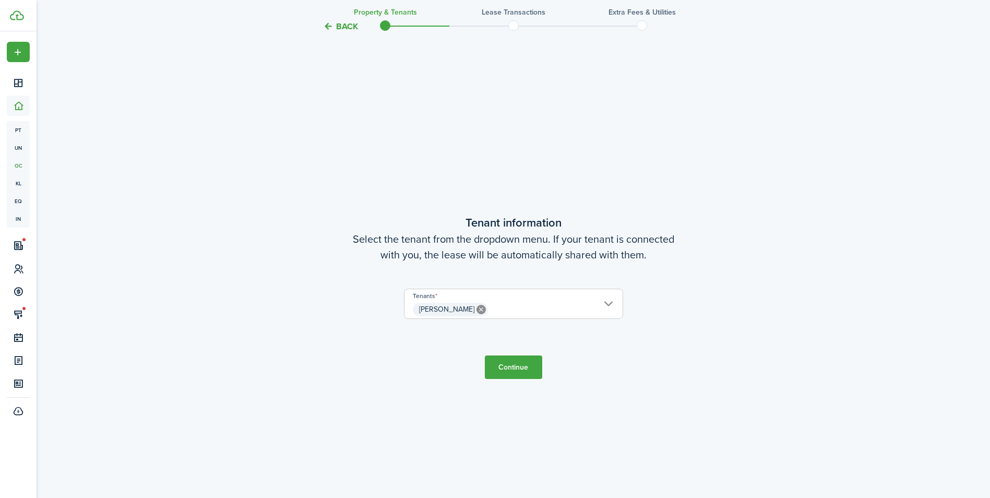
scroll to position [428, 0]
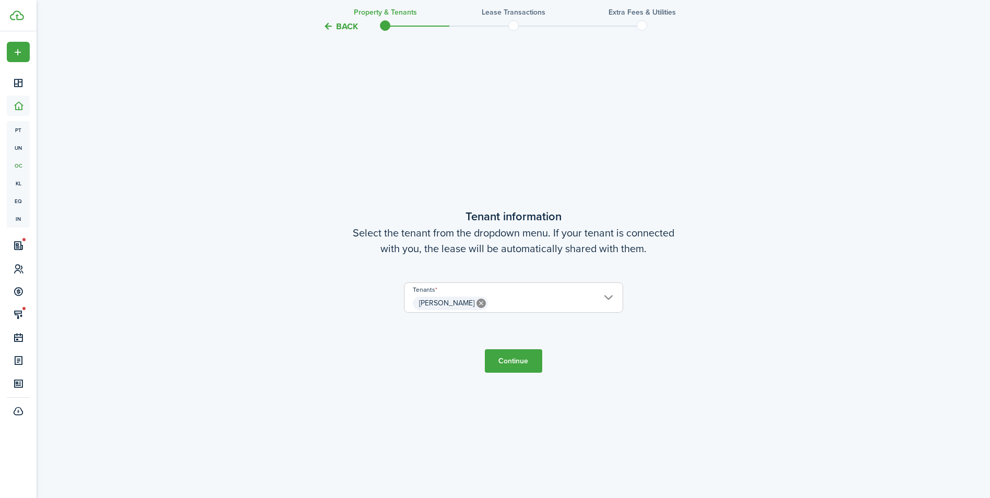
click at [515, 359] on button "Continue" at bounding box center [513, 360] width 57 height 23
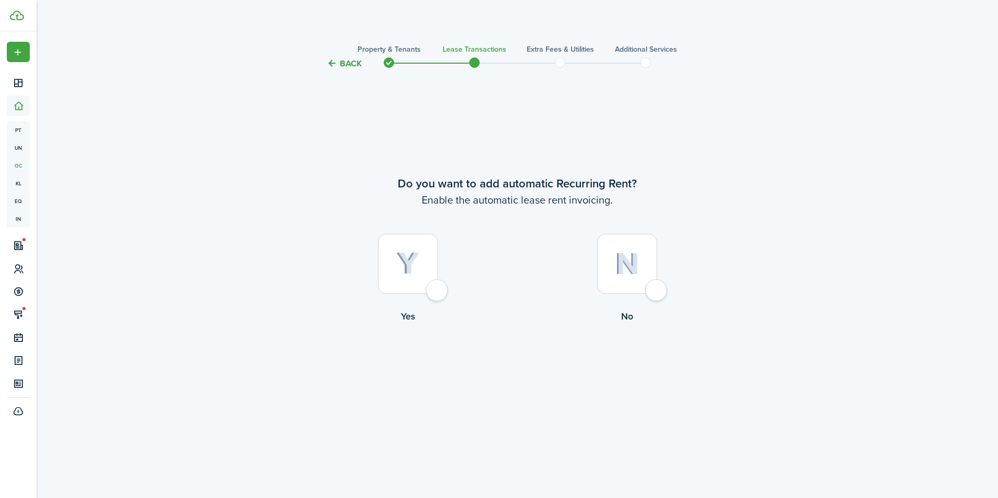
click at [438, 294] on div at bounding box center [408, 264] width 60 height 60
radio input "true"
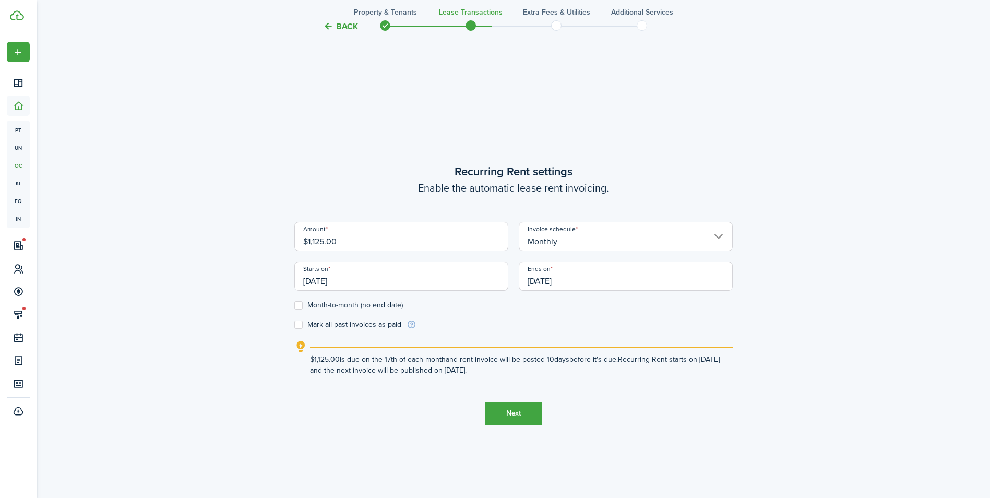
scroll to position [428, 0]
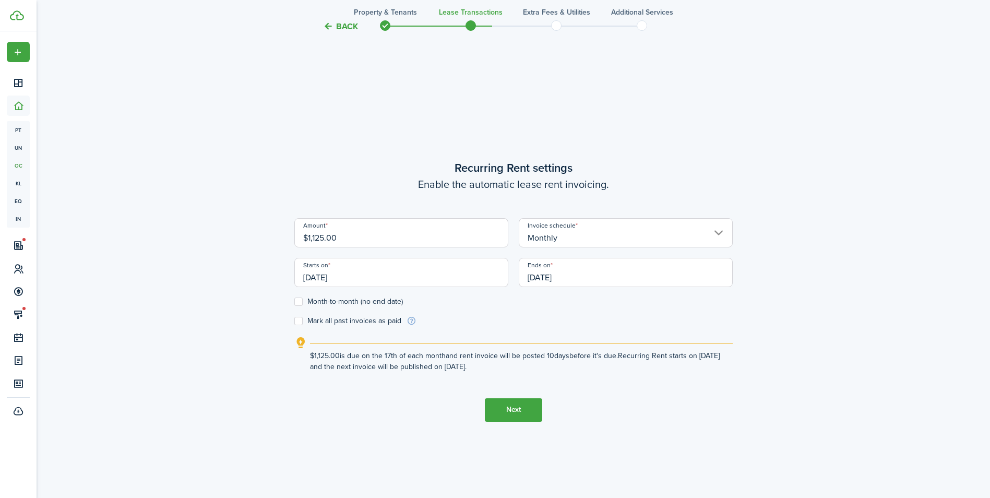
click at [383, 276] on input "[DATE]" at bounding box center [401, 272] width 214 height 29
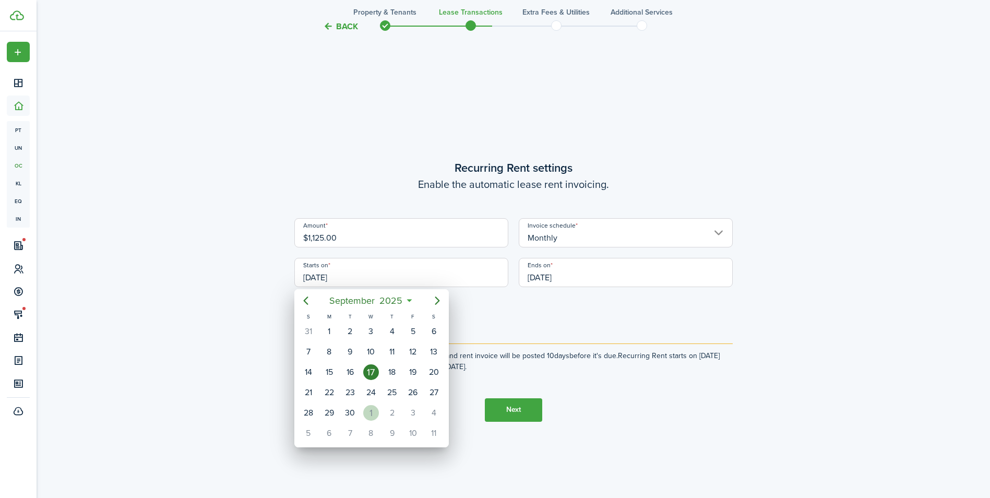
click at [368, 407] on div "1" at bounding box center [371, 413] width 16 height 16
type input "[DATE]"
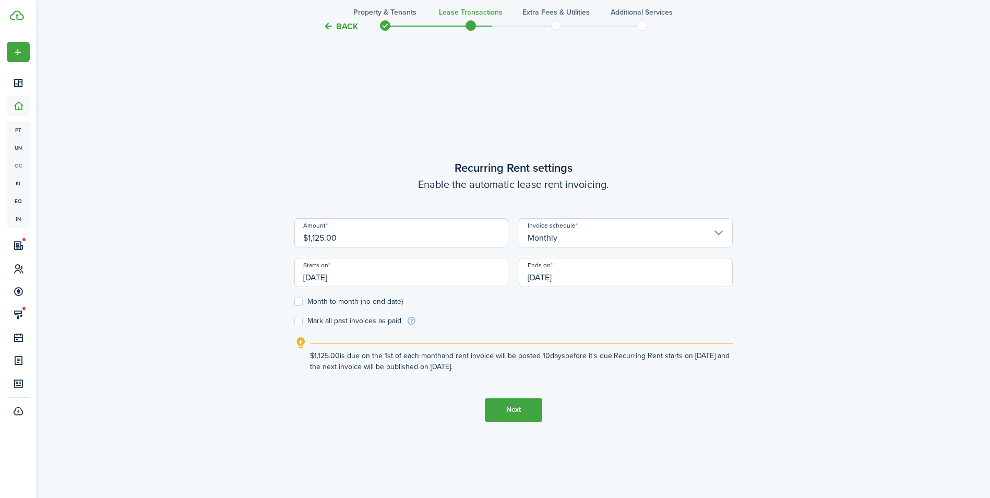
click at [582, 272] on input "[DATE]" at bounding box center [626, 272] width 214 height 29
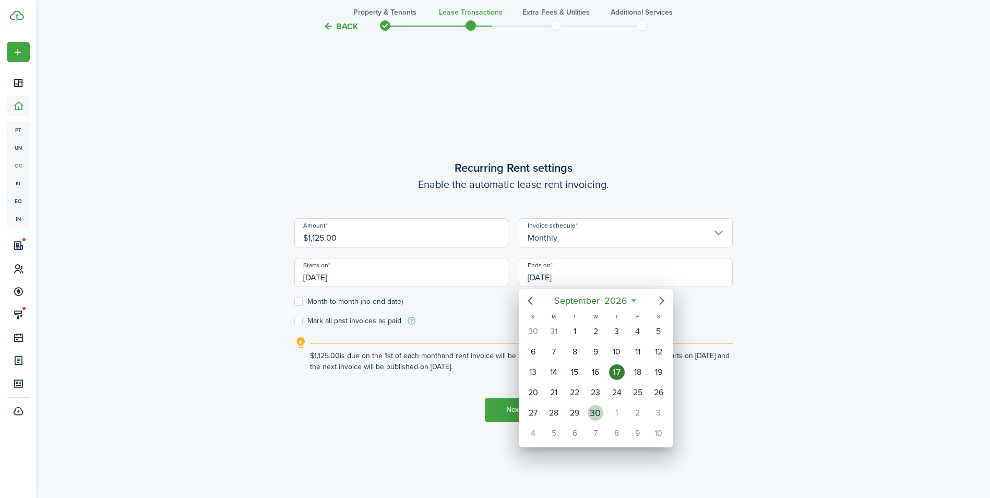
click at [600, 415] on div "30" at bounding box center [596, 413] width 16 height 16
type input "[DATE]"
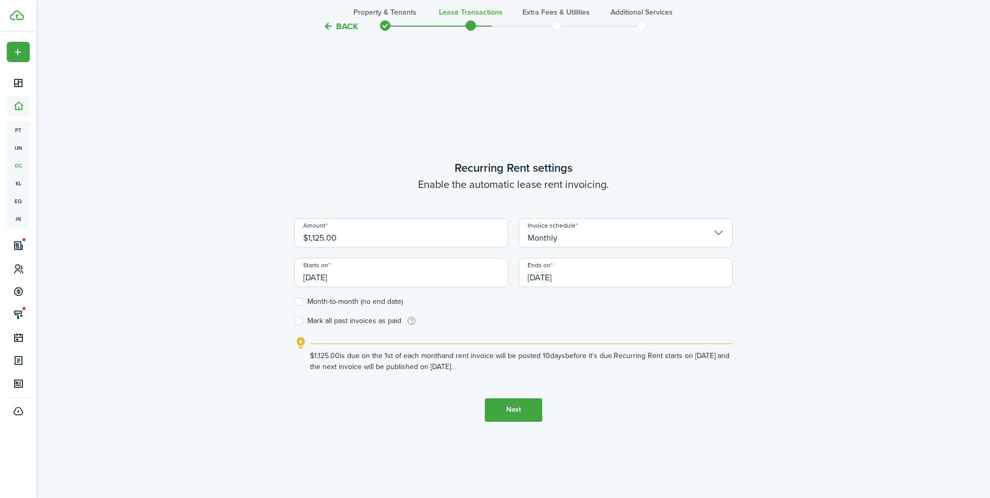
click at [497, 413] on button "Next" at bounding box center [513, 409] width 57 height 23
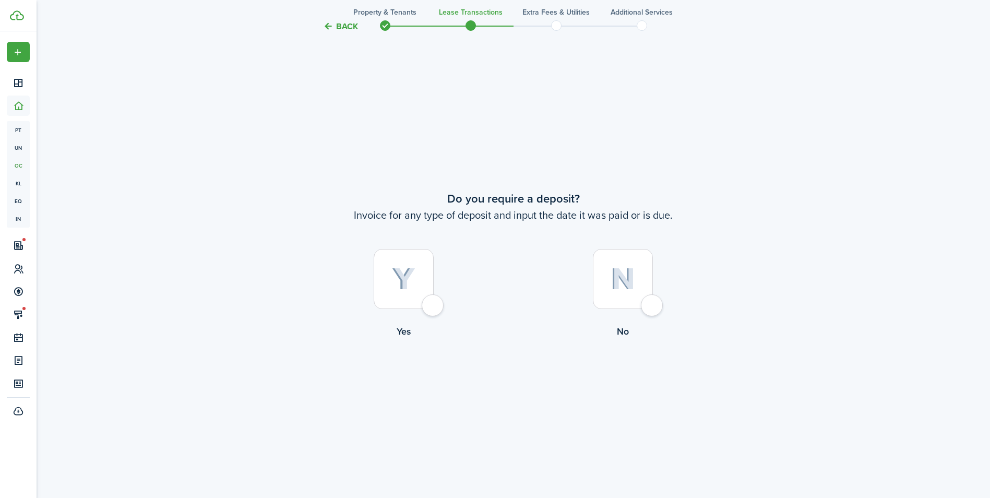
scroll to position [926, 0]
click at [427, 301] on div at bounding box center [404, 277] width 60 height 60
radio input "true"
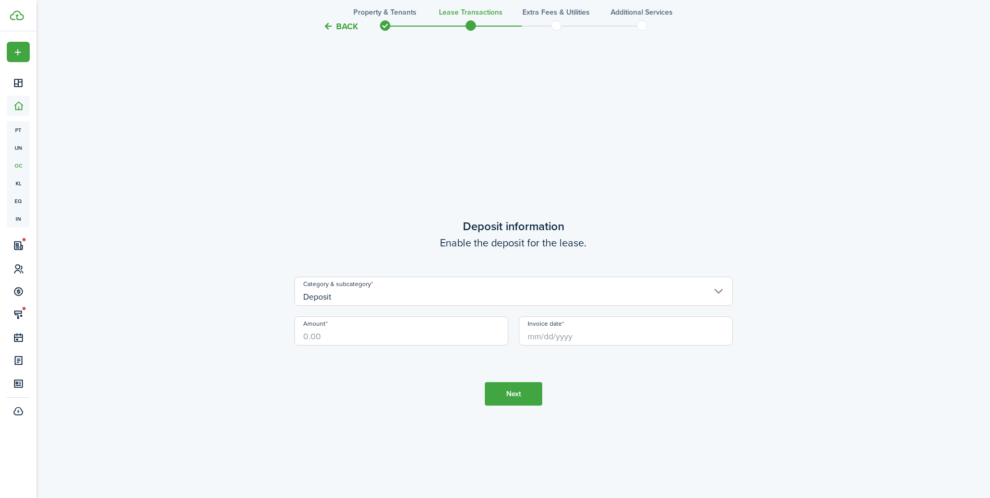
scroll to position [1424, 0]
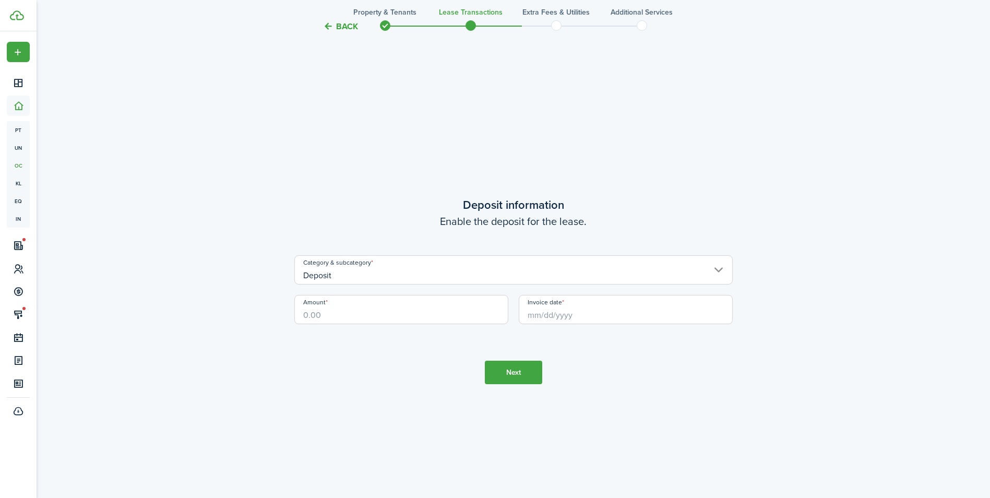
click at [380, 307] on input "Amount" at bounding box center [401, 309] width 214 height 29
click at [543, 320] on input "Invoice date" at bounding box center [626, 309] width 214 height 29
type input "$1,125.00"
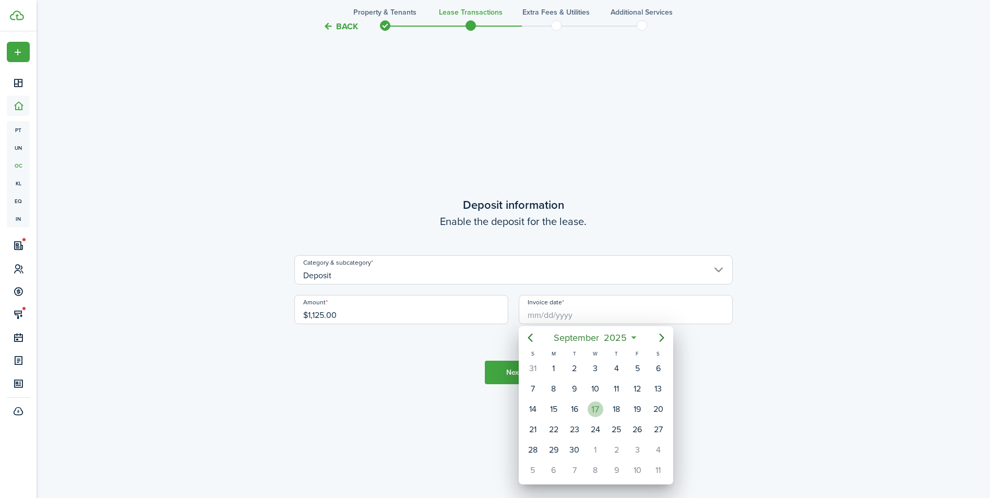
drag, startPoint x: 592, startPoint y: 409, endPoint x: 587, endPoint y: 408, distance: 5.3
click at [592, 409] on div "17" at bounding box center [596, 409] width 16 height 16
type input "[DATE]"
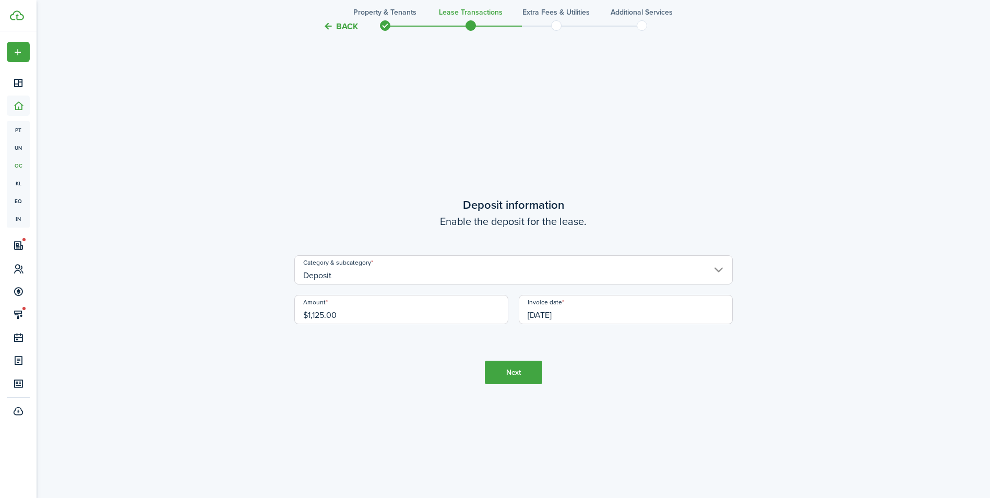
click at [509, 372] on button "Next" at bounding box center [513, 372] width 57 height 23
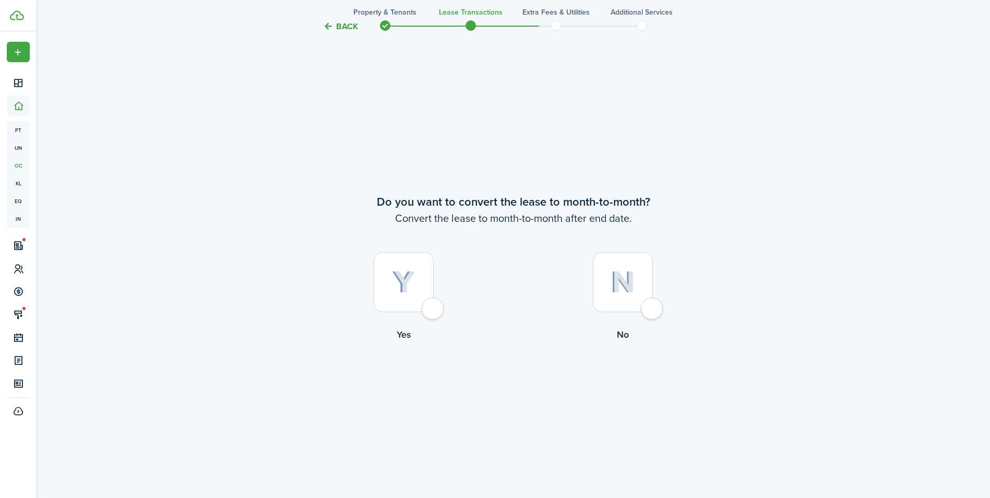
scroll to position [1922, 0]
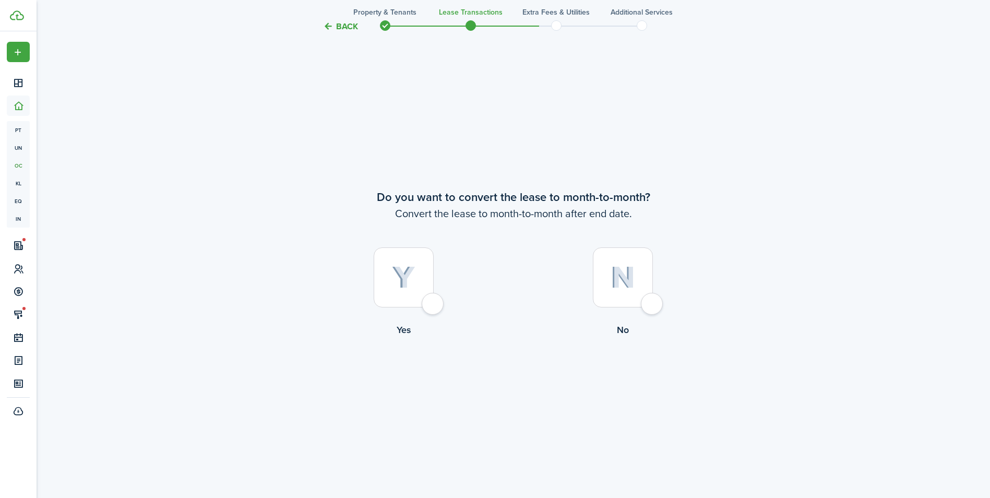
click at [653, 307] on div at bounding box center [623, 277] width 60 height 60
radio input "true"
click at [519, 383] on button "Continue" at bounding box center [513, 379] width 57 height 23
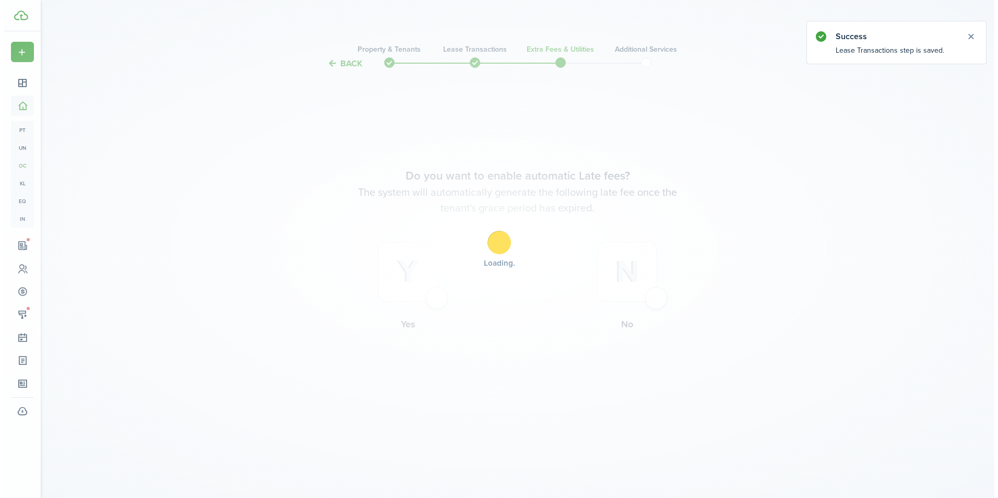
scroll to position [0, 0]
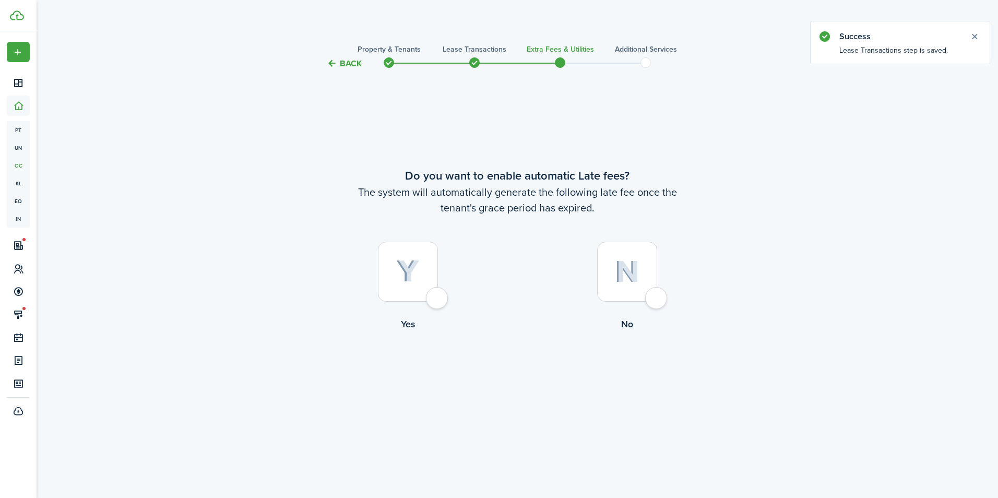
click at [438, 299] on div at bounding box center [408, 272] width 60 height 60
radio input "true"
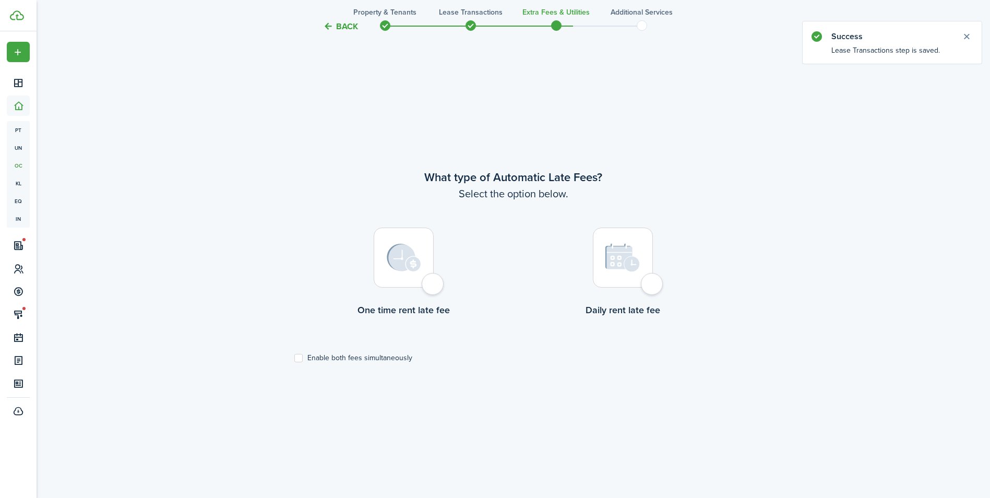
click at [434, 288] on div at bounding box center [404, 258] width 60 height 60
radio input "true"
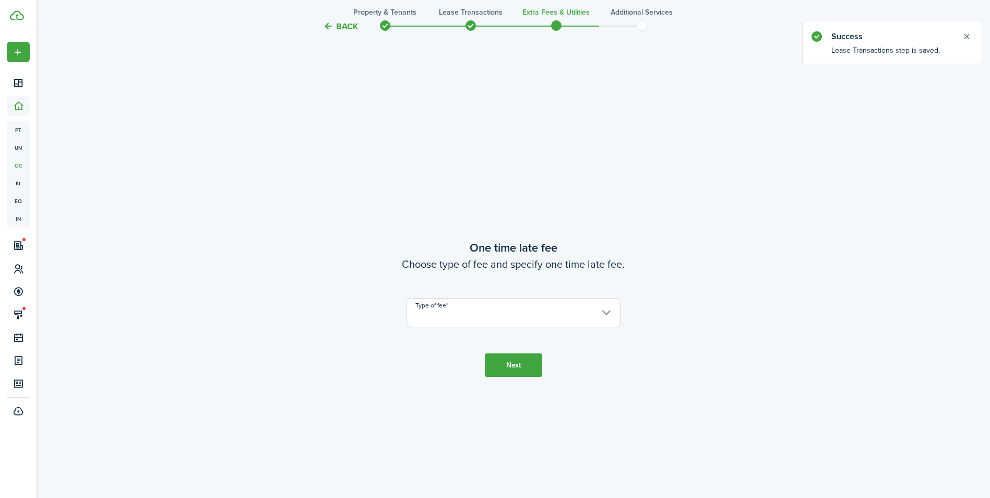
scroll to position [926, 0]
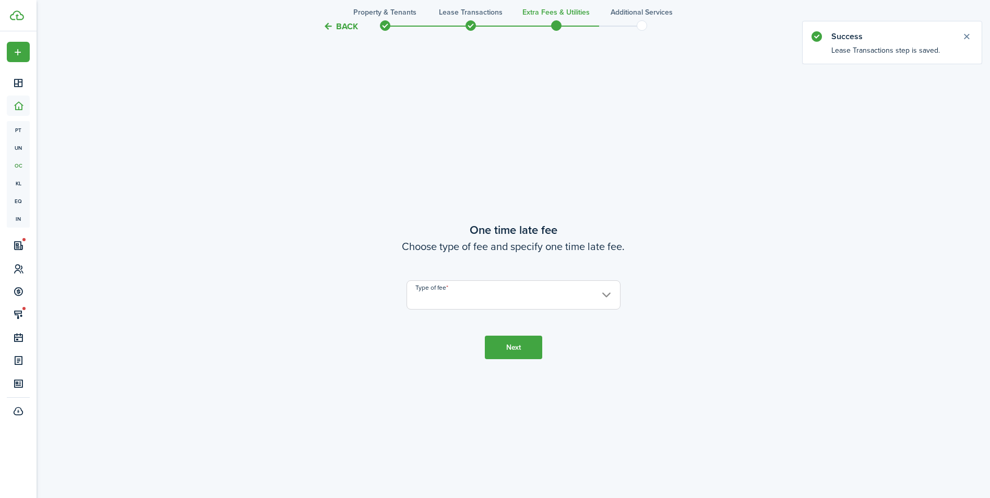
click at [444, 294] on input "Type of fee" at bounding box center [514, 294] width 214 height 29
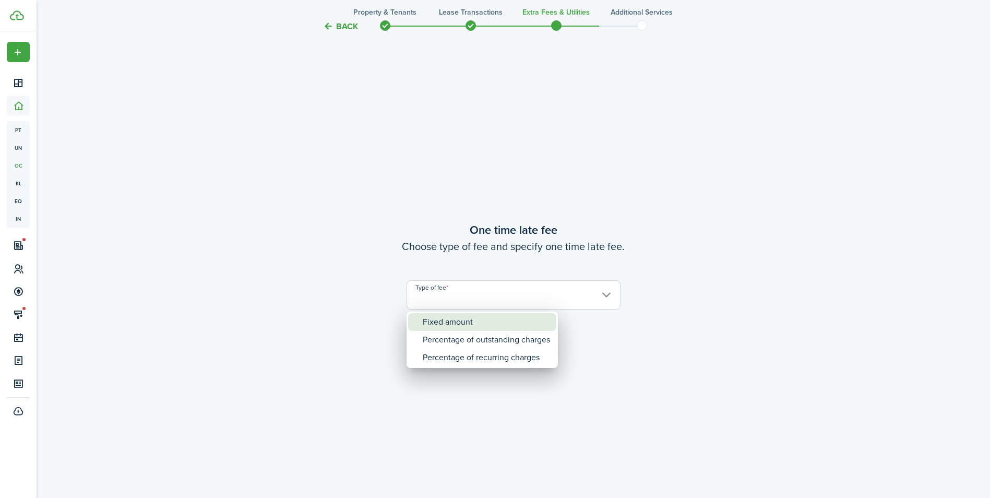
click at [445, 317] on div "Fixed amount" at bounding box center [486, 322] width 127 height 18
type input "Fixed amount"
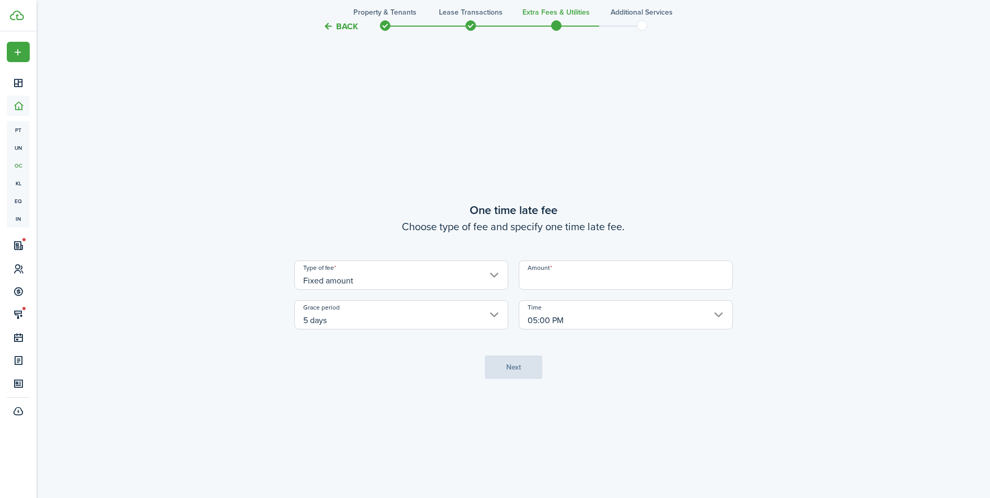
click at [546, 278] on input "Amount" at bounding box center [626, 274] width 214 height 29
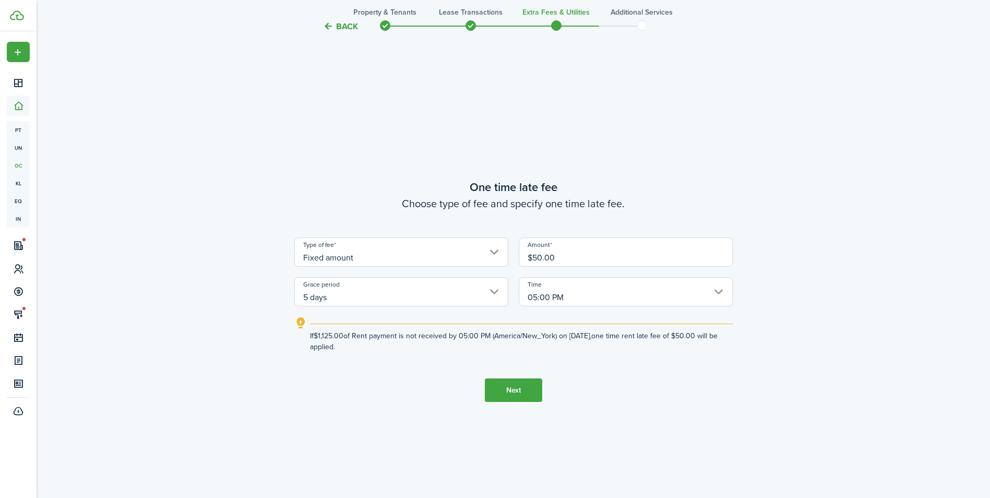
click at [560, 293] on input "05:00 PM" at bounding box center [626, 291] width 214 height 29
type input "$50.00"
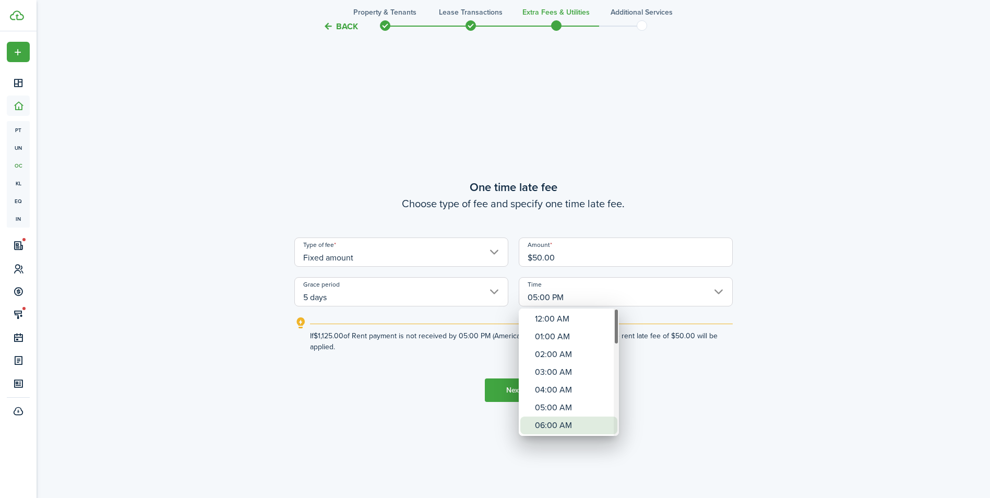
click at [570, 421] on div "06:00 AM" at bounding box center [573, 425] width 76 height 18
type input "06:00 AM"
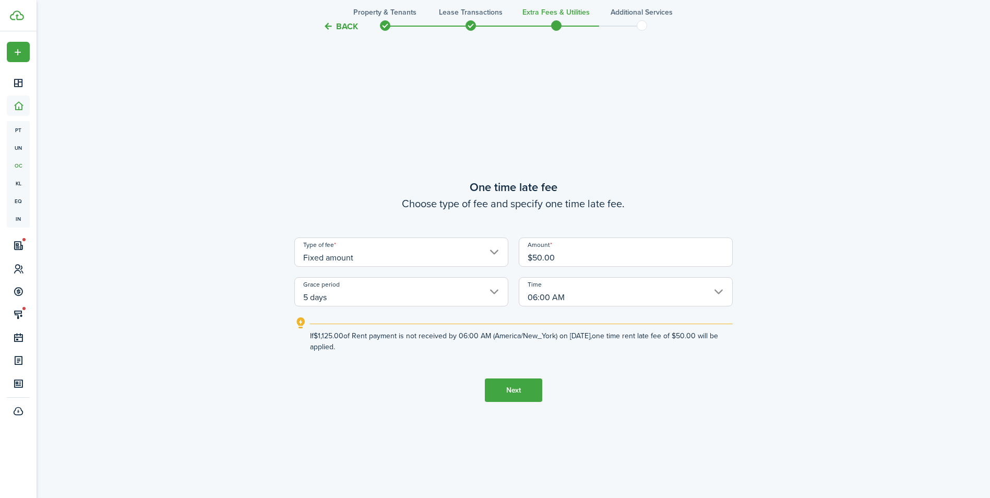
click at [520, 391] on button "Next" at bounding box center [513, 389] width 57 height 23
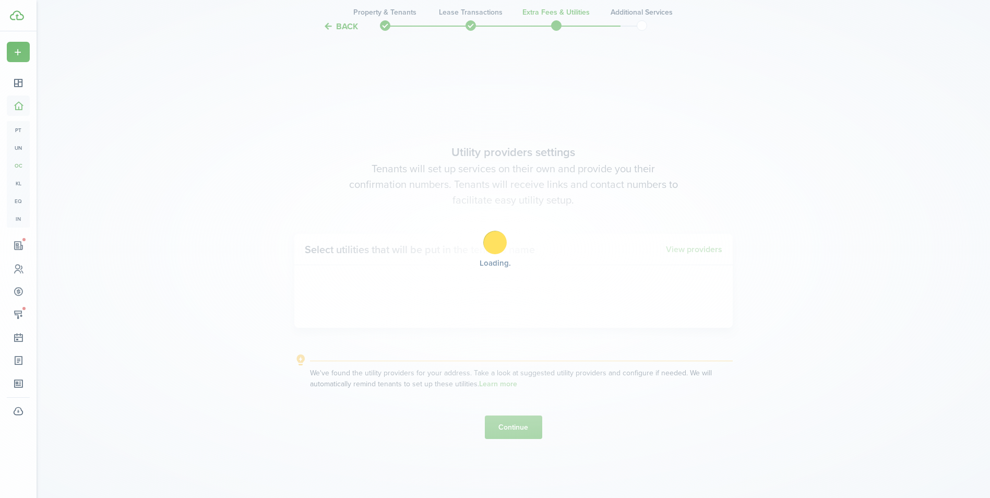
scroll to position [1424, 0]
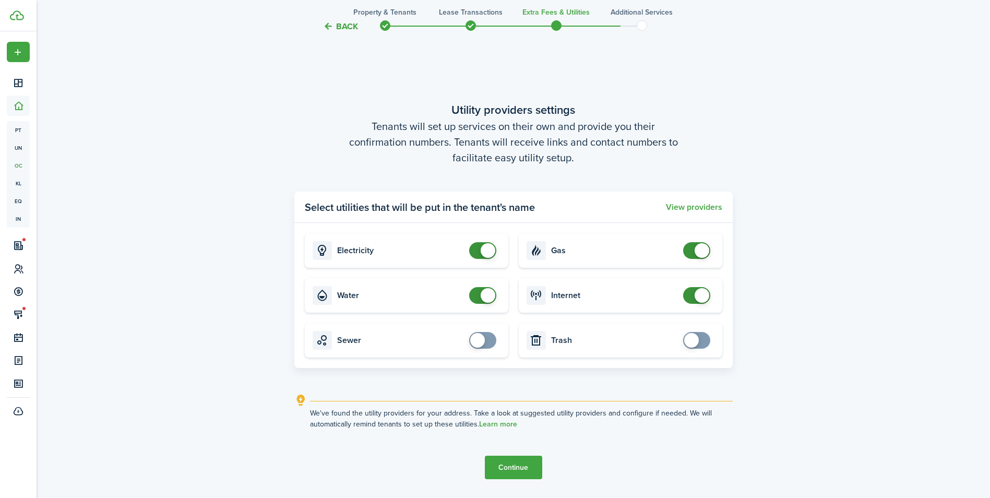
click at [517, 460] on button "Continue" at bounding box center [513, 467] width 57 height 23
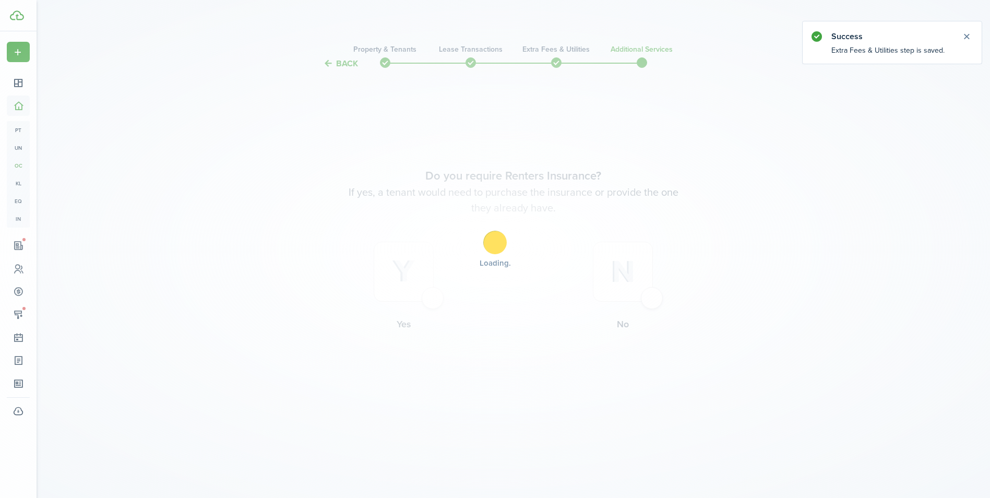
scroll to position [0, 0]
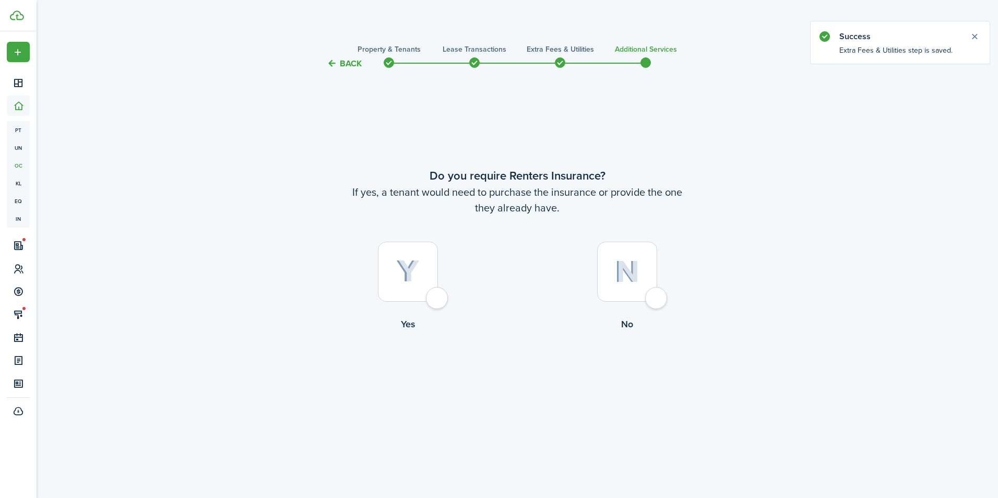
click at [653, 293] on div at bounding box center [627, 272] width 60 height 60
radio input "true"
click at [507, 368] on button "Complete move in" at bounding box center [517, 373] width 77 height 23
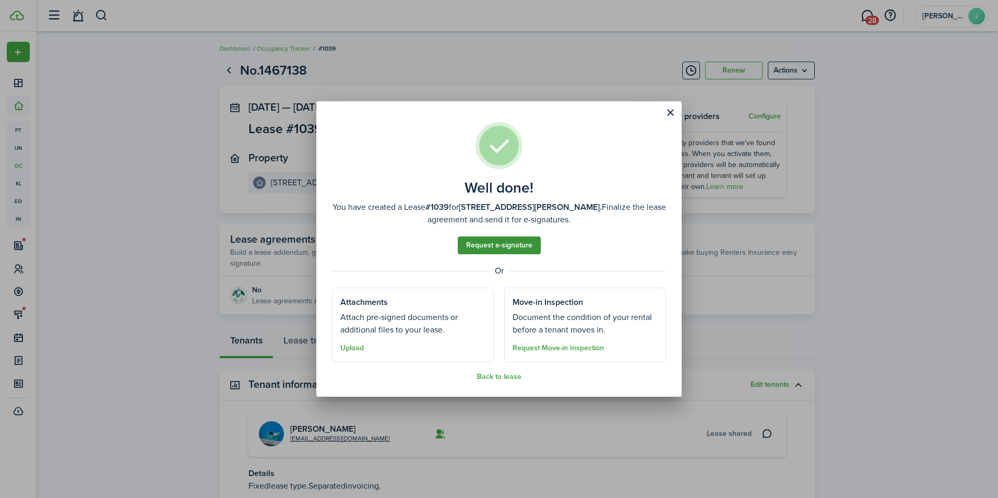
click at [488, 240] on link "Request e-signature" at bounding box center [499, 245] width 83 height 18
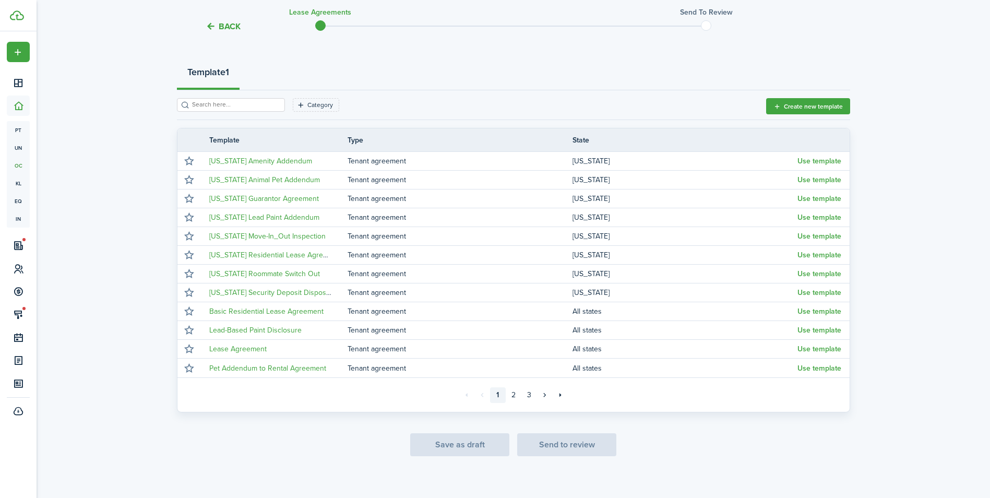
scroll to position [112, 0]
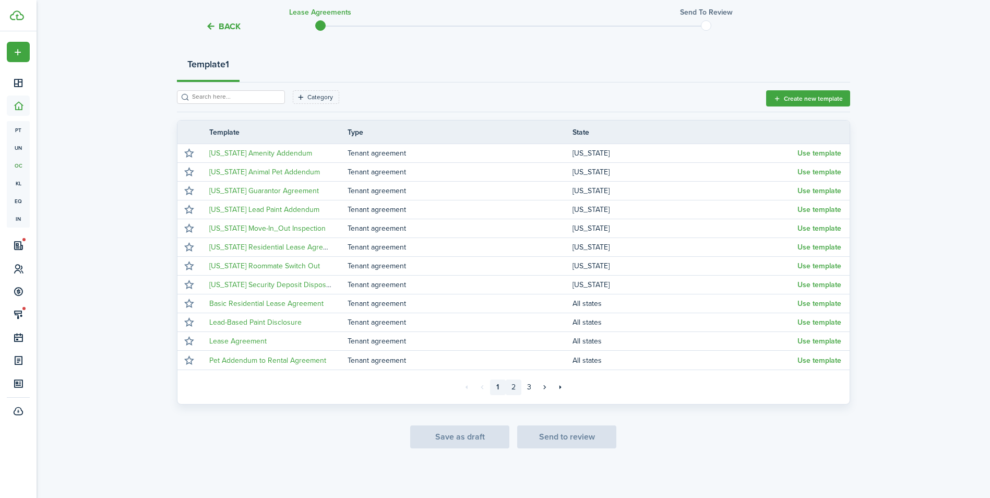
click at [514, 389] on link "2" at bounding box center [514, 387] width 16 height 16
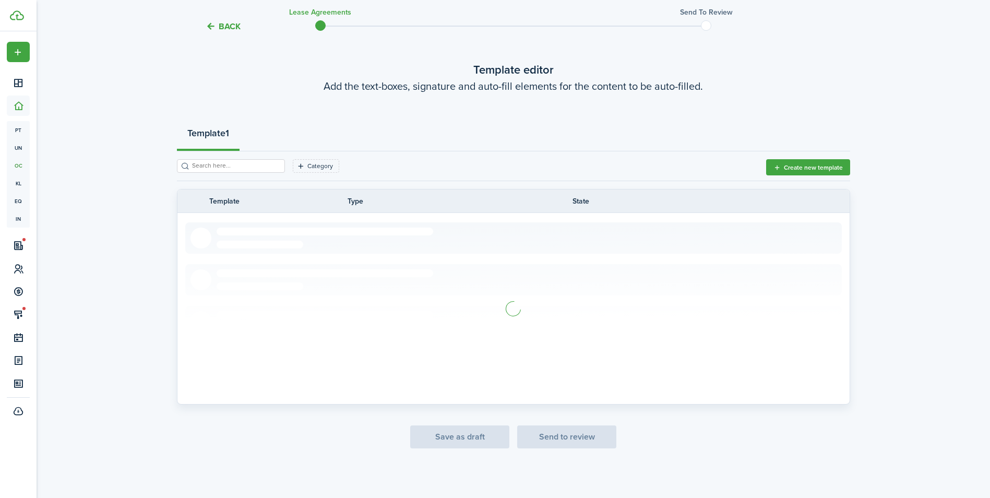
scroll to position [112, 0]
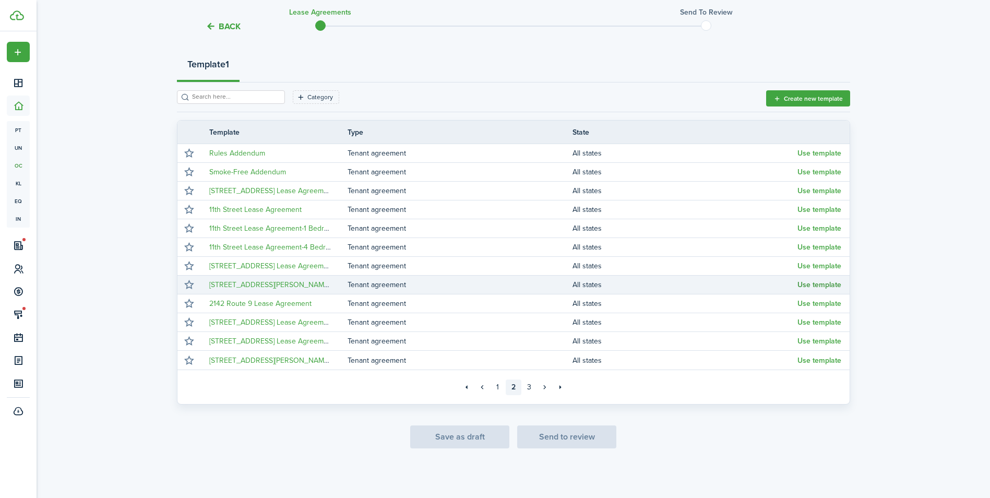
click at [827, 283] on button "Use template" at bounding box center [819, 285] width 44 height 8
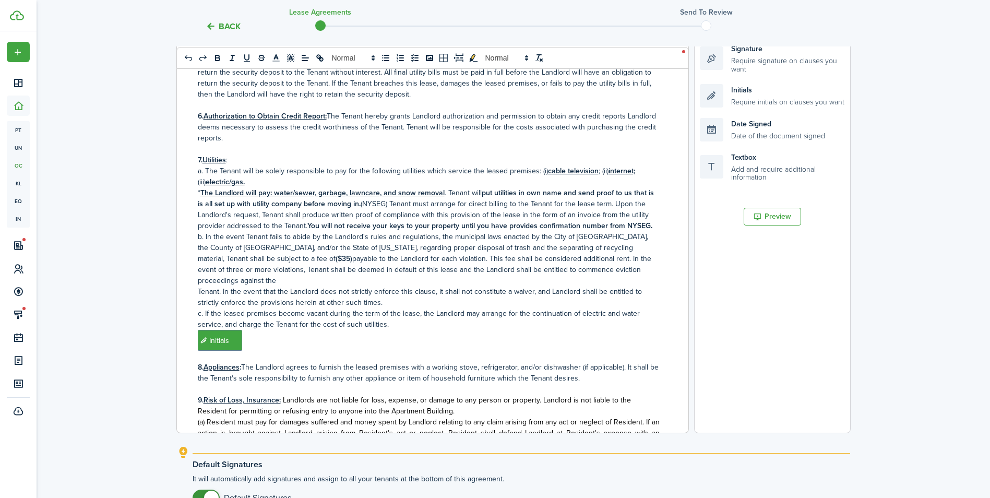
scroll to position [314, 0]
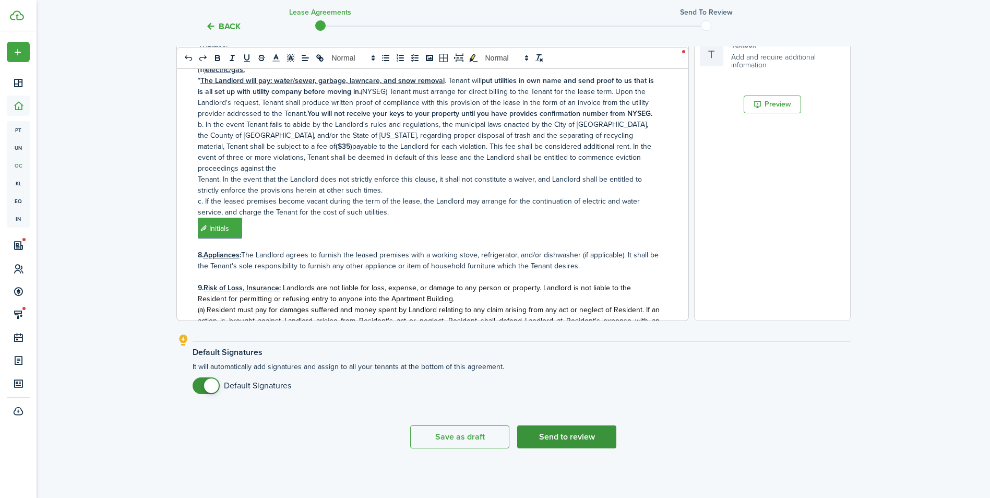
click at [560, 436] on button "Send to review" at bounding box center [566, 436] width 99 height 23
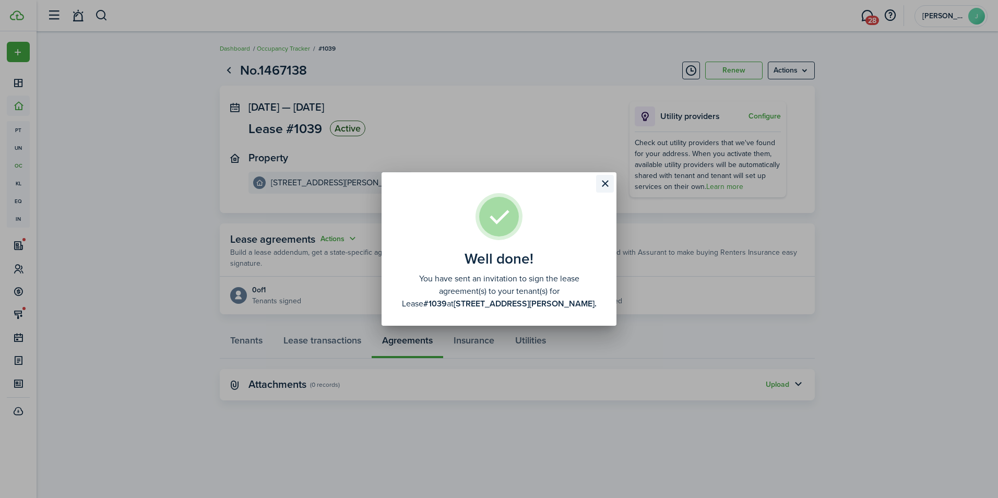
click at [607, 180] on button "Close modal" at bounding box center [605, 184] width 18 height 18
